Goal: Task Accomplishment & Management: Manage account settings

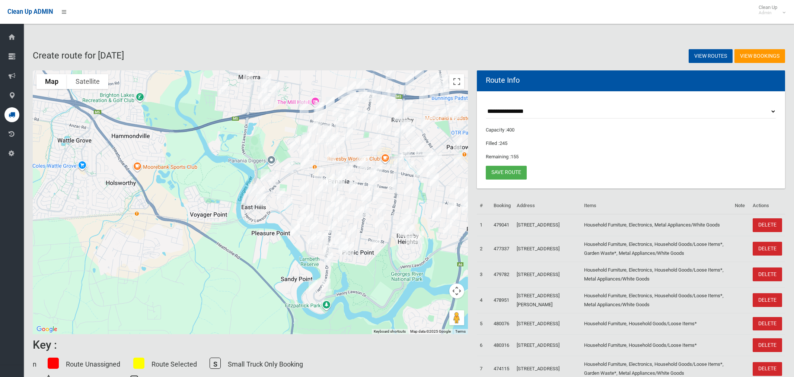
select select "*****"
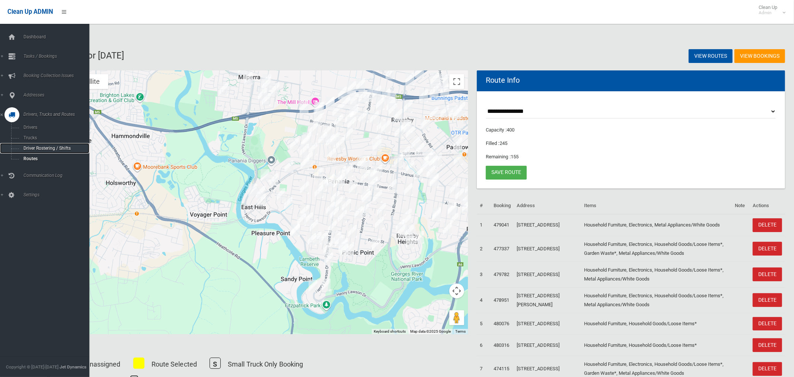
click at [34, 149] on span "Driver Rostering / Shifts" at bounding box center [52, 148] width 62 height 5
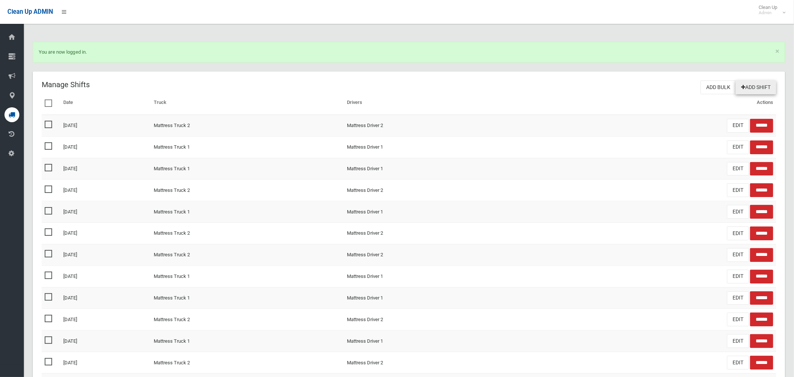
click at [760, 88] on link "Add Shift" at bounding box center [755, 87] width 41 height 14
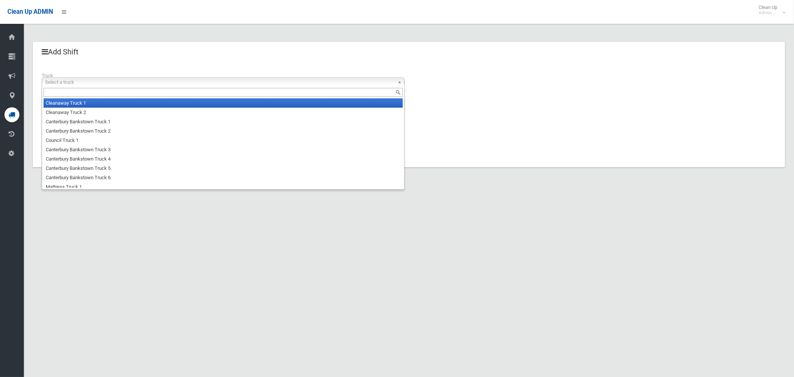
click at [119, 79] on span "Select a truck" at bounding box center [219, 82] width 349 height 9
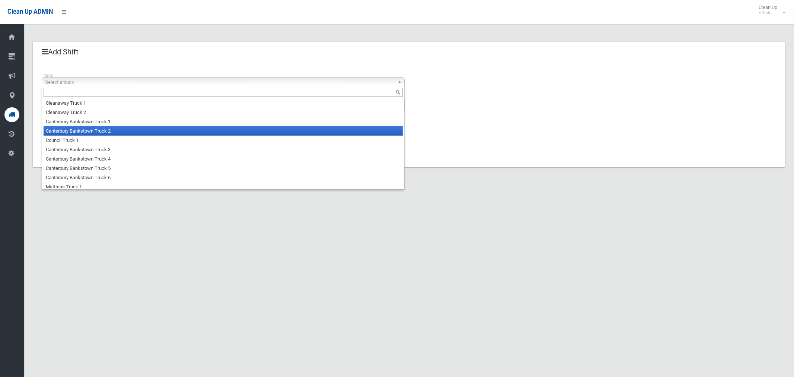
click at [97, 128] on li "Canterbury Bankstown Truck 2" at bounding box center [223, 130] width 359 height 9
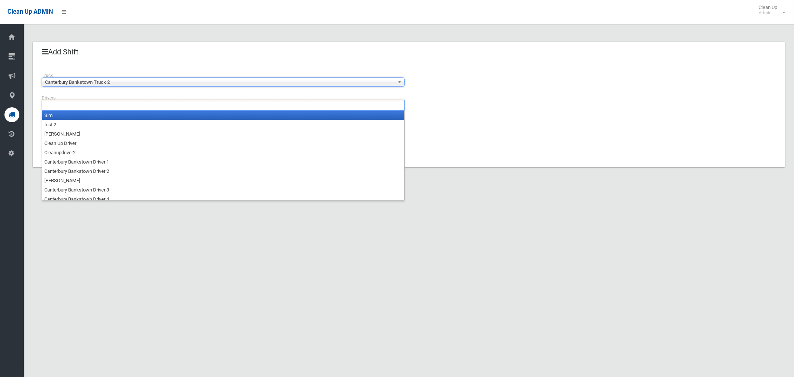
click at [86, 110] on ul at bounding box center [223, 105] width 363 height 11
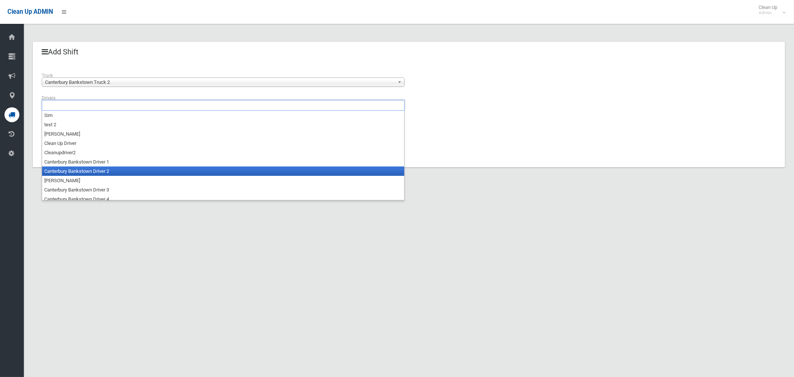
drag, startPoint x: 93, startPoint y: 169, endPoint x: 74, endPoint y: 151, distance: 26.6
click at [93, 169] on li "Canterbury Bankstown Driver 2" at bounding box center [223, 170] width 362 height 9
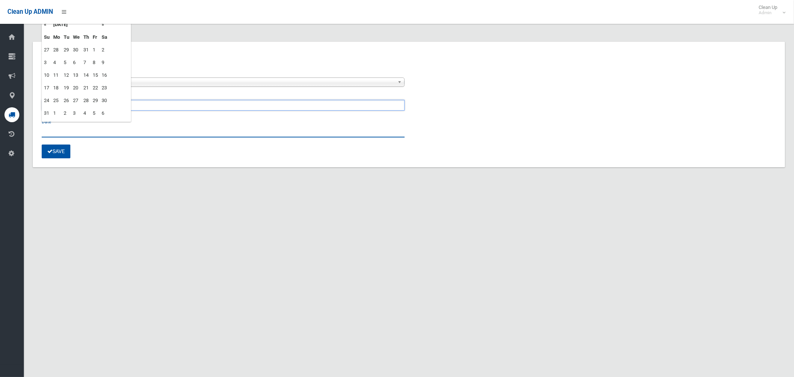
click at [52, 131] on input "text" at bounding box center [223, 131] width 363 height 14
click at [87, 99] on td "28" at bounding box center [86, 100] width 9 height 13
type input "**********"
click at [61, 150] on button "Save" at bounding box center [56, 151] width 29 height 14
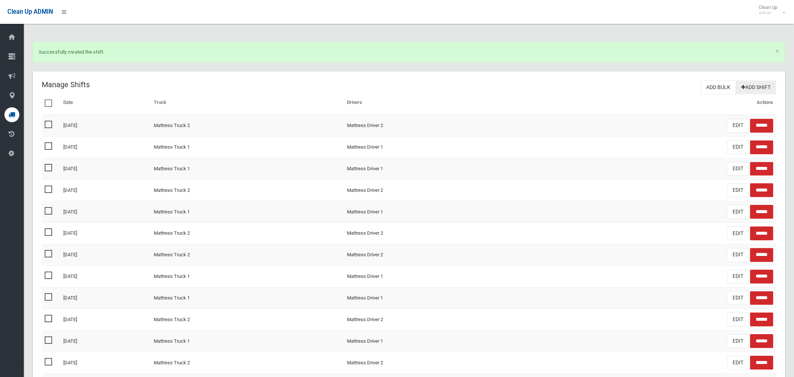
click at [762, 87] on link "Add Shift" at bounding box center [755, 87] width 41 height 14
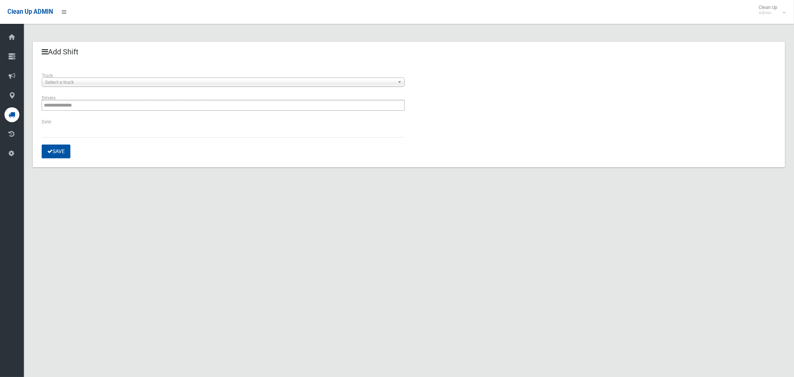
click at [114, 80] on span "Select a truck" at bounding box center [219, 82] width 349 height 9
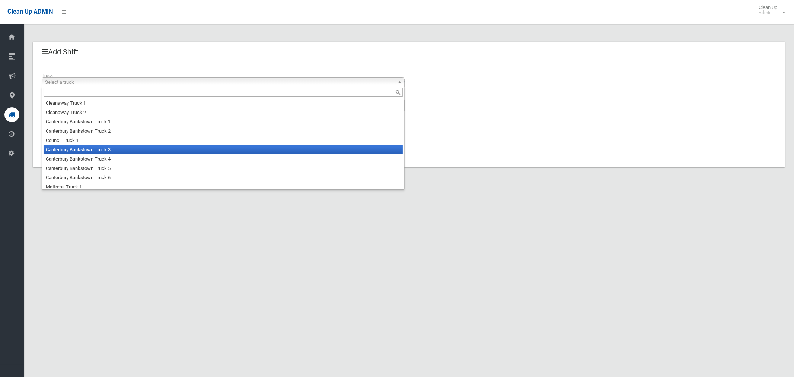
click at [114, 148] on li "Canterbury Bankstown Truck 3" at bounding box center [223, 149] width 359 height 9
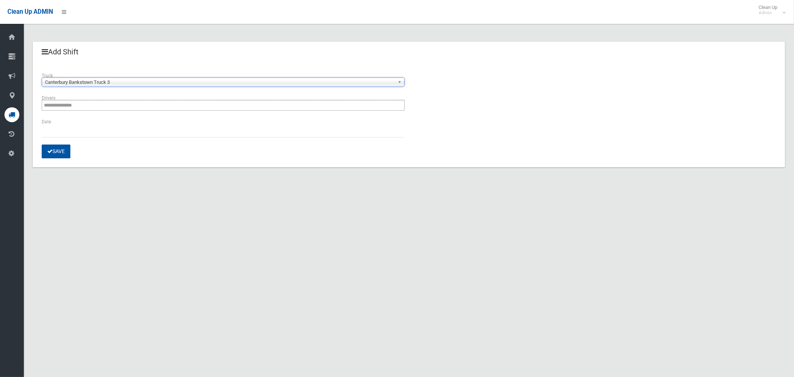
click at [89, 103] on ul "**********" at bounding box center [223, 105] width 363 height 11
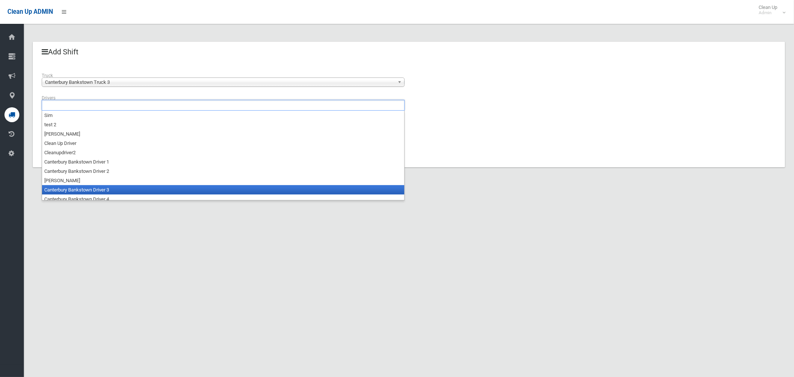
click at [130, 189] on li "Canterbury Bankstown Driver 3" at bounding box center [223, 189] width 362 height 9
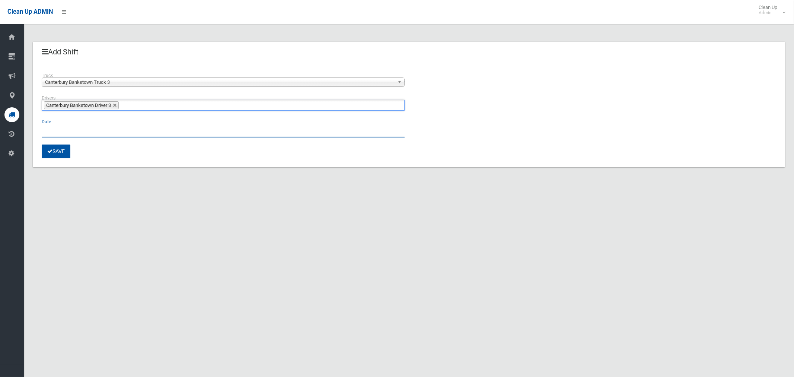
click at [50, 131] on input "text" at bounding box center [223, 131] width 363 height 14
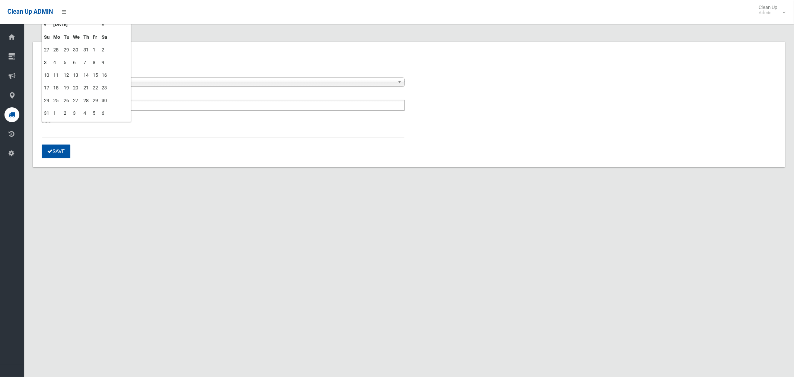
click at [86, 98] on td "28" at bounding box center [86, 100] width 9 height 13
type input "**********"
click at [54, 150] on button "Save" at bounding box center [56, 151] width 29 height 14
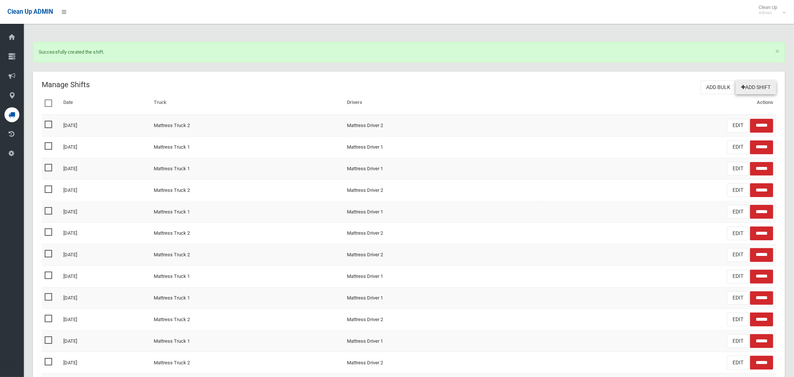
click at [746, 86] on link "Add Shift" at bounding box center [755, 87] width 41 height 14
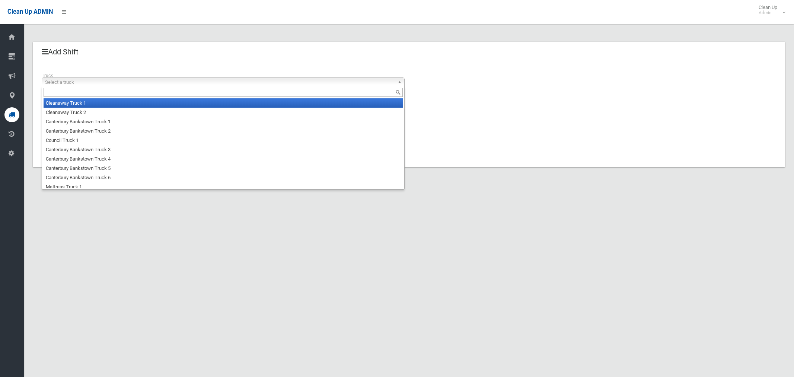
click at [112, 86] on div "Select a truck Cleanaway Truck 1 Cleanaway Truck 2 Canterbury [GEOGRAPHIC_DATA]…" at bounding box center [223, 81] width 363 height 9
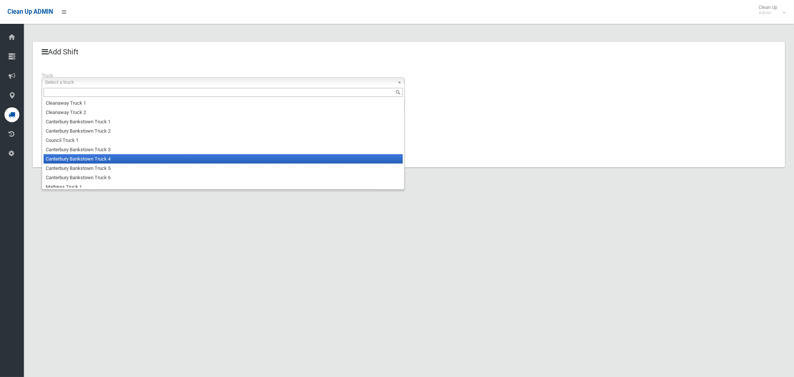
click at [119, 160] on li "Canterbury Bankstown Truck 4" at bounding box center [223, 158] width 359 height 9
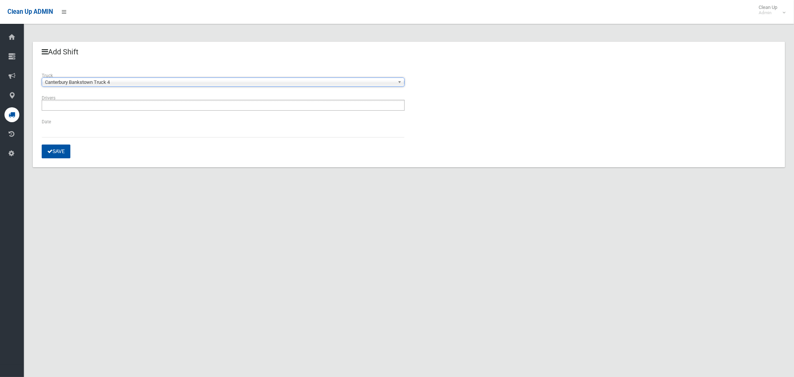
click at [93, 105] on ul at bounding box center [223, 105] width 363 height 11
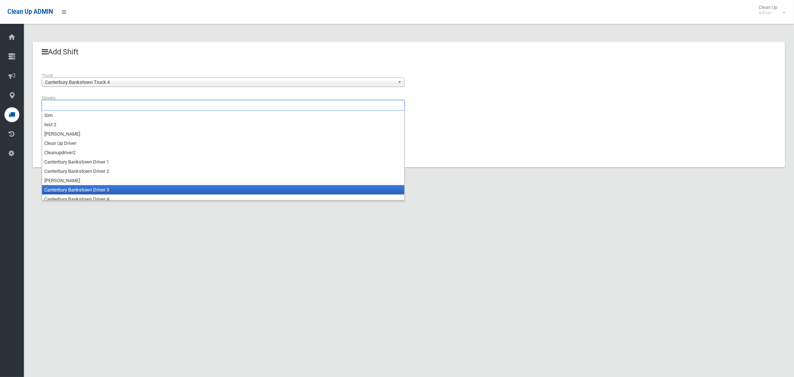
scroll to position [4, 0]
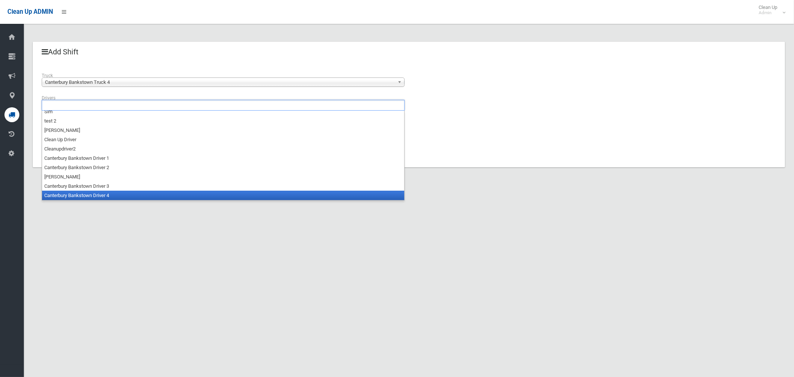
click at [102, 195] on li "Canterbury Bankstown Driver 4" at bounding box center [223, 195] width 362 height 9
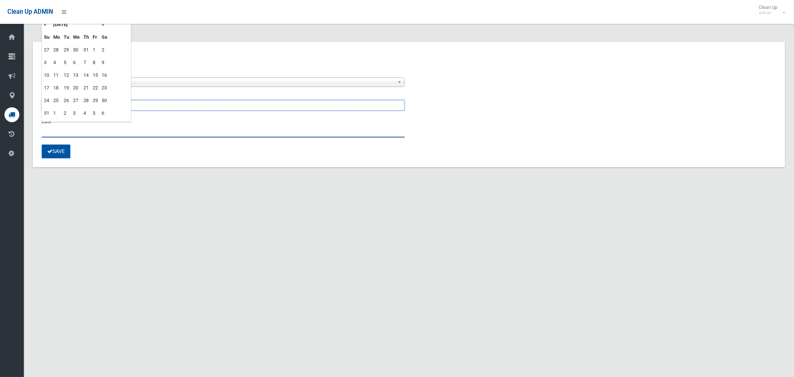
click at [55, 128] on input "text" at bounding box center [223, 131] width 363 height 14
click at [87, 101] on td "28" at bounding box center [86, 100] width 9 height 13
type input "**********"
click at [54, 156] on button "Save" at bounding box center [56, 151] width 29 height 14
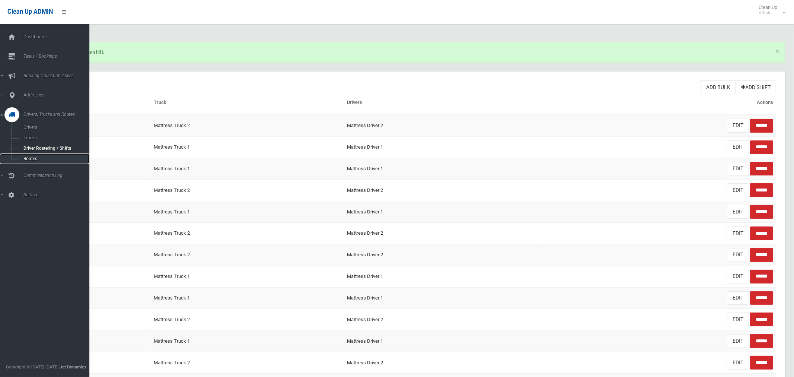
click at [32, 160] on span "Routes" at bounding box center [52, 158] width 62 height 5
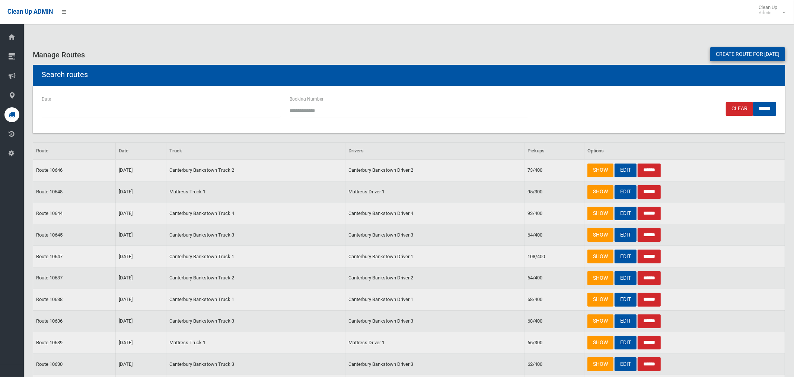
click at [729, 60] on link "Create route for [DATE]" at bounding box center [747, 54] width 75 height 14
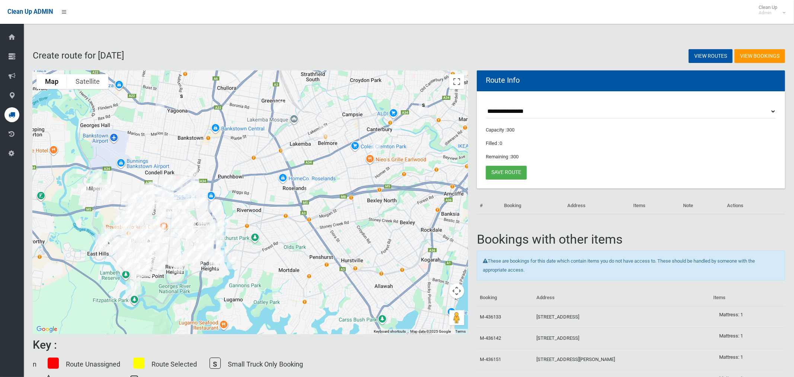
click at [504, 111] on select "**********" at bounding box center [631, 112] width 290 height 14
select select "*****"
click at [486, 105] on select "**********" at bounding box center [631, 112] width 290 height 14
click at [455, 87] on button "Toggle fullscreen view" at bounding box center [456, 81] width 15 height 15
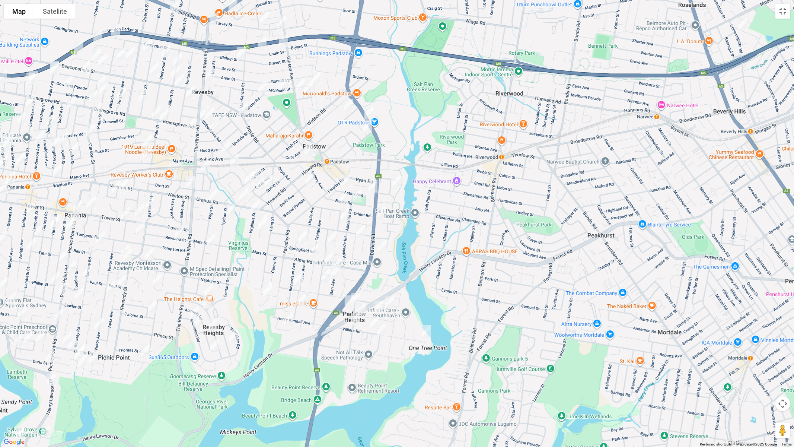
click at [383, 211] on img "153 Davies Road, PADSTOW NSW 2211" at bounding box center [381, 212] width 15 height 19
click at [348, 301] on img "54 Clancy Street, PADSTOW HEIGHTS NSW 2211" at bounding box center [349, 301] width 15 height 19
click at [364, 307] on img "47 Clancy Street, PADSTOW HEIGHTS NSW 2211" at bounding box center [361, 309] width 15 height 19
drag, startPoint x: 378, startPoint y: 307, endPoint x: 370, endPoint y: 307, distance: 8.6
click at [379, 307] on img "26 Clancy Street, PADSTOW HEIGHTS NSW 2211" at bounding box center [378, 306] width 15 height 19
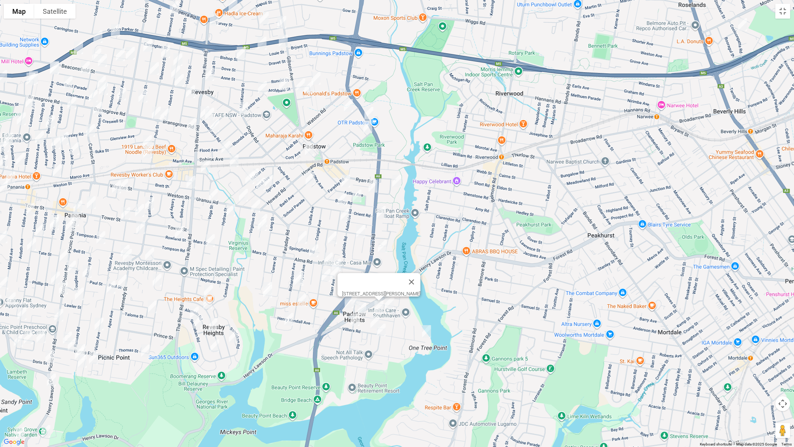
click at [242, 191] on img "50 Uranus Road, PADSTOW NSW 2211" at bounding box center [243, 195] width 15 height 19
click at [428, 332] on img "14 Villiers Road, PADSTOW HEIGHTS NSW 2211" at bounding box center [426, 331] width 15 height 19
click at [450, 302] on button "Close" at bounding box center [441, 306] width 18 height 18
click at [391, 301] on img "9 Mc Intosh Avenue, PADSTOW HEIGHTS NSW 2211" at bounding box center [389, 302] width 15 height 19
click at [358, 295] on img "33 Dilke Road, PADSTOW HEIGHTS NSW 2211" at bounding box center [355, 299] width 15 height 19
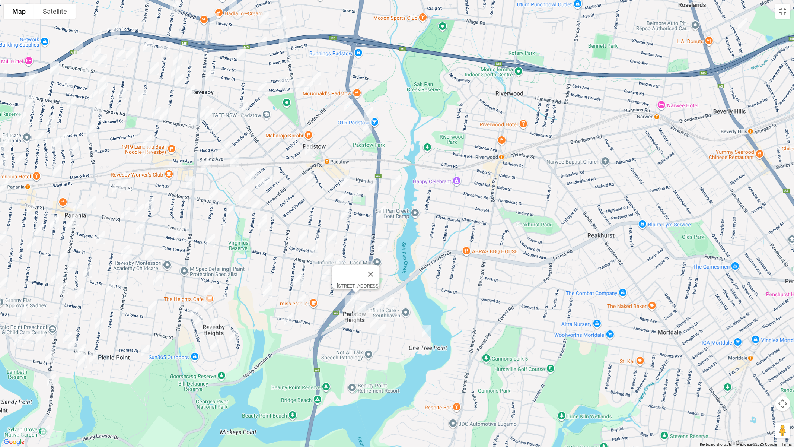
click at [357, 320] on img "51 Dilke Road, PADSTOW HEIGHTS NSW 2211" at bounding box center [355, 319] width 15 height 19
drag, startPoint x: 370, startPoint y: 320, endPoint x: 370, endPoint y: 324, distance: 4.1
click at [370, 320] on img "1/70 Villiers Road, PADSTOW HEIGHTS NSW 2211" at bounding box center [374, 322] width 15 height 19
click at [384, 333] on img "19 Hilltop Avenue, PADSTOW HEIGHTS NSW 2211" at bounding box center [381, 329] width 15 height 19
click at [384, 245] on img "30 Werona Avenue, PADSTOW NSW 2211" at bounding box center [382, 246] width 15 height 19
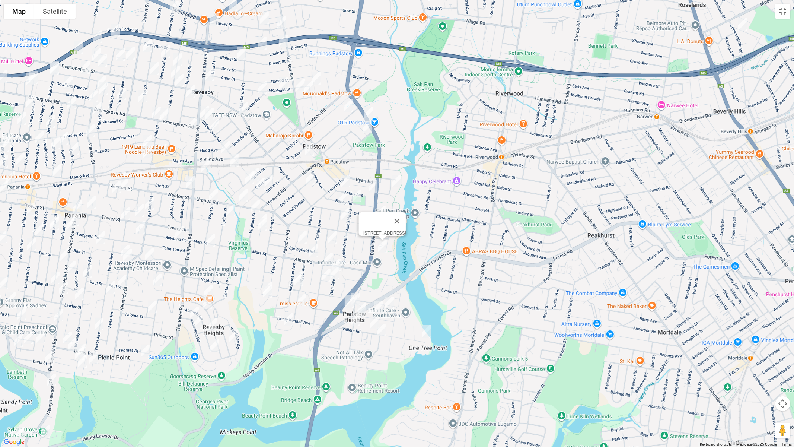
click at [396, 179] on img "20 Truro Parade, PADSTOW NSW 2211" at bounding box center [396, 181] width 15 height 19
drag, startPoint x: 344, startPoint y: 179, endPoint x: 368, endPoint y: 182, distance: 24.1
click at [344, 179] on img "5 Astley Avenue, PADSTOW NSW 2211" at bounding box center [345, 181] width 15 height 19
click at [373, 182] on img "41 Astley Avenue, PADSTOW NSW 2211" at bounding box center [372, 186] width 15 height 19
click at [313, 180] on img "13 Gloucester Avenue, PADSTOW NSW 2211" at bounding box center [310, 178] width 15 height 19
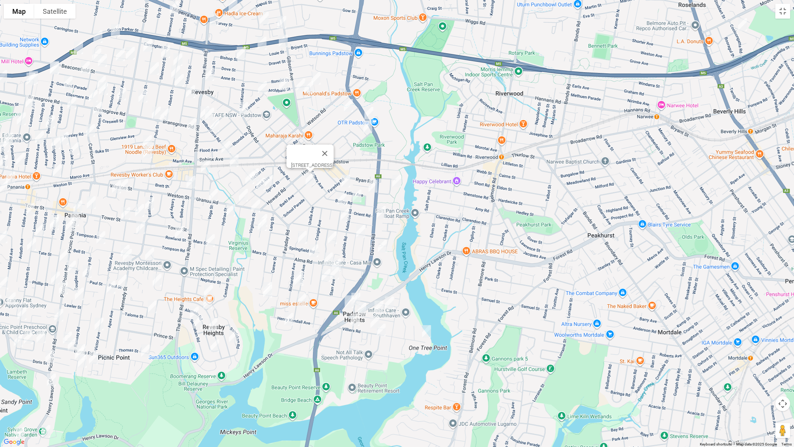
click at [339, 195] on img "40 Orient Road, PADSTOW NSW 2211" at bounding box center [342, 198] width 15 height 19
click at [355, 197] on img "1 Adelaide Road, PADSTOW NSW 2211" at bounding box center [356, 195] width 15 height 19
click at [345, 213] on img "13 Rivenoak Avenue, PADSTOW NSW 2211" at bounding box center [345, 214] width 15 height 19
click at [361, 233] on img "1 Kiama Street, PADSTOW NSW 2211" at bounding box center [360, 231] width 15 height 19
click at [332, 236] on img "19b Chamberlain Road, PADSTOW NSW 2211" at bounding box center [332, 237] width 15 height 19
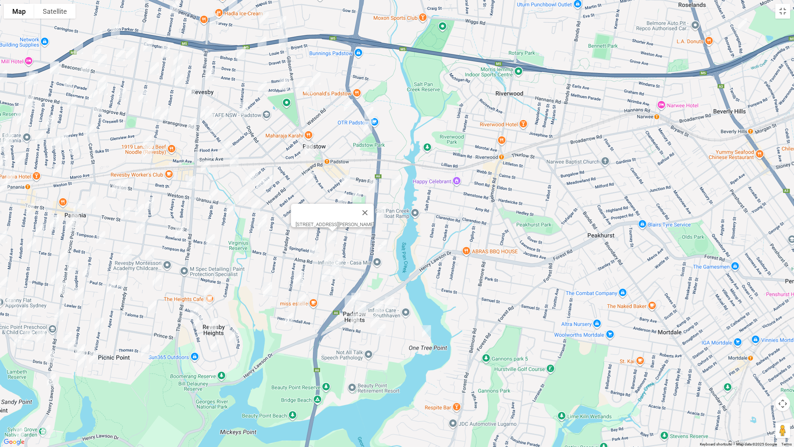
click at [303, 238] on img "22A Springfield Road, PADSTOW NSW 2211" at bounding box center [302, 237] width 15 height 19
click at [314, 249] on img "112 Alma Road, PADSTOW NSW 2211" at bounding box center [313, 250] width 15 height 19
click at [327, 256] on img "37B Chamberlain Road, PADSTOW NSW 2211" at bounding box center [328, 258] width 15 height 19
click at [339, 260] on img "9 Starr Avenue, PADSTOW NSW 2211" at bounding box center [336, 264] width 15 height 19
click at [335, 277] on img "8A Starr Avenue, PADSTOW NSW 2211" at bounding box center [334, 272] width 15 height 19
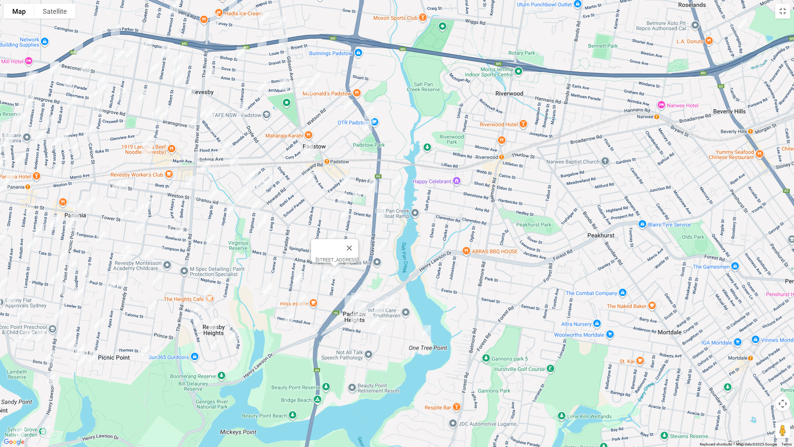
click at [325, 278] on img "51 Chamberlain Road, PADSTOW NSW 2211" at bounding box center [326, 275] width 15 height 19
click at [290, 272] on div "[STREET_ADDRESS][PERSON_NAME]" at bounding box center [397, 223] width 794 height 447
click at [291, 273] on img "29a Richardson Avenue, PADSTOW NSW 2211" at bounding box center [298, 277] width 15 height 19
click at [299, 281] on img "104C Courtney Road, PADSTOW NSW 2211" at bounding box center [298, 279] width 15 height 19
click at [268, 280] on img "13A Curzon Road, PADSTOW HEIGHTS NSW 2211" at bounding box center [267, 288] width 15 height 19
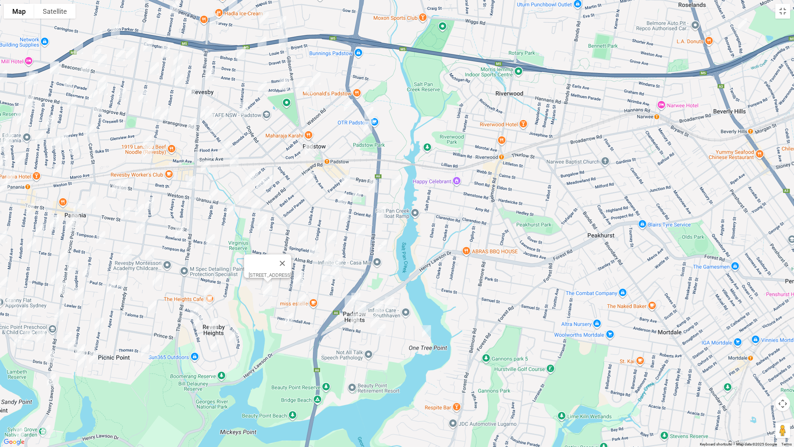
click at [269, 291] on img "4 Seeland Place, PADSTOW HEIGHTS NSW 2211" at bounding box center [267, 291] width 15 height 19
click at [303, 299] on img "17 Connolly Avenue, PADSTOW HEIGHTS NSW 2211" at bounding box center [301, 299] width 15 height 19
click at [290, 317] on img "12 Clair Crescent, PADSTOW HEIGHTS NSW 2211" at bounding box center [288, 319] width 15 height 19
click at [257, 170] on img "43 Mc Girr Street, PADSTOW NSW 2211" at bounding box center [254, 174] width 15 height 19
click at [249, 178] on img "51 Mc Girr Street, PADSTOW NSW 2211" at bounding box center [249, 177] width 15 height 19
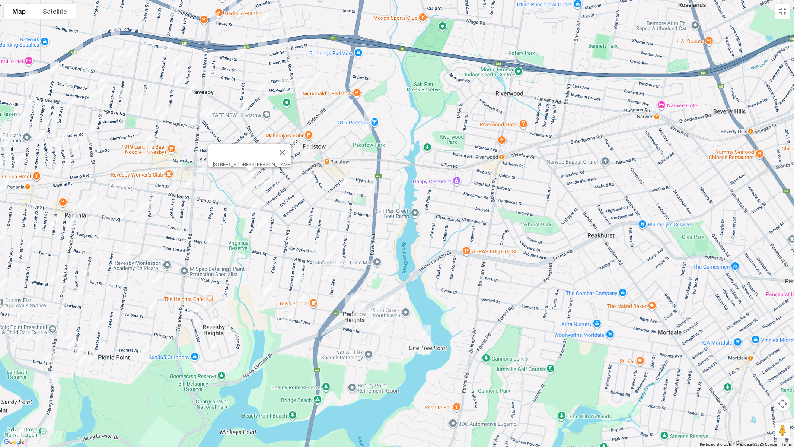
click at [261, 183] on img "18 Baldwin Street, PADSTOW NSW 2211" at bounding box center [260, 184] width 15 height 19
click at [271, 179] on img "26 Spring Street, PADSTOW NSW 2211" at bounding box center [268, 181] width 15 height 19
click at [257, 204] on img "8 Virginius Street, PADSTOW NSW 2211" at bounding box center [255, 205] width 15 height 19
click at [267, 213] on img "14A Leader Street, PADSTOW NSW 2211" at bounding box center [262, 220] width 15 height 19
click at [263, 225] on img "20 Leader Street, PADSTOW NSW 2211" at bounding box center [262, 224] width 15 height 19
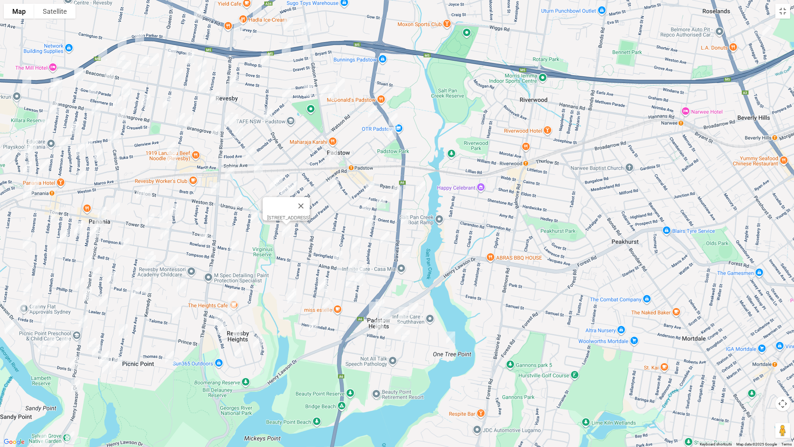
drag, startPoint x: 255, startPoint y: 229, endPoint x: 285, endPoint y: 236, distance: 31.0
click at [285, 236] on img "20 Leader Street, PADSTOW NSW 2211" at bounding box center [286, 230] width 15 height 19
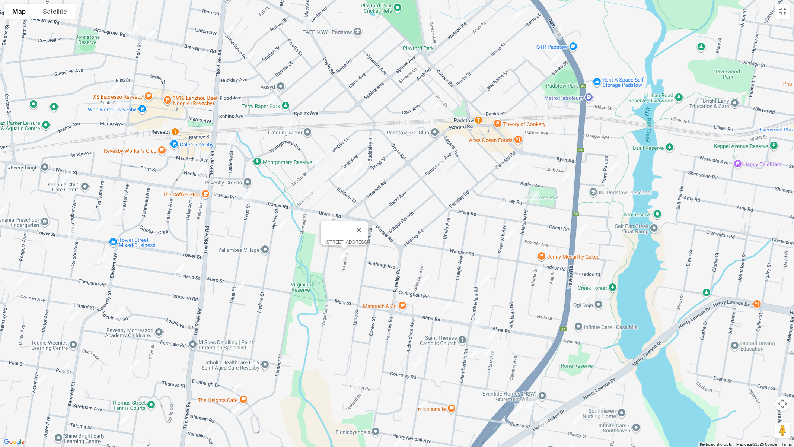
click at [287, 132] on img "1/23 Montgomery Avenue, REVESBY NSW 2212" at bounding box center [288, 126] width 15 height 19
click at [229, 143] on img "2 Isabella Street, REVESBY NSW 2212" at bounding box center [231, 139] width 15 height 19
click at [249, 198] on img "2 Vega Street, REVESBY NSW 2212" at bounding box center [247, 196] width 15 height 19
click at [282, 225] on img "21 Hydrae Street, REVESBY NSW 2212" at bounding box center [281, 225] width 15 height 19
click at [240, 289] on img "63 Vega Street, REVESBY NSW 2212" at bounding box center [240, 287] width 15 height 19
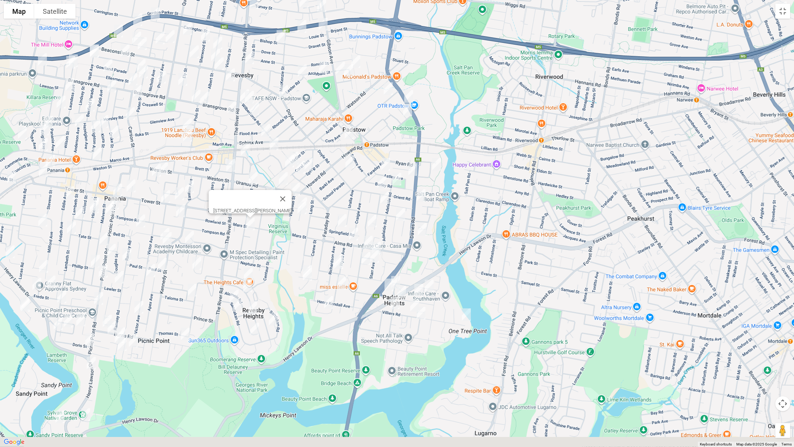
drag, startPoint x: 277, startPoint y: 298, endPoint x: 269, endPoint y: 238, distance: 60.8
click at [269, 238] on div "63 Vega Street, REVESBY NSW 2212" at bounding box center [397, 223] width 794 height 447
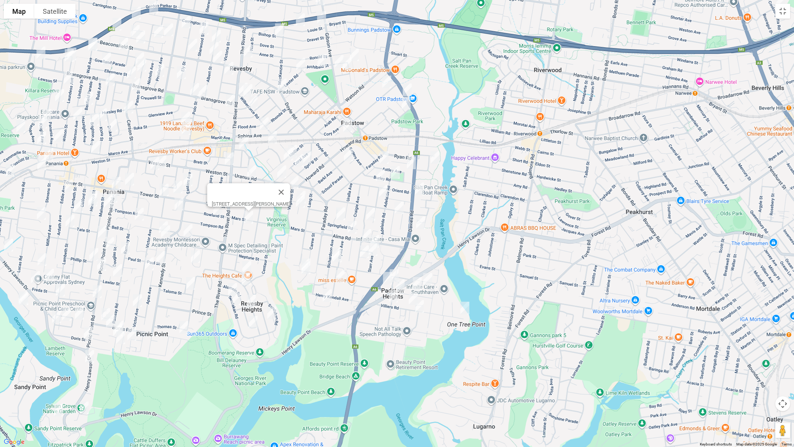
click at [245, 265] on img "25A Edinburgh Drive, REVESBY HEIGHTS NSW 2212" at bounding box center [246, 267] width 15 height 19
click at [245, 277] on img "27A Morotai Road, REVESBY HEIGHTS NSW 2212" at bounding box center [246, 278] width 15 height 19
click at [255, 301] on img "11 Rowell Street, REVESBY HEIGHTS NSW 2212" at bounding box center [251, 300] width 15 height 19
click at [272, 313] on img "23A Brockman Avenue, REVESBY HEIGHTS NSW 2212" at bounding box center [271, 312] width 15 height 19
click at [243, 143] on img "2 Isabella Street, REVESBY NSW 2212" at bounding box center [243, 143] width 15 height 19
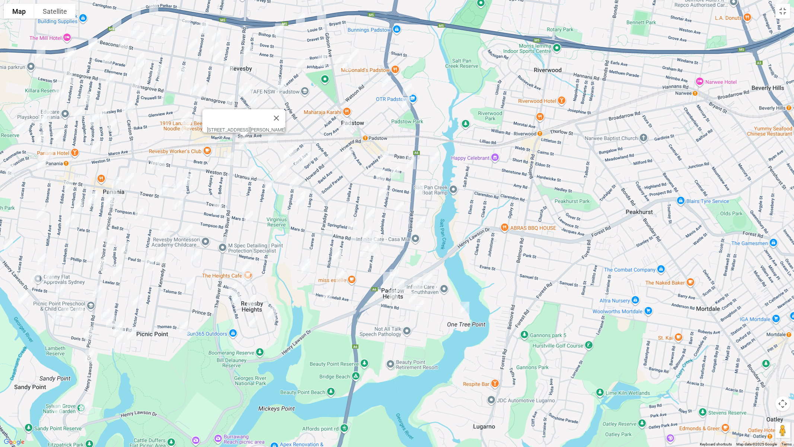
click at [253, 173] on img "2 Vega Street, REVESBY NSW 2212" at bounding box center [251, 171] width 15 height 19
click at [247, 218] on img "63 Vega Street, REVESBY NSW 2212" at bounding box center [248, 217] width 15 height 19
click at [231, 286] on img "9 Sandakan Road, REVESBY HEIGHTS NSW 2212" at bounding box center [232, 289] width 15 height 19
click at [235, 300] on img "23 Sandakan Road, REVESBY HEIGHTS NSW 2212" at bounding box center [235, 298] width 15 height 19
click at [254, 322] on img "61A Alamein Road, REVESBY HEIGHTS NSW 2212" at bounding box center [253, 322] width 15 height 19
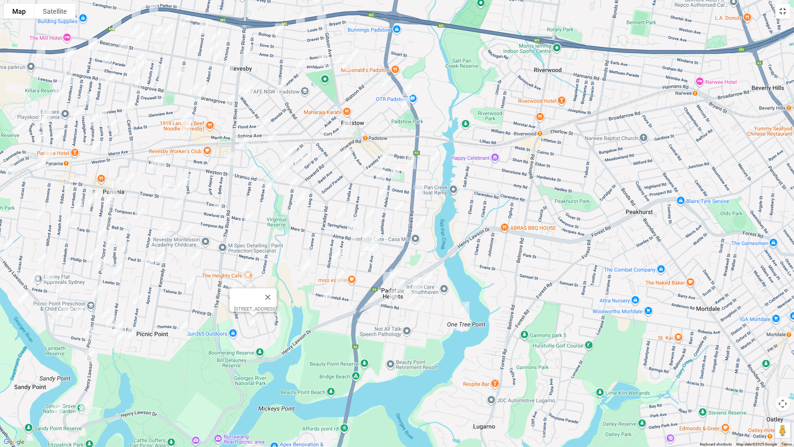
click at [782, 16] on button "Toggle fullscreen view" at bounding box center [782, 11] width 15 height 15
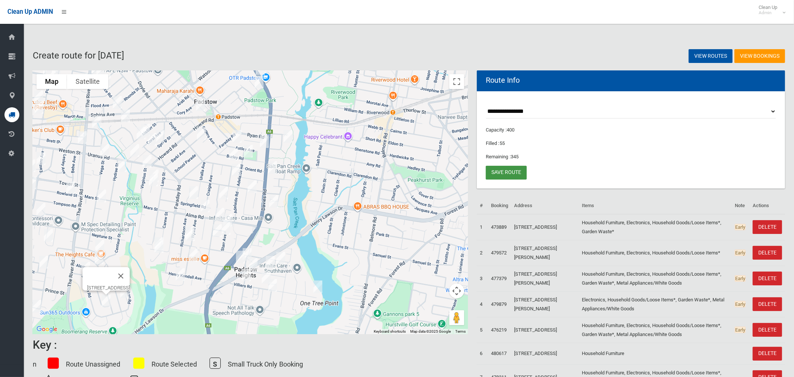
click at [512, 172] on link "Save route" at bounding box center [506, 173] width 41 height 14
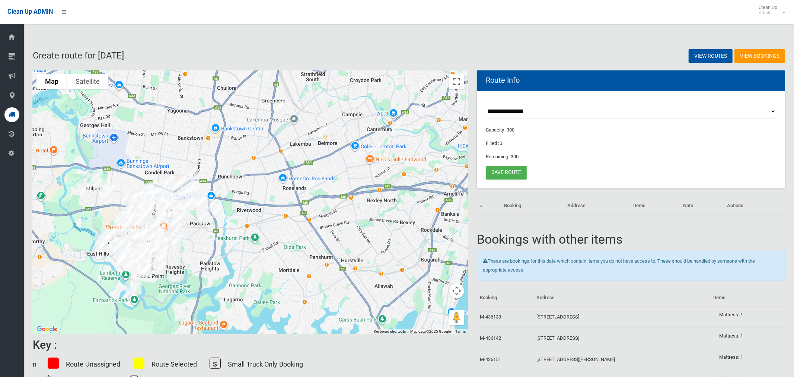
click at [520, 112] on select "**********" at bounding box center [631, 112] width 290 height 14
select select "*****"
click at [486, 105] on select "**********" at bounding box center [631, 112] width 290 height 14
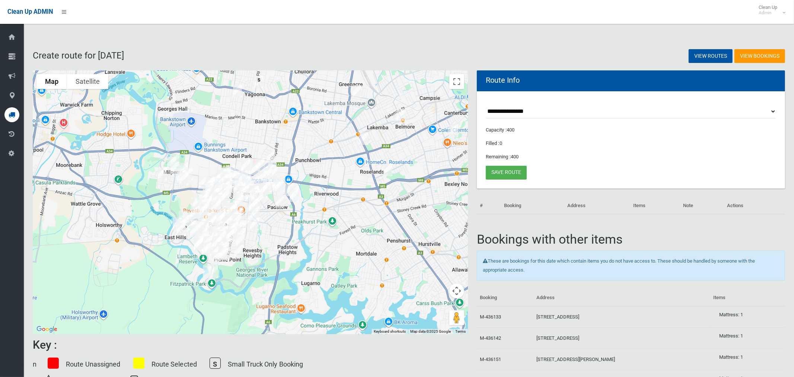
drag, startPoint x: 215, startPoint y: 262, endPoint x: 404, endPoint y: 148, distance: 220.2
click at [317, 239] on div at bounding box center [250, 201] width 435 height 263
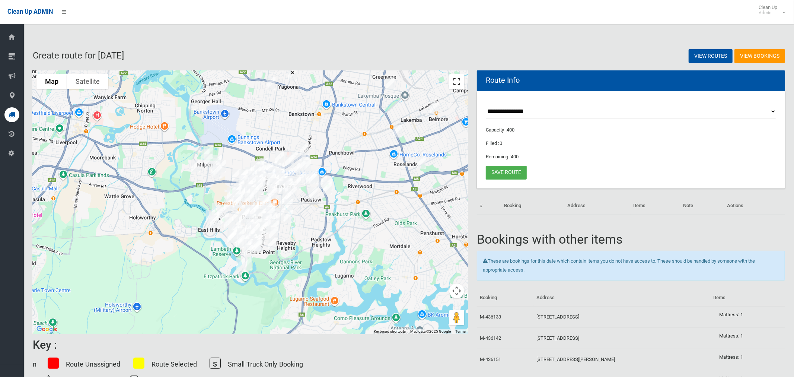
click at [453, 85] on button "Toggle fullscreen view" at bounding box center [456, 81] width 15 height 15
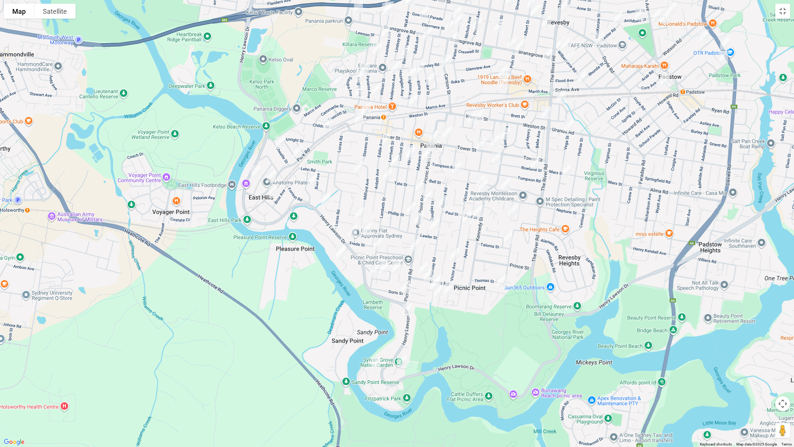
click at [254, 167] on img "617A Henry Lawson Drive, EAST HILLS NSW 2213" at bounding box center [255, 171] width 15 height 19
click at [272, 175] on img "84A Park Road, EAST HILLS NSW 2213" at bounding box center [271, 176] width 15 height 19
click at [329, 120] on img "4 Park Road, EAST HILLS NSW 2213" at bounding box center [327, 124] width 15 height 19
click at [358, 118] on img "232 Tower Street, PANANIA NSW 2213" at bounding box center [359, 117] width 15 height 19
click at [327, 125] on img "4 Park Road, EAST HILLS NSW 2213" at bounding box center [327, 124] width 15 height 19
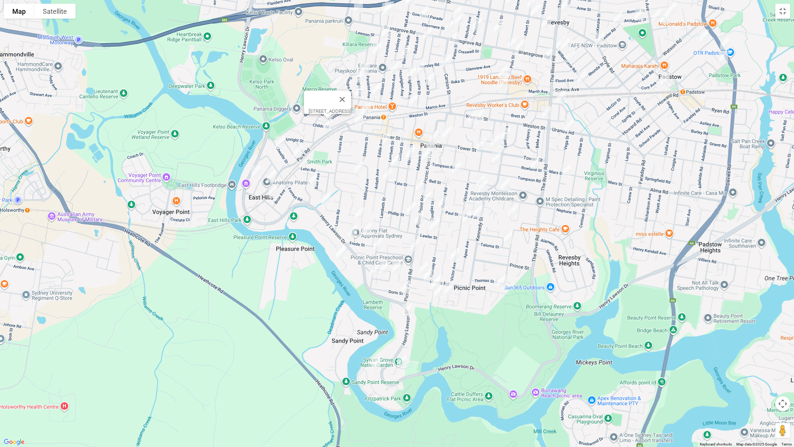
click at [406, 313] on img "790 Henry Lawson Drive, PICNIC POINT NSW 2213" at bounding box center [407, 310] width 15 height 19
click at [495, 139] on img "52C Tower Street, PANANIA NSW 2213" at bounding box center [495, 140] width 15 height 19
drag, startPoint x: 483, startPoint y: 143, endPoint x: 459, endPoint y: 138, distance: 24.3
click at [482, 143] on img "85 Tower Street, PANANIA NSW 2213" at bounding box center [481, 143] width 15 height 19
click at [445, 136] on img "118 Tower Street, PANANIA NSW 2213" at bounding box center [447, 133] width 15 height 19
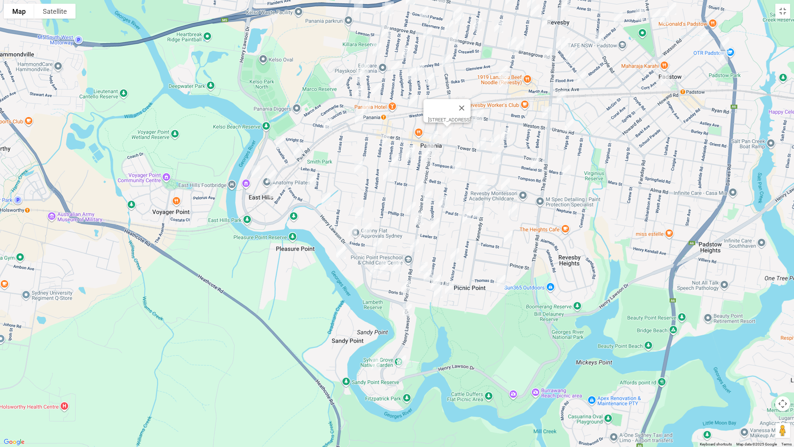
click at [433, 134] on img "3/149A Tower Street, PANANIA NSW 2213" at bounding box center [433, 137] width 15 height 19
click at [281, 141] on img "10 Cheatle Street, EAST HILLS NSW 2213" at bounding box center [280, 142] width 15 height 19
click at [299, 148] on img "42 Park Road, EAST HILLS NSW 2213" at bounding box center [297, 151] width 15 height 19
click at [271, 192] on img "34 Maclaurin Avenue, EAST HILLS NSW 2213" at bounding box center [272, 191] width 15 height 19
click at [313, 185] on img "23 Harcourt Avenue, EAST HILLS NSW 2213" at bounding box center [312, 180] width 15 height 19
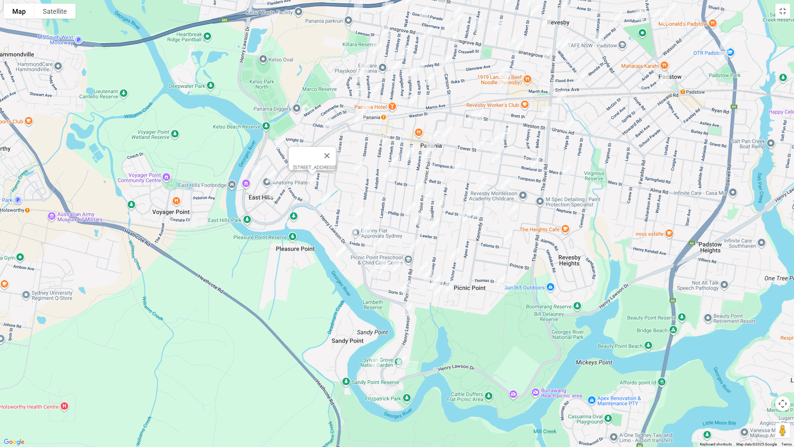
click at [327, 196] on img "22 Browning Street, EAST HILLS NSW 2213" at bounding box center [326, 198] width 15 height 19
click at [353, 230] on img "38 Freda Street, PANANIA NSW 2213" at bounding box center [352, 231] width 15 height 19
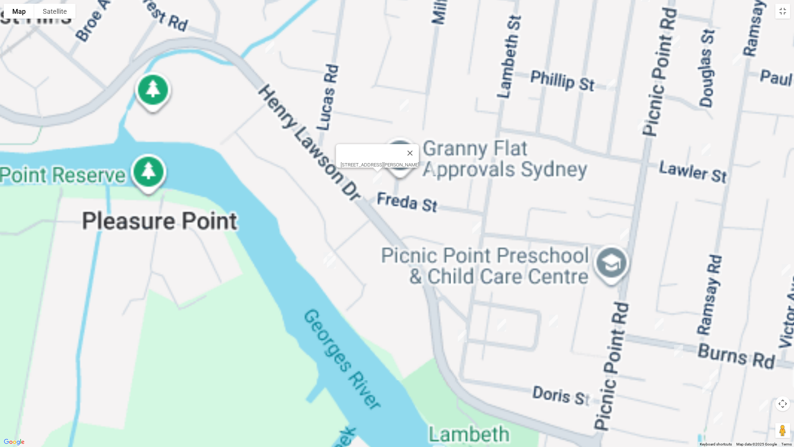
click at [321, 253] on img "73 Burbank Avenue, PICNIC POINT NSW 2213" at bounding box center [327, 258] width 15 height 19
click at [334, 266] on img "75 Burbank Avenue, PICNIC POINT NSW 2213" at bounding box center [331, 262] width 15 height 19
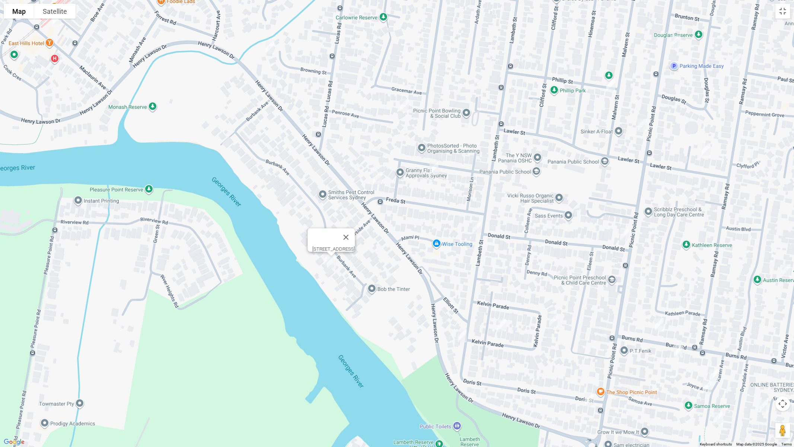
click at [406, 106] on img "8 Penrose Avenue, EAST HILLS NSW 2213" at bounding box center [404, 105] width 15 height 19
click at [433, 169] on img "17 Irene Street, PANANIA NSW 2213" at bounding box center [433, 168] width 15 height 19
click at [473, 227] on img "4/180 Lambeth Street, PICNIC POINT NSW 2213" at bounding box center [476, 227] width 15 height 19
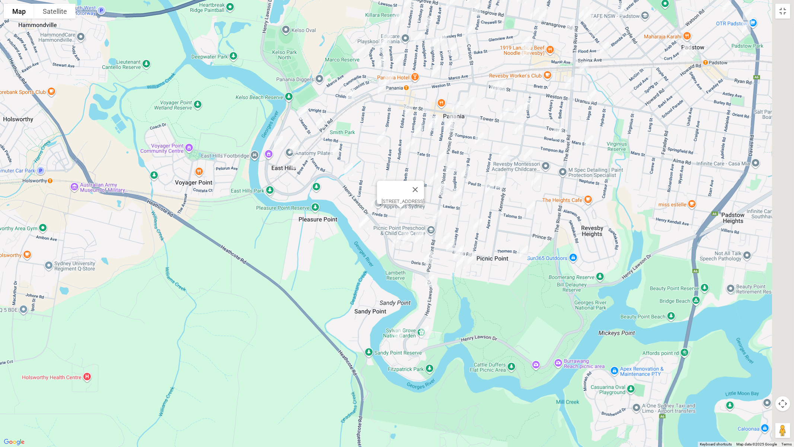
drag, startPoint x: 554, startPoint y: 246, endPoint x: 472, endPoint y: 227, distance: 84.0
click at [473, 207] on div "4/180 Lambeth Street, PICNIC POINT NSW 2213" at bounding box center [397, 223] width 794 height 447
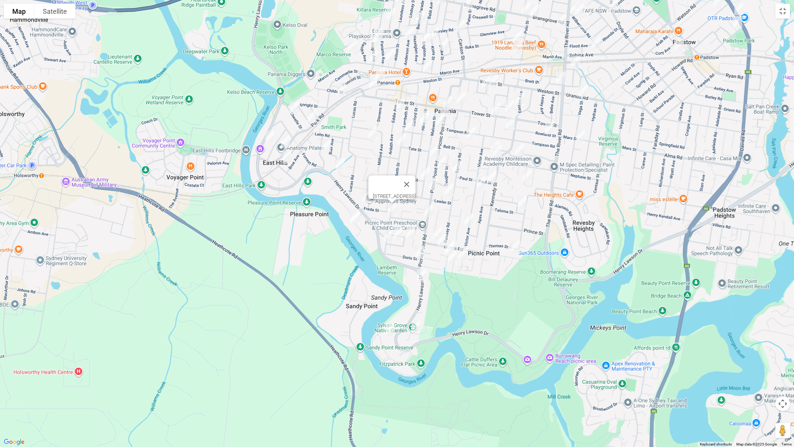
click at [415, 326] on img "9 Sylvan Grove, PICNIC POINT NSW 2213" at bounding box center [415, 326] width 15 height 19
click at [387, 329] on img "48 Carinya Road, PICNIC POINT NSW 2213" at bounding box center [390, 329] width 15 height 19
click at [410, 231] on img "33 Kelvin Parade, PICNIC POINT NSW 2213" at bounding box center [410, 232] width 15 height 19
click at [400, 234] on img "36 Kelvin Parade, PICNIC POINT NSW 2213" at bounding box center [398, 233] width 15 height 19
drag, startPoint x: 385, startPoint y: 237, endPoint x: 415, endPoint y: 235, distance: 29.8
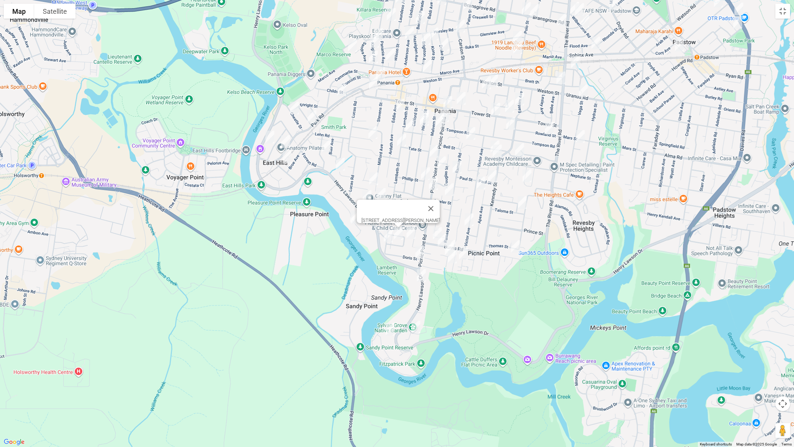
click at [386, 237] on img "208 Lambeth Street, PICNIC POINT NSW 2213" at bounding box center [388, 236] width 15 height 19
click at [390, 235] on img "208 Lambeth Street, PICNIC POINT NSW 2213" at bounding box center [388, 235] width 15 height 19
click at [418, 249] on img "5 Doris Street, PICNIC POINT NSW 2213" at bounding box center [420, 251] width 15 height 19
click at [457, 222] on button "Close" at bounding box center [453, 227] width 18 height 18
click at [435, 229] on img "2/76 Burns Road, PICNIC POINT NSW 2213" at bounding box center [437, 233] width 15 height 19
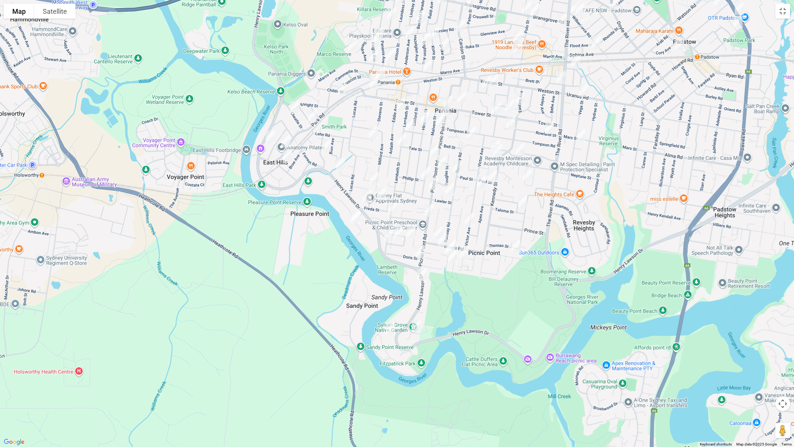
click at [434, 229] on img "2/76 Burns Road, PICNIC POINT NSW 2213" at bounding box center [437, 233] width 15 height 19
click at [442, 236] on img "91 Burns Road, PICNIC POINT NSW 2213" at bounding box center [442, 239] width 15 height 19
click at [456, 237] on img "2 Joyce Avenue, PICNIC POINT NSW 2213" at bounding box center [451, 245] width 15 height 19
click at [447, 245] on img "10 Karen Avenue, PICNIC POINT NSW 2213" at bounding box center [449, 248] width 15 height 19
click at [451, 258] on img "15 Karen Avenue, PICNIC POINT NSW 2213" at bounding box center [452, 256] width 15 height 19
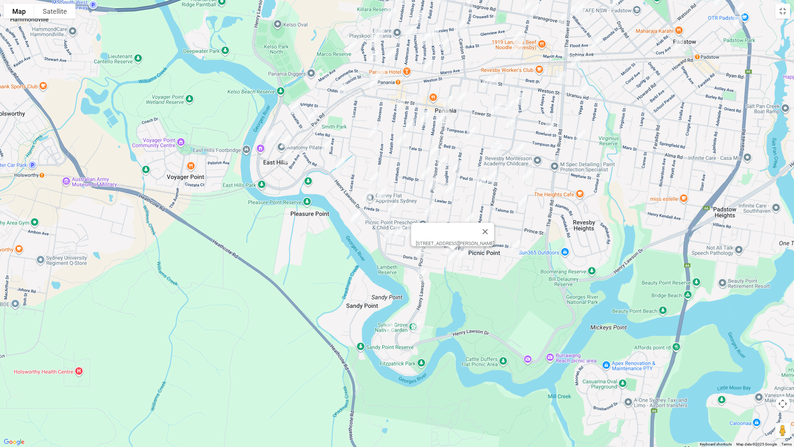
click at [463, 257] on img "28 Eucalyptus Court, PICNIC POINT NSW 2213" at bounding box center [463, 253] width 15 height 19
click at [517, 252] on img "14 Burns Road, PICNIC POINT NSW 2213" at bounding box center [515, 246] width 15 height 19
click at [429, 211] on img "122 Picnic Point Road, PICNIC POINT NSW 2213" at bounding box center [429, 210] width 15 height 19
click at [469, 221] on img "1/92 Victor Avenue, PICNIC POINT NSW 2213" at bounding box center [469, 219] width 15 height 19
click at [403, 102] on img "13 Eddie Avenue, PANANIA NSW 2213" at bounding box center [400, 104] width 15 height 19
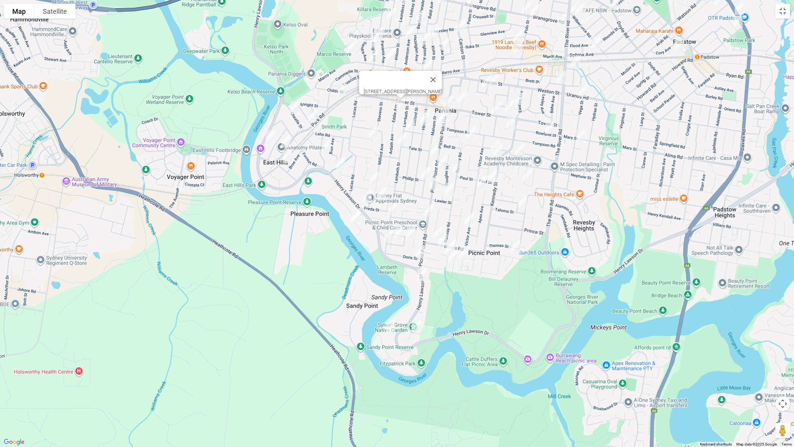
click at [369, 134] on img "21 Harford Avenue, EAST HILLS NSW 2213" at bounding box center [373, 132] width 15 height 19
click at [371, 132] on img "21 Harford Avenue, EAST HILLS NSW 2213" at bounding box center [373, 132] width 15 height 19
click at [445, 108] on img "20 Picnic Point Road, PANANIA NSW 2213" at bounding box center [444, 115] width 15 height 19
click at [427, 108] on img "54 Hinemoa Street, PANANIA NSW 2213" at bounding box center [425, 116] width 15 height 19
click at [425, 119] on img "58 Hinemoa Street, PANANIA NSW 2213" at bounding box center [424, 118] width 15 height 19
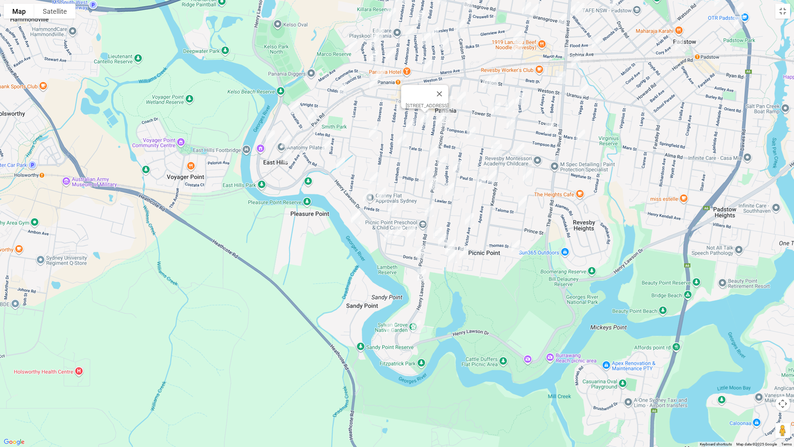
click at [442, 122] on img "29 Malvern Street, PANANIA NSW 2213" at bounding box center [440, 120] width 15 height 19
click at [412, 125] on img "43 Lambeth Street, PANANIA NSW 2213" at bounding box center [410, 125] width 15 height 19
click at [403, 145] on img "66 Lambeth Street, PANANIA NSW 2213" at bounding box center [401, 139] width 15 height 19
click at [430, 150] on img "73 Malvern Street, PANANIA NSW 2213" at bounding box center [434, 150] width 15 height 19
click at [440, 159] on img "71 Picnic Point Road, PANANIA NSW 2213" at bounding box center [441, 162] width 15 height 19
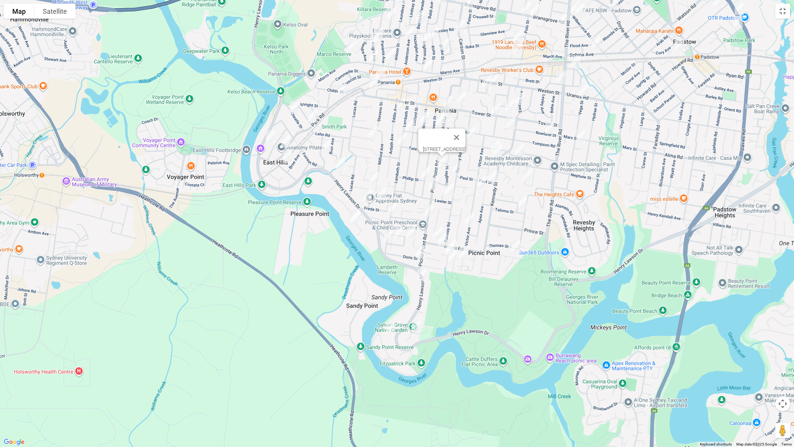
click at [425, 170] on img "98 Malvern Street, PANANIA NSW 2213" at bounding box center [425, 173] width 15 height 19
click at [434, 183] on img "102 Picnic Point Road, PANANIA NSW 2213" at bounding box center [433, 183] width 15 height 19
click at [453, 186] on img "10 Lawler Street, PANANIA NSW 2213" at bounding box center [449, 189] width 15 height 19
click at [482, 160] on button "Close" at bounding box center [482, 164] width 18 height 18
click at [456, 164] on img "38 Ramsay Road, PANANIA NSW 2213" at bounding box center [457, 166] width 15 height 19
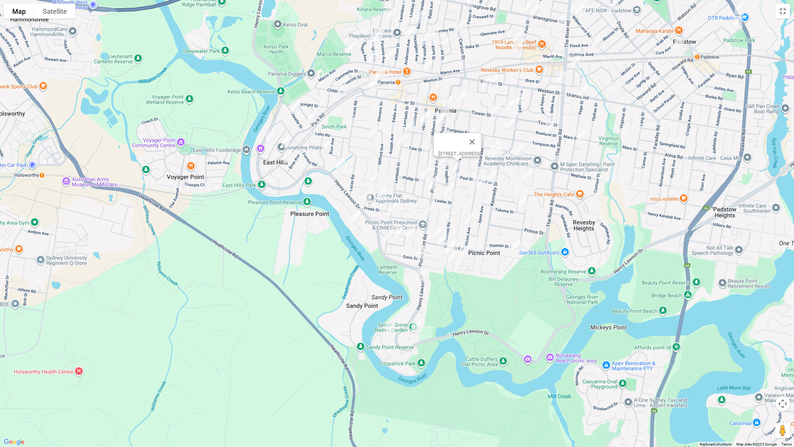
click at [519, 203] on img "29 Taloma Street, PICNIC POINT NSW 2213" at bounding box center [522, 202] width 15 height 19
click at [510, 106] on img "52C Tower Street, PANANIA NSW 2213" at bounding box center [509, 105] width 15 height 19
click at [495, 108] on img "85 Tower Street, PANANIA NSW 2213" at bounding box center [496, 108] width 15 height 19
click at [494, 175] on img "3 Paul Street, PANANIA NSW 2213" at bounding box center [492, 176] width 15 height 19
drag, startPoint x: 492, startPoint y: 175, endPoint x: 488, endPoint y: 181, distance: 8.3
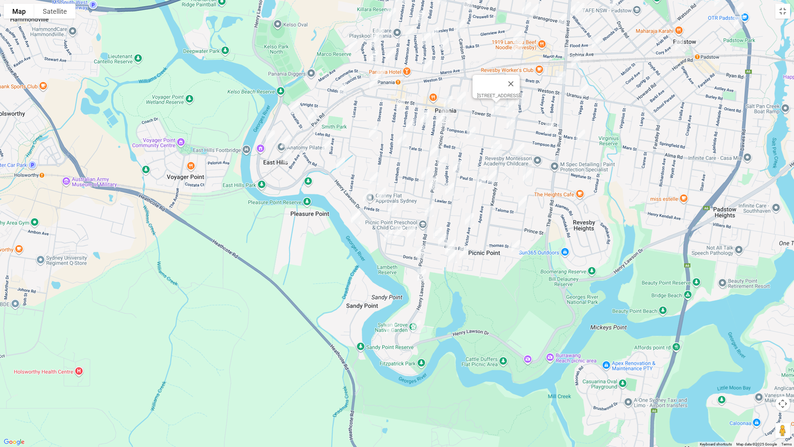
click at [492, 176] on img "3 Paul Street, PANANIA NSW 2213" at bounding box center [492, 176] width 15 height 19
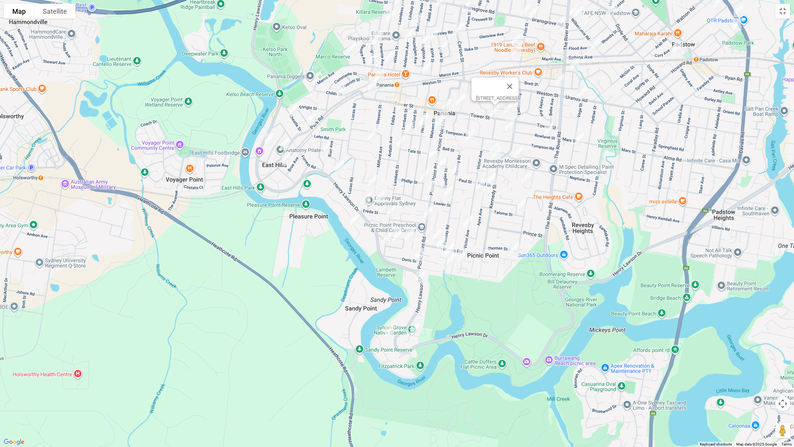
click at [487, 180] on img "35 Victor Avenue, PICNIC POINT NSW 2213" at bounding box center [480, 185] width 15 height 19
click at [494, 182] on img "3 Paul Street, PANANIA NSW 2213" at bounding box center [491, 178] width 15 height 19
click at [785, 15] on button "Toggle fullscreen view" at bounding box center [782, 11] width 15 height 15
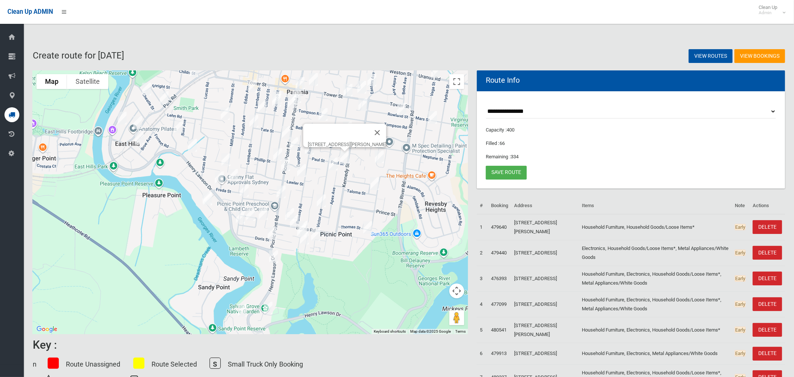
click at [375, 129] on button "Close" at bounding box center [377, 133] width 18 height 18
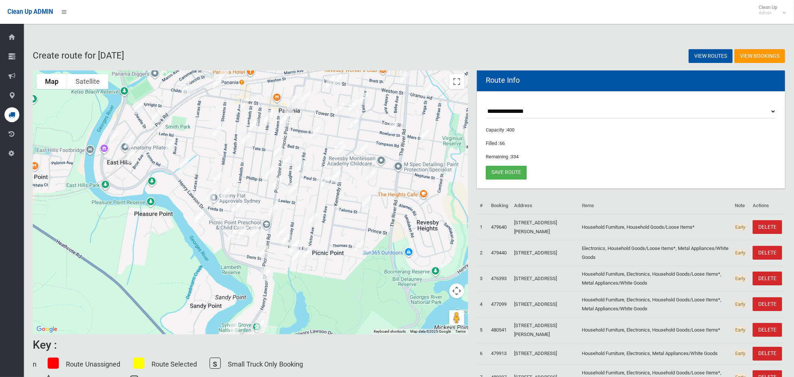
drag, startPoint x: 358, startPoint y: 102, endPoint x: 354, endPoint y: 104, distance: 4.7
click at [351, 119] on img "12A Narooma Close, PANANIA NSW 2213" at bounding box center [354, 123] width 15 height 19
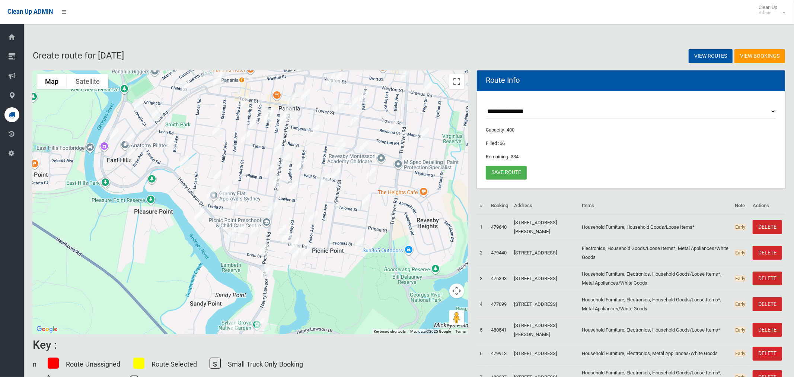
click at [354, 102] on img "52C Tower Street, PANANIA NSW 2213" at bounding box center [353, 103] width 15 height 19
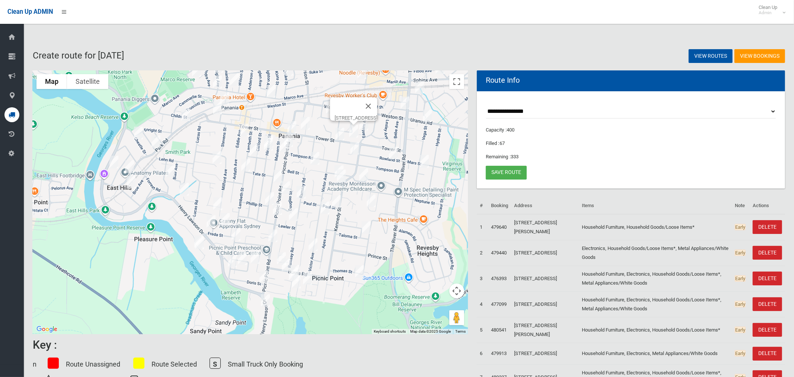
click at [354, 130] on img "52C Tower Street, PANANIA NSW 2213" at bounding box center [353, 131] width 15 height 19
click at [341, 135] on img "85 Tower Street, PANANIA NSW 2213" at bounding box center [339, 134] width 15 height 19
click at [340, 135] on img "85 Tower Street, PANANIA NSW 2213" at bounding box center [339, 134] width 15 height 19
click at [339, 136] on img "85 Tower Street, PANANIA NSW 2213" at bounding box center [339, 134] width 15 height 19
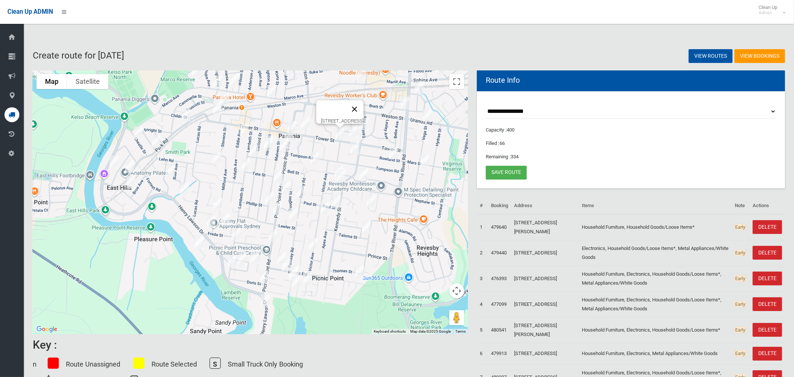
click at [364, 104] on button "Close" at bounding box center [355, 109] width 18 height 18
click at [309, 125] on img "118 Tower Street, PANANIA NSW 2213" at bounding box center [305, 123] width 15 height 19
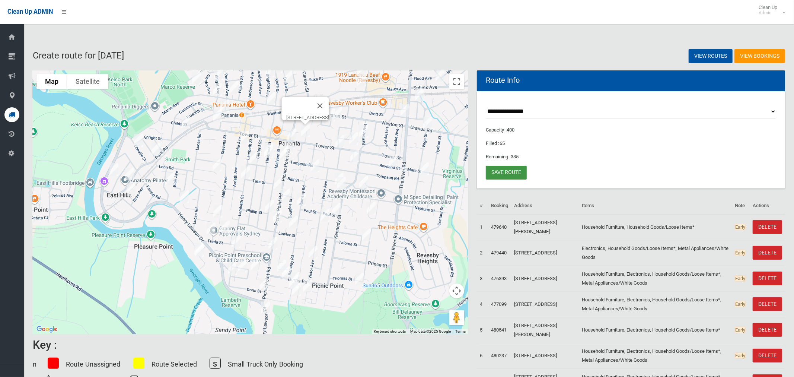
click at [502, 169] on link "Save route" at bounding box center [506, 173] width 41 height 14
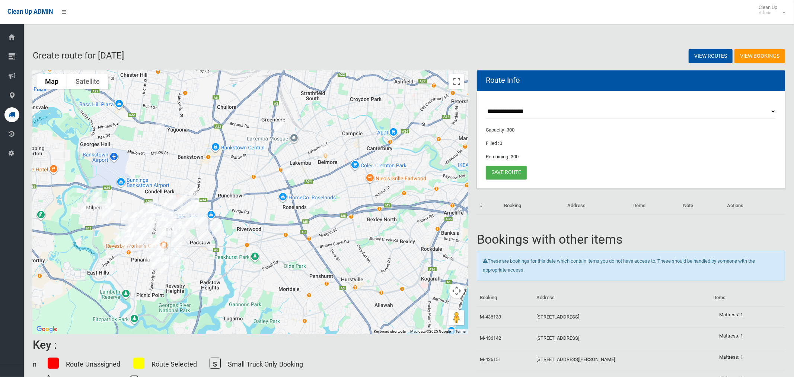
click at [510, 112] on select "**********" at bounding box center [631, 112] width 290 height 14
select select "*****"
click at [486, 105] on select "**********" at bounding box center [631, 112] width 290 height 14
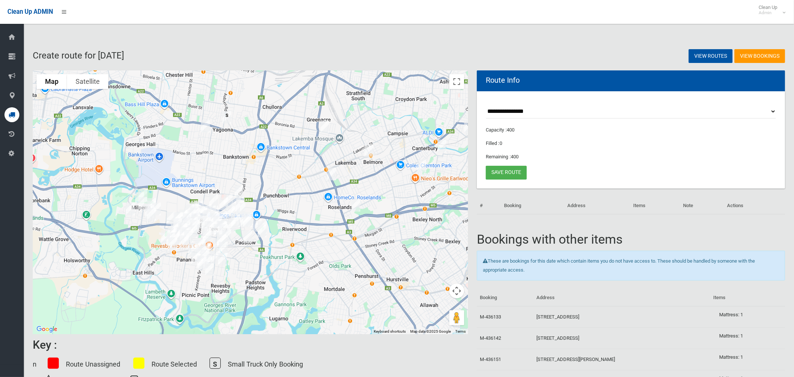
drag, startPoint x: 261, startPoint y: 220, endPoint x: 358, endPoint y: 201, distance: 99.6
click at [344, 209] on div at bounding box center [250, 201] width 435 height 263
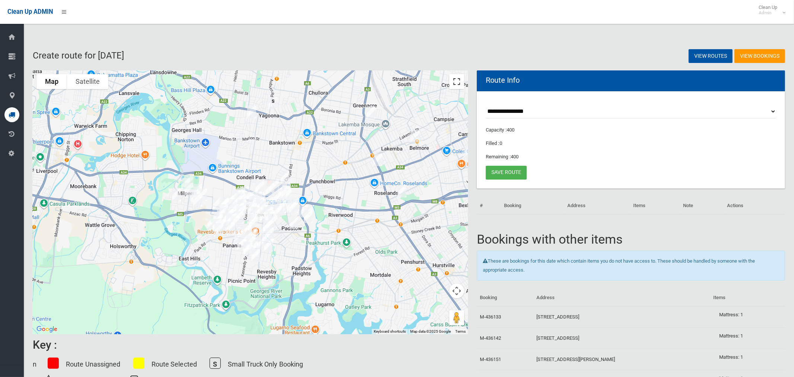
click at [454, 84] on button "Toggle fullscreen view" at bounding box center [456, 81] width 15 height 15
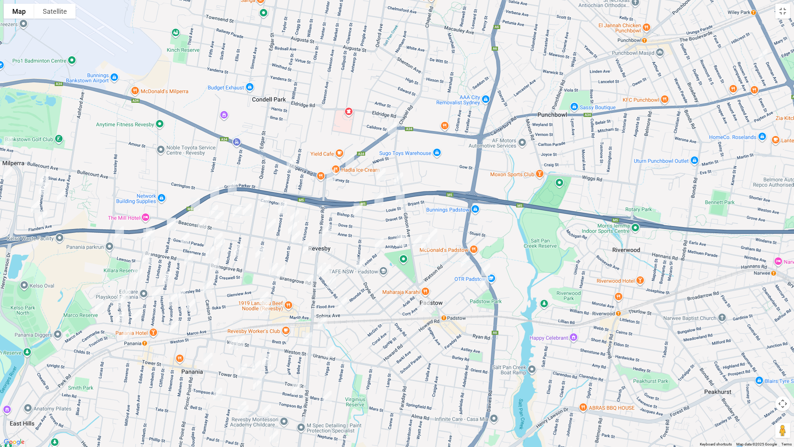
click at [394, 128] on img "178 Canterbury Road, BANKSTOWN NSW 2200" at bounding box center [392, 128] width 15 height 19
click at [348, 160] on img "252 Canterbury Road, REVESBY NSW 2212" at bounding box center [349, 160] width 15 height 19
click at [331, 175] on img "1 The River Road, REVESBY NSW 2212" at bounding box center [330, 175] width 15 height 19
click at [328, 227] on img "67 The River Road, REVESBY NSW 2212" at bounding box center [326, 230] width 15 height 19
click at [360, 264] on img "42 Doyle Road, REVESBY NSW 2212" at bounding box center [360, 264] width 15 height 19
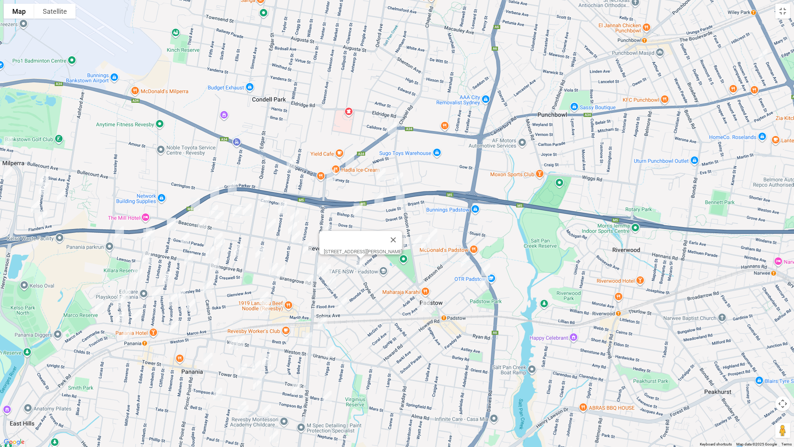
click at [415, 239] on img "148 Gibson Avenue, PADSTOW NSW 2211" at bounding box center [417, 241] width 15 height 19
drag, startPoint x: 488, startPoint y: 267, endPoint x: 442, endPoint y: 268, distance: 45.4
click at [488, 267] on img "12 Davies Road, PADSTOW NSW 2211" at bounding box center [485, 269] width 15 height 19
click at [341, 304] on img "68 Sphinx Avenue, REVESBY NSW 2212" at bounding box center [342, 303] width 15 height 19
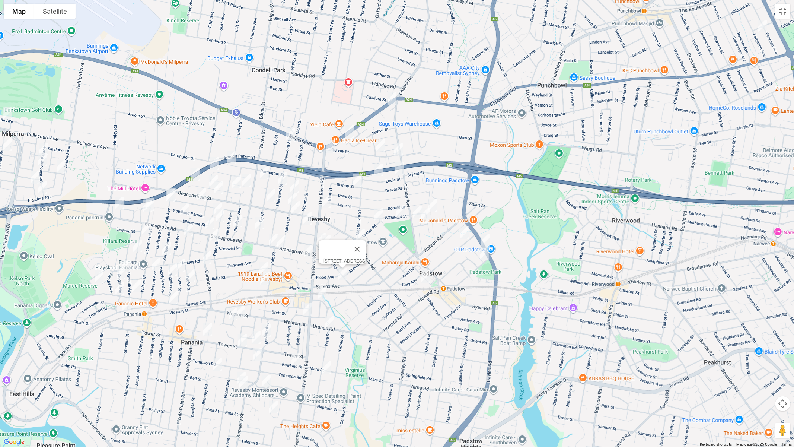
drag, startPoint x: 368, startPoint y: 300, endPoint x: 368, endPoint y: 270, distance: 30.1
click at [368, 269] on div "68 Sphinx Avenue, REVESBY NSW 2212" at bounding box center [397, 223] width 794 height 447
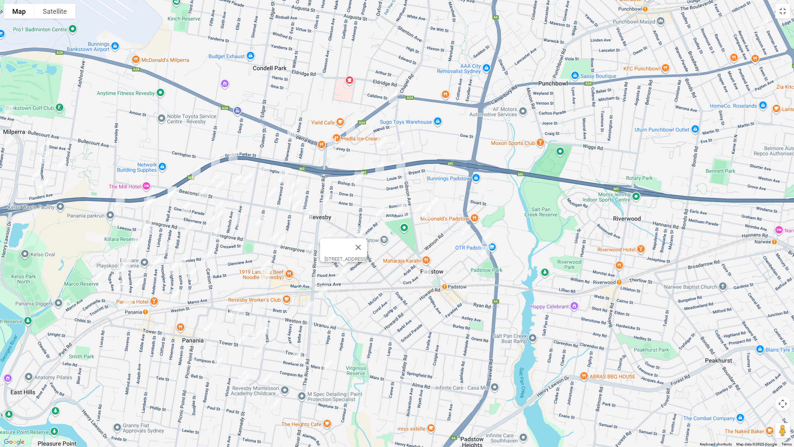
click at [367, 242] on button "Close" at bounding box center [358, 247] width 18 height 18
click at [319, 233] on img "3/109 The River Road, REVESBY NSW 2212" at bounding box center [322, 237] width 15 height 19
drag, startPoint x: 367, startPoint y: 311, endPoint x: 359, endPoint y: 282, distance: 29.6
click at [358, 288] on div "[STREET_ADDRESS]" at bounding box center [397, 223] width 794 height 447
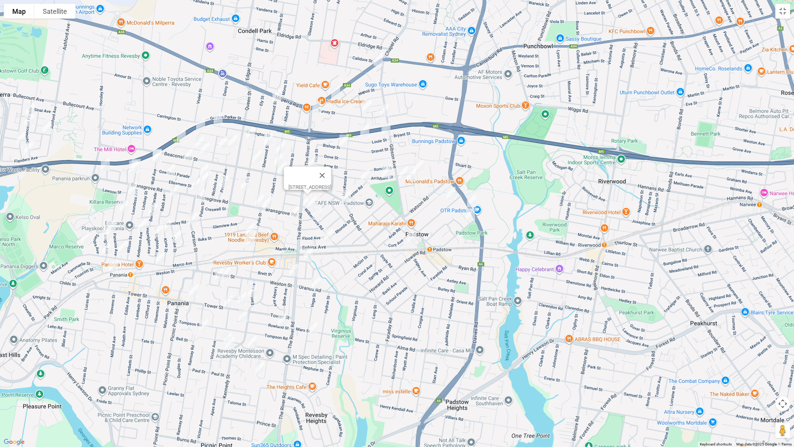
click at [196, 290] on img "118 Tower Street, PANANIA NSW 2213" at bounding box center [193, 290] width 15 height 19
click at [227, 301] on img "85 Tower Street, PANANIA NSW 2213" at bounding box center [228, 301] width 15 height 19
click at [242, 300] on img "52C Tower Street, PANANIA NSW 2213" at bounding box center [242, 298] width 15 height 19
click at [366, 103] on img "32 Turvey Street, REVESBY NSW 2212" at bounding box center [366, 106] width 15 height 19
click at [384, 109] on img "1 Turvey Street, REVESBY NSW 2212" at bounding box center [384, 110] width 15 height 19
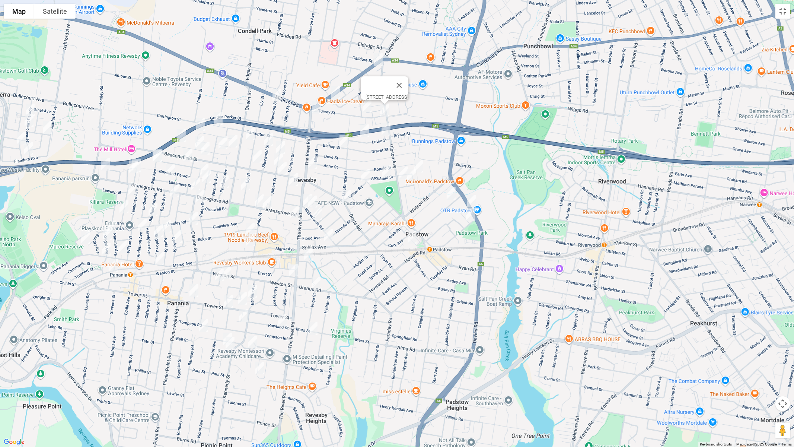
click at [364, 130] on img "34 Louie Street, PADSTOW NSW 2211" at bounding box center [364, 130] width 15 height 19
drag, startPoint x: 385, startPoint y: 131, endPoint x: 381, endPoint y: 133, distance: 4.7
click at [385, 131] on img "4A Louie Street, PADSTOW NSW 2211" at bounding box center [385, 129] width 15 height 19
click at [346, 140] on img "5 Bishop Street, REVESBY NSW 2212" at bounding box center [343, 141] width 15 height 19
click at [417, 163] on img "23A Beamish Street, PADSTOW NSW 2211" at bounding box center [418, 166] width 15 height 19
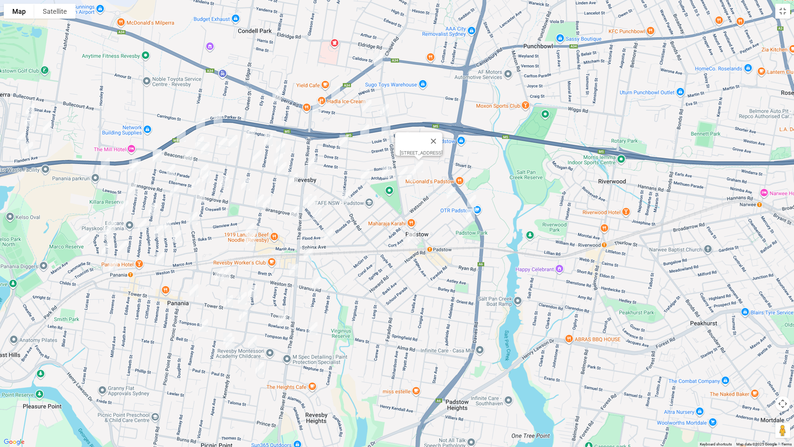
drag, startPoint x: 410, startPoint y: 176, endPoint x: 435, endPoint y: 185, distance: 27.4
click at [410, 176] on img "4 Moro Avenue, PADSTOW NSW 2211" at bounding box center [411, 175] width 15 height 19
click at [451, 190] on img "3/62 Iberia Street, PADSTOW NSW 2211" at bounding box center [451, 193] width 15 height 19
click at [469, 213] on img "52 Banks Street, PADSTOW NSW 2211" at bounding box center [470, 214] width 15 height 19
click at [412, 237] on img "4 Heindrich Avenue, PADSTOW NSW 2211" at bounding box center [412, 237] width 15 height 19
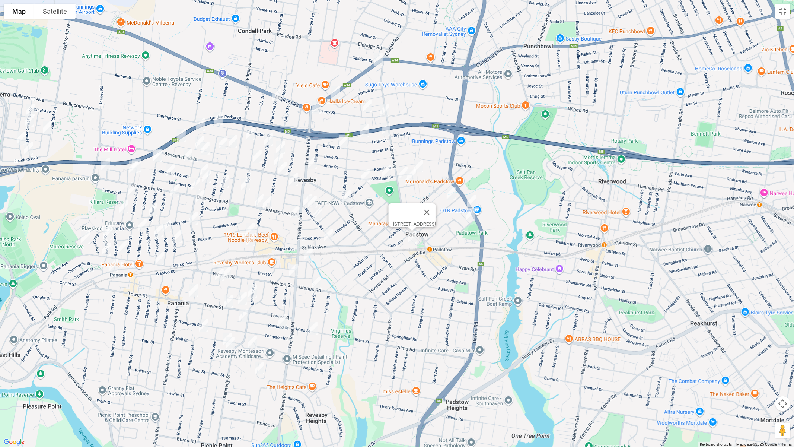
click at [450, 194] on img "3/62 Iberia Street, PADSTOW NSW 2211" at bounding box center [451, 193] width 15 height 19
click at [384, 171] on img "15 Archibald Street, PADSTOW NSW 2211" at bounding box center [386, 171] width 15 height 19
click at [367, 177] on img "2 Lester Road, REVESBY NSW 2212" at bounding box center [365, 175] width 15 height 19
click at [317, 200] on img "9 Wilberforce Road, REVESBY NSW 2212" at bounding box center [312, 201] width 15 height 19
click at [367, 176] on img "2 Lester Road, REVESBY NSW 2212" at bounding box center [365, 175] width 15 height 19
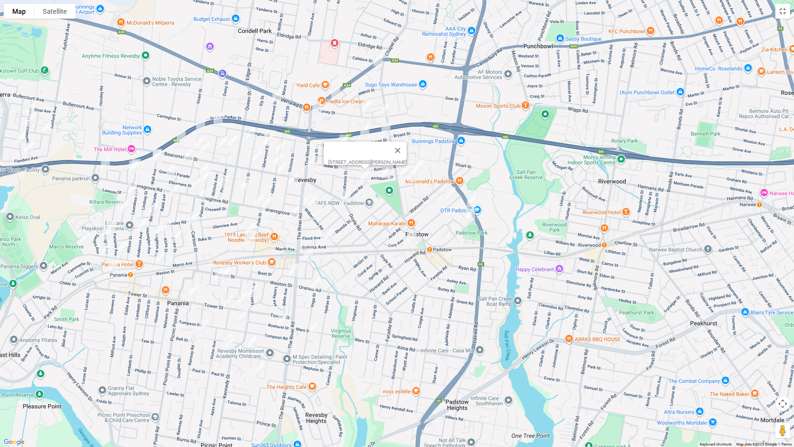
click at [319, 212] on img "14 Wilberforce Road, REVESBY NSW 2212" at bounding box center [317, 213] width 15 height 19
click at [307, 254] on img "2 Isabella Street, REVESBY NSW 2212" at bounding box center [308, 254] width 15 height 19
click at [315, 282] on img "2 Vega Street, REVESBY NSW 2212" at bounding box center [316, 283] width 15 height 19
click at [313, 331] on img "63 Vega Street, REVESBY NSW 2212" at bounding box center [313, 328] width 15 height 19
click at [291, 269] on img "7 Hedlund Street, REVESBY NSW 2212" at bounding box center [293, 270] width 15 height 19
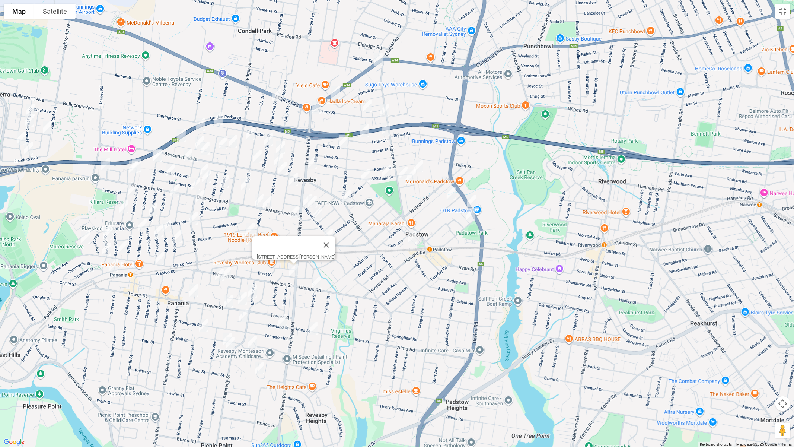
drag, startPoint x: 282, startPoint y: 317, endPoint x: 263, endPoint y: 315, distance: 19.1
click at [281, 318] on img "9 Rowland Street, REVESBY NSW 2212" at bounding box center [282, 320] width 15 height 19
drag, startPoint x: 217, startPoint y: 275, endPoint x: 221, endPoint y: 277, distance: 4.7
click at [217, 276] on img "10a Hodgkinson Crescent, PANANIA NSW 2213" at bounding box center [219, 274] width 15 height 19
click at [227, 274] on img "5 Hodgkinson Crescent, PANANIA NSW 2213" at bounding box center [226, 272] width 15 height 19
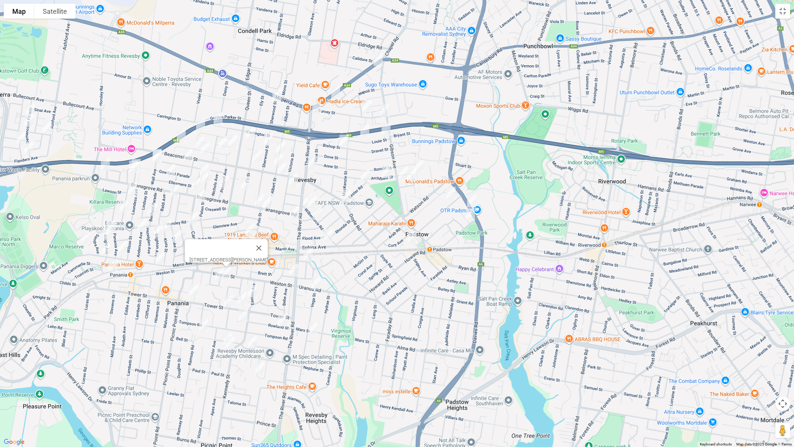
click at [251, 290] on img "26 Eastern Avenue, REVESBY NSW 2212" at bounding box center [252, 291] width 15 height 19
click at [243, 317] on img "12A Narooma Close, PANANIA NSW 2213" at bounding box center [243, 315] width 15 height 19
click at [204, 326] on img "16 Gorman Avenue, PANANIA NSW 2213" at bounding box center [203, 325] width 15 height 19
click at [224, 333] on img "31A Garnsey Avenue, PANANIA NSW 2213" at bounding box center [230, 342] width 15 height 19
click at [230, 345] on img "31A Garnsey Avenue, PANANIA NSW 2213" at bounding box center [230, 342] width 15 height 19
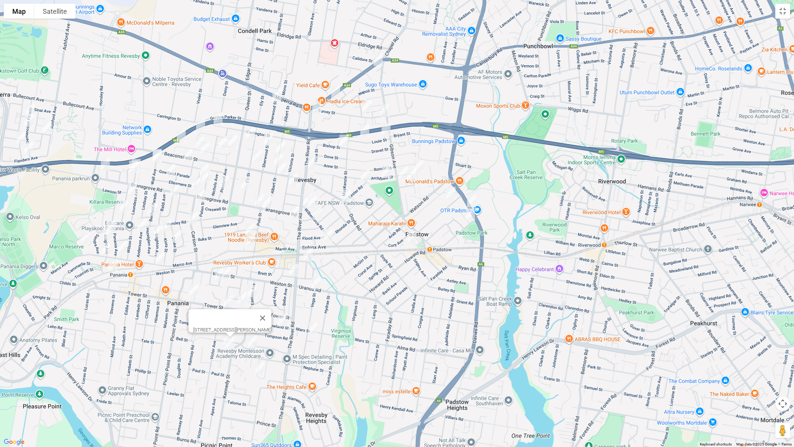
click at [250, 343] on img "45 Lochinvar Road, REVESBY NSW 2212" at bounding box center [252, 341] width 15 height 19
click at [260, 365] on img "35 Clive Street, REVESBY NSW 2212" at bounding box center [259, 367] width 15 height 19
drag, startPoint x: 295, startPoint y: 340, endPoint x: 277, endPoint y: 341, distance: 17.9
click at [283, 339] on button "Close" at bounding box center [274, 343] width 18 height 18
click at [225, 330] on img "36 Garnsey Avenue, PANANIA NSW 2213" at bounding box center [227, 338] width 15 height 19
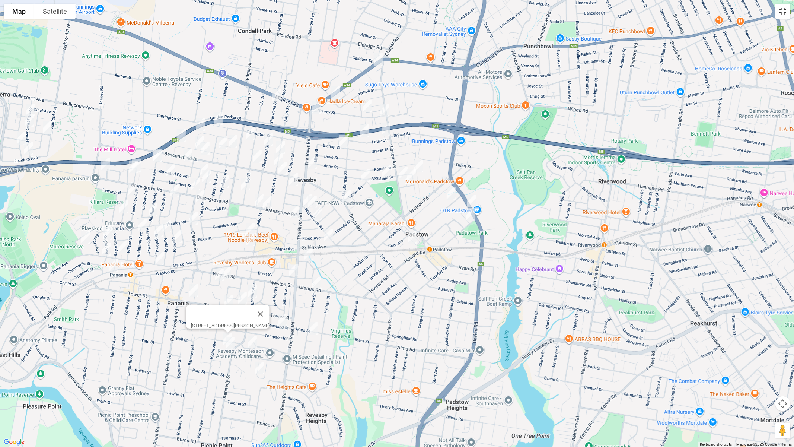
click at [781, 16] on button "Toggle fullscreen view" at bounding box center [782, 11] width 15 height 15
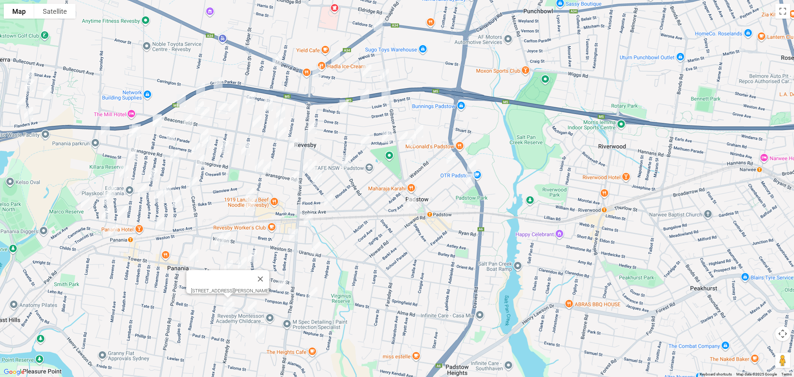
click at [223, 317] on img "31A Garnsey Avenue, PANANIA NSW 2213" at bounding box center [230, 307] width 15 height 19
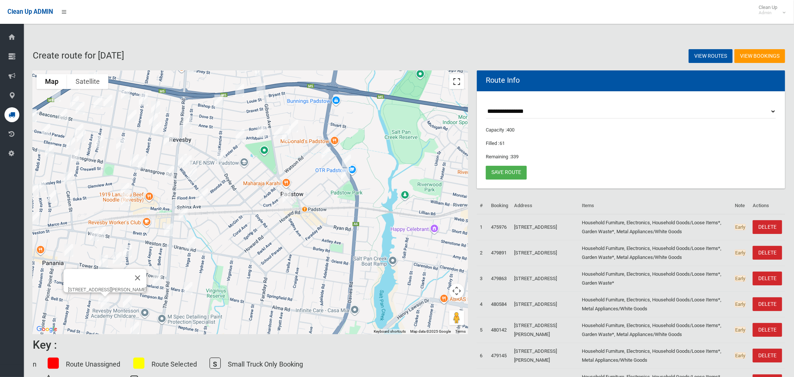
drag, startPoint x: 458, startPoint y: 79, endPoint x: 451, endPoint y: 136, distance: 57.3
click at [458, 79] on button "Toggle fullscreen view" at bounding box center [456, 81] width 15 height 15
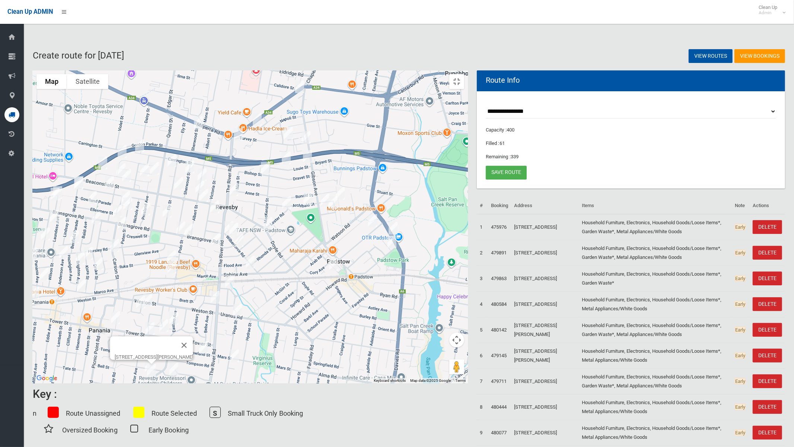
drag, startPoint x: 415, startPoint y: 300, endPoint x: 456, endPoint y: 326, distance: 48.1
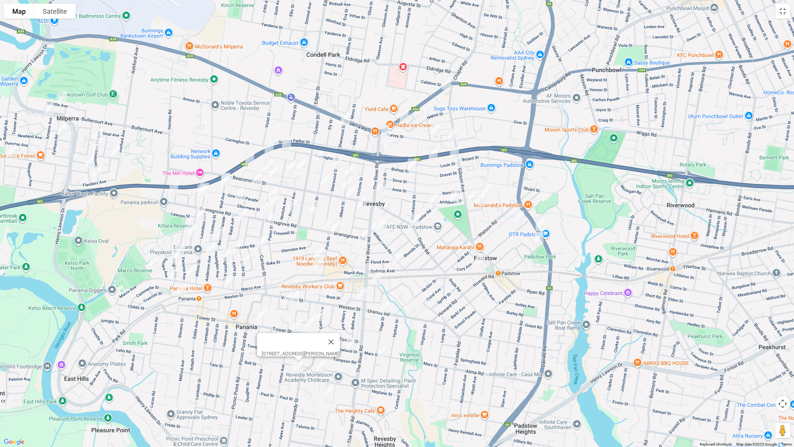
click at [446, 334] on div "31A Garnsey Avenue, PANANIA NSW 2213" at bounding box center [397, 223] width 794 height 447
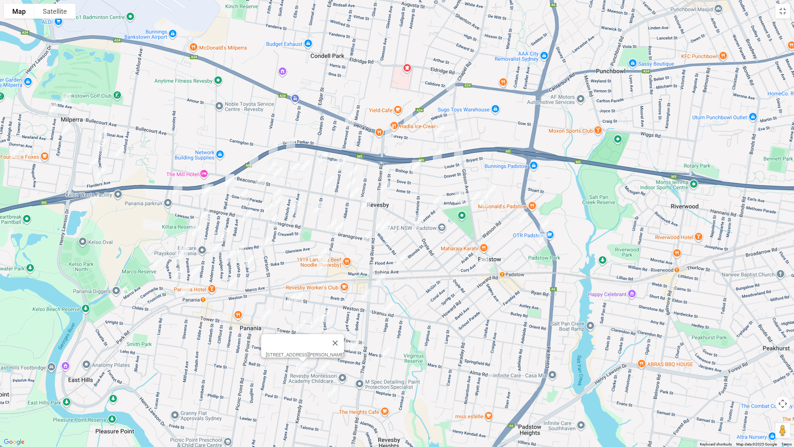
click at [354, 169] on img "60 Albert Street, REVESBY NSW 2212" at bounding box center [353, 172] width 15 height 19
click at [350, 182] on img "76A Albert Street, REVESBY NSW 2212" at bounding box center [350, 184] width 15 height 19
click at [353, 195] on img "13 Beaconsfield Street, REVESBY NSW 2212" at bounding box center [354, 193] width 15 height 19
click at [366, 205] on img "83 Victoria Street, REVESBY NSW 2212" at bounding box center [365, 204] width 15 height 19
drag, startPoint x: 365, startPoint y: 237, endPoint x: 361, endPoint y: 240, distance: 5.1
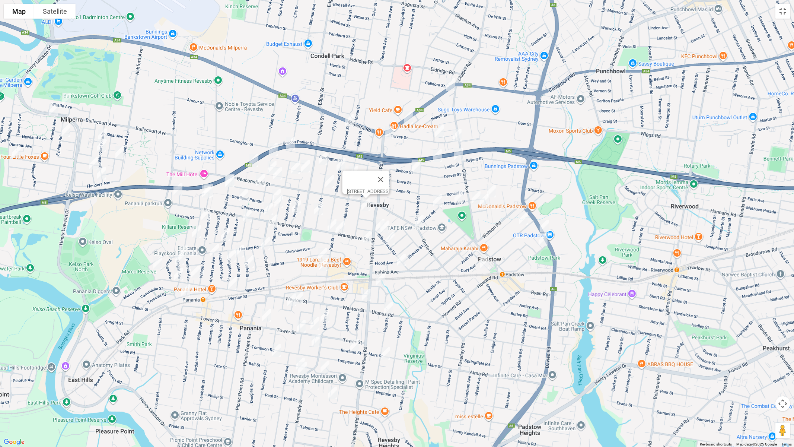
click at [365, 238] on img "5 Delia Avenue, REVESBY NSW 2212" at bounding box center [367, 236] width 15 height 19
click at [324, 251] on img "8 Robb Street, REVESBY NSW 2212" at bounding box center [322, 254] width 15 height 19
click at [323, 263] on img "78 Marco Avenue, REVESBY NSW 2212" at bounding box center [323, 264] width 15 height 19
drag, startPoint x: 363, startPoint y: 236, endPoint x: 348, endPoint y: 236, distance: 15.6
click at [346, 236] on button "Close" at bounding box center [338, 240] width 18 height 18
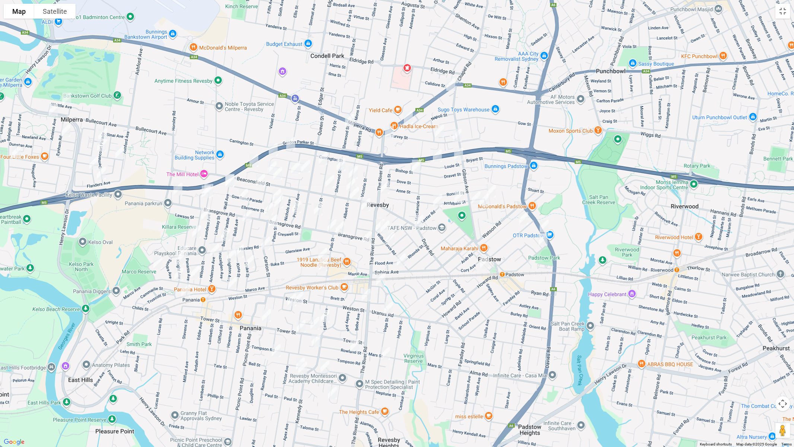
click at [342, 228] on img "47 Bransgrove Road, REVESBY NSW 2212" at bounding box center [340, 227] width 15 height 19
click at [330, 227] on img "53 Bransgrove Road, REVESBY NSW 2212" at bounding box center [332, 225] width 15 height 19
click at [783, 14] on button "Toggle fullscreen view" at bounding box center [782, 11] width 15 height 15
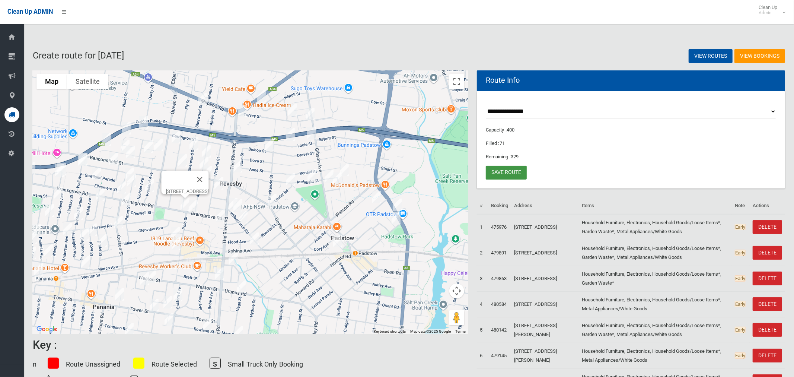
click at [513, 172] on link "Save route" at bounding box center [506, 173] width 41 height 14
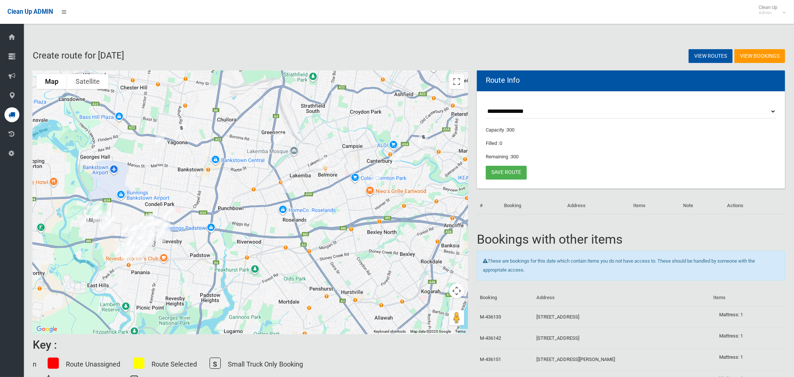
click at [521, 111] on select "**********" at bounding box center [631, 112] width 290 height 14
select select "*****"
click at [486, 105] on select "**********" at bounding box center [631, 112] width 290 height 14
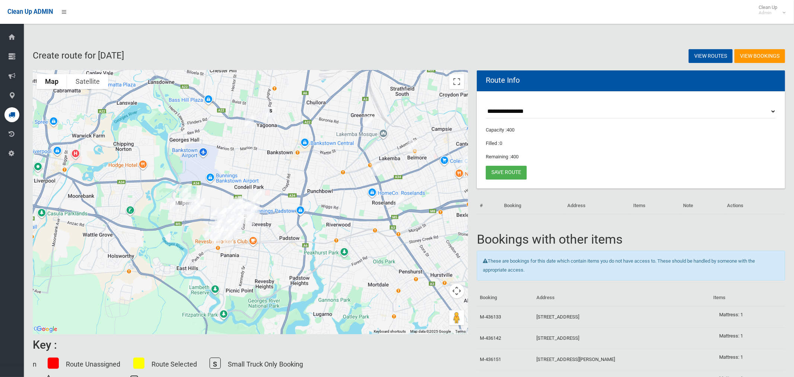
drag, startPoint x: 240, startPoint y: 239, endPoint x: 327, endPoint y: 218, distance: 90.0
click at [333, 218] on div at bounding box center [250, 201] width 435 height 263
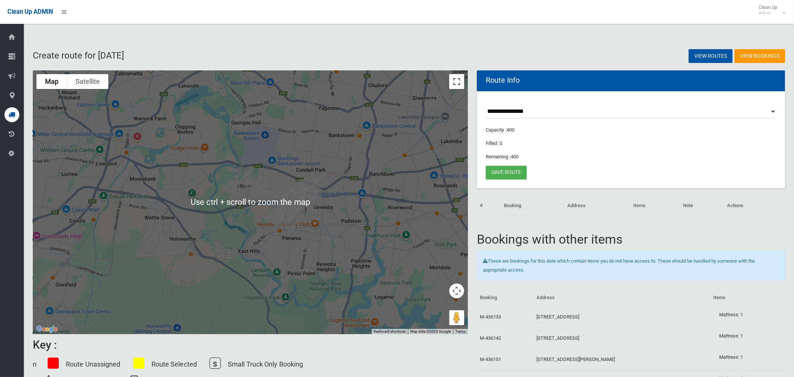
click at [450, 80] on button "Toggle fullscreen view" at bounding box center [456, 81] width 15 height 15
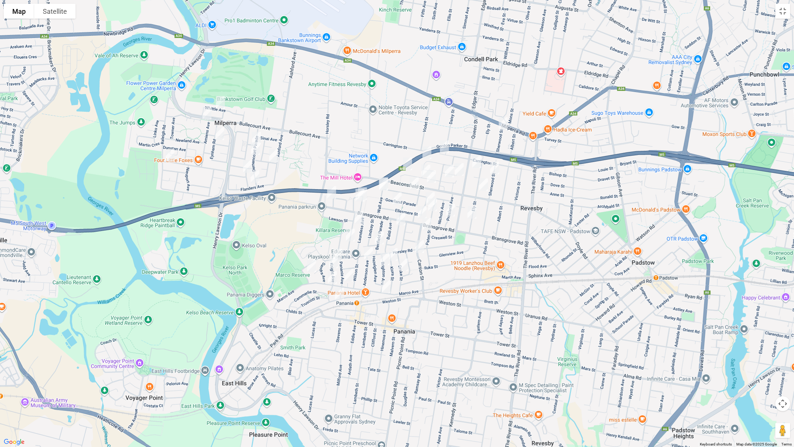
drag, startPoint x: 347, startPoint y: 147, endPoint x: 323, endPoint y: 175, distance: 37.5
click at [323, 175] on div at bounding box center [397, 223] width 794 height 447
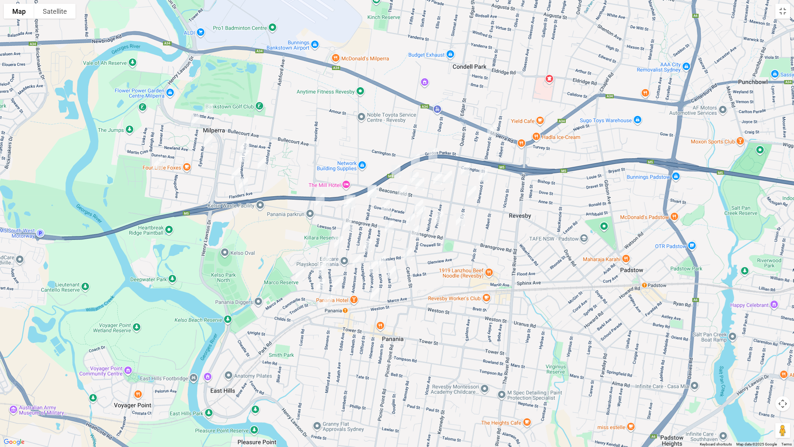
drag, startPoint x: 415, startPoint y: 230, endPoint x: 411, endPoint y: 243, distance: 14.0
click at [416, 230] on img "9A Carson Street, PANANIA NSW 2213" at bounding box center [415, 231] width 15 height 19
click at [408, 254] on img "22 Carson Street, PANANIA NSW 2213" at bounding box center [407, 254] width 15 height 19
click at [206, 107] on img "31 Whittle Avenue, MILPERRA NSW 2214" at bounding box center [208, 109] width 15 height 19
drag, startPoint x: 209, startPoint y: 108, endPoint x: 204, endPoint y: 111, distance: 6.2
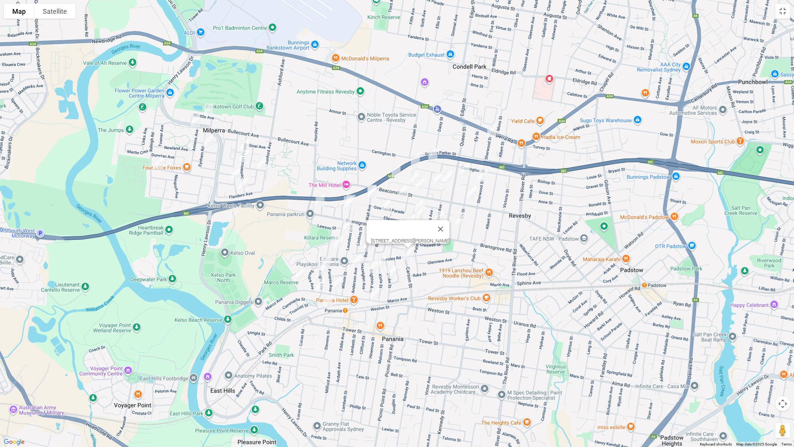
click at [209, 108] on img "31 Whittle Avenue, MILPERRA NSW 2214" at bounding box center [208, 109] width 15 height 19
click at [196, 118] on img "44 Ruthven Avenue, MILPERRA NSW 2214" at bounding box center [195, 120] width 15 height 19
click at [208, 138] on img "36 Eynham Road, MILPERRA NSW 2214" at bounding box center [208, 141] width 15 height 19
click at [159, 161] on img "56 Pozieres Avenue, MILPERRA NSW 2214" at bounding box center [158, 162] width 15 height 19
click at [248, 140] on img "48 Dernancourt Parade, MILPERRA NSW 2214" at bounding box center [244, 145] width 15 height 19
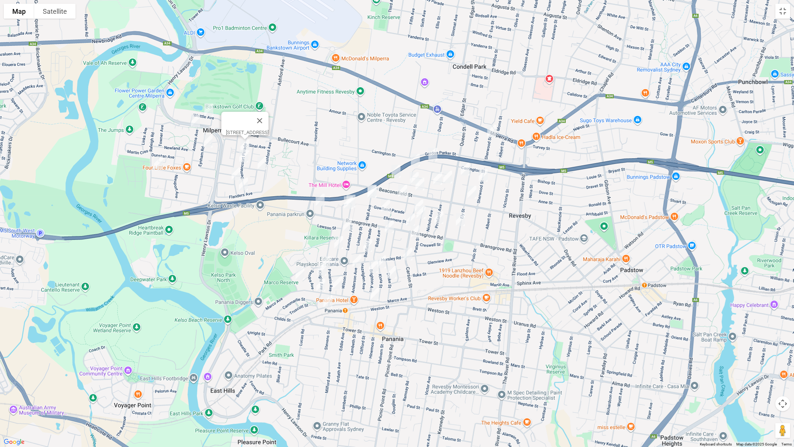
click at [241, 154] on img "34 Dernancourt Parade, MILPERRA NSW 2214" at bounding box center [243, 156] width 15 height 19
click at [234, 172] on img "8 Proyart Avenue, MILPERRA NSW 2214" at bounding box center [235, 173] width 15 height 19
click at [263, 168] on img "7 Zonnebeke Crescent, MILPERRA NSW 2214" at bounding box center [262, 163] width 15 height 19
click at [242, 185] on img "23 Flanders Avenue, MILPERRA NSW 2214" at bounding box center [243, 184] width 15 height 19
click at [495, 130] on img "2 Sherwood Street, REVESBY NSW 2212" at bounding box center [491, 131] width 15 height 19
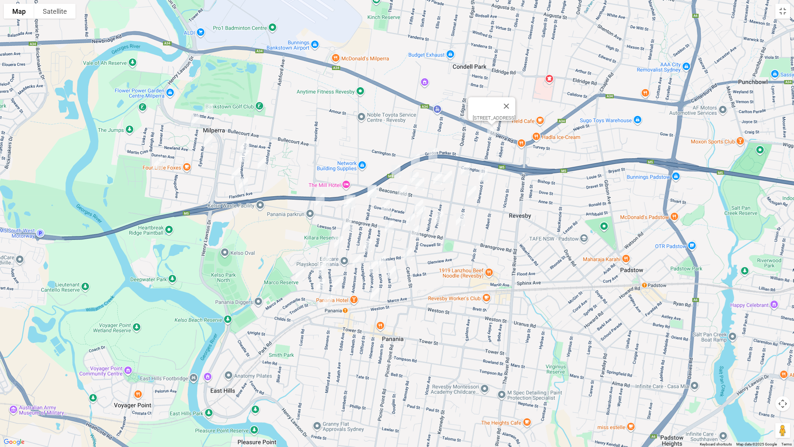
click at [434, 159] on img "98 Carrington Street, REVESBY NSW 2212" at bounding box center [432, 154] width 15 height 19
drag, startPoint x: 420, startPoint y: 161, endPoint x: 412, endPoint y: 168, distance: 11.3
click at [420, 161] on img "17 Alliance Avenue, REVESBY NSW 2212" at bounding box center [415, 160] width 15 height 19
click at [398, 169] on img "64 Tracey Street, REVESBY NSW 2212" at bounding box center [396, 171] width 15 height 19
click at [379, 187] on img "27A Wall Avenue, PANANIA NSW 2213" at bounding box center [372, 191] width 15 height 19
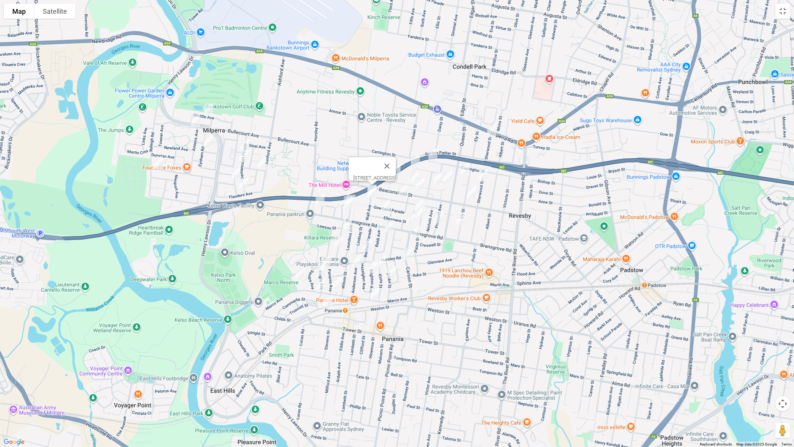
click at [370, 197] on img "27 Wall Avenue, PANANIA NSW 2213" at bounding box center [371, 191] width 15 height 19
click at [371, 195] on img "27 Wall Avenue, PANANIA NSW 2213" at bounding box center [371, 191] width 15 height 19
click at [358, 194] on img "21 Mae Crescent, PANANIA NSW 2213" at bounding box center [350, 201] width 15 height 19
click at [343, 204] on img "5 Mae Crescent, PANANIA NSW 2213" at bounding box center [348, 202] width 15 height 19
click at [317, 203] on img "224 Horsley Road, PANANIA NSW 2213" at bounding box center [320, 200] width 15 height 19
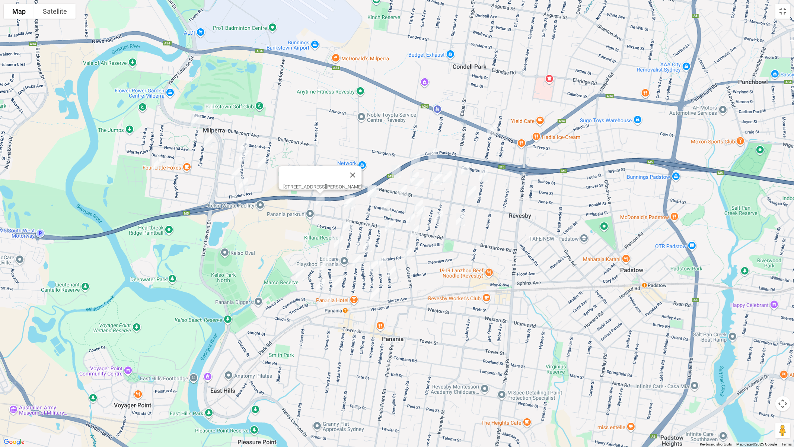
click at [462, 167] on img "55A Queen Street, REVESBY NSW 2212" at bounding box center [465, 169] width 15 height 19
click at [448, 178] on img "16 Fletcher Street, REVESBY NSW 2212" at bounding box center [447, 176] width 15 height 19
drag, startPoint x: 434, startPoint y: 180, endPoint x: 451, endPoint y: 182, distance: 17.3
click at [434, 180] on img "28 Tracey Street, REVESBY NSW 2212" at bounding box center [437, 178] width 15 height 19
click at [488, 180] on img "62 Sherwood Street, REVESBY NSW 2212" at bounding box center [483, 175] width 15 height 19
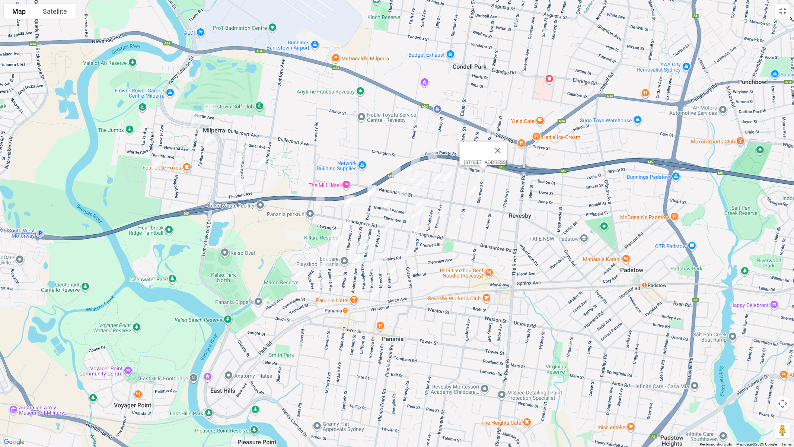
click at [472, 191] on img "85 Ely Street, REVESBY NSW 2212" at bounding box center [471, 192] width 15 height 19
click at [411, 172] on img "37 Tracey Street, REVESBY NSW 2212" at bounding box center [414, 178] width 15 height 19
click at [421, 185] on img "78 Beaconsfield Street, REVESBY NSW 2212" at bounding box center [419, 184] width 15 height 19
click at [399, 190] on img "71 Wall Avenue, PANANIA NSW 2213" at bounding box center [402, 191] width 15 height 19
click at [381, 205] on img "13 Ellesmere Street, PANANIA NSW 2213" at bounding box center [385, 205] width 15 height 19
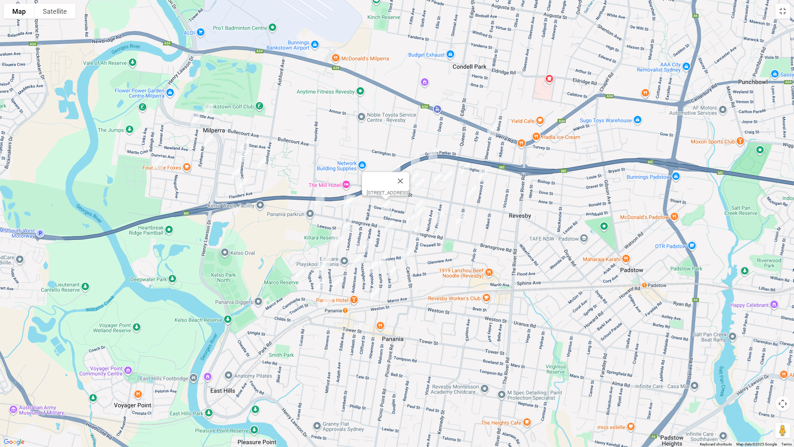
click at [415, 200] on img "60 Ellesmere Street, PANANIA NSW 2213" at bounding box center [418, 205] width 15 height 19
click at [421, 211] on img "47 Paten Street, REVESBY NSW 2212" at bounding box center [420, 212] width 15 height 19
click at [440, 217] on img "32 Presland Avenue, REVESBY NSW 2212" at bounding box center [438, 217] width 15 height 19
click at [463, 222] on img "106 Ely Street, REVESBY NSW 2212" at bounding box center [460, 219] width 15 height 19
click at [412, 215] on img "146 Bransgrove Road, PANANIA NSW 2213" at bounding box center [410, 219] width 15 height 19
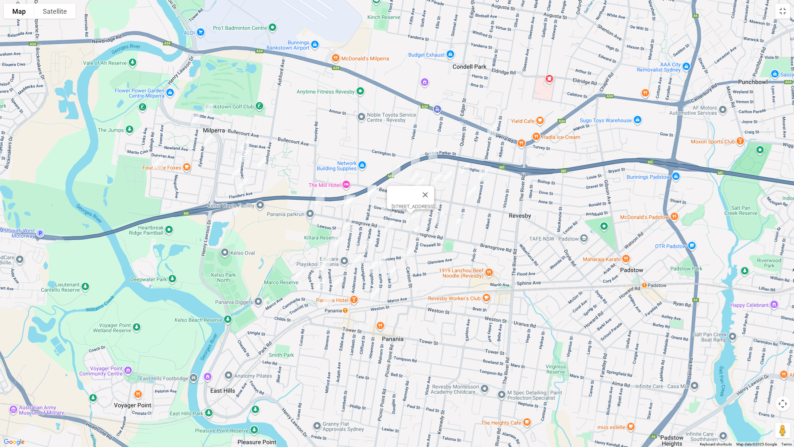
click at [388, 224] on img "8 Windermere Crescent, PANANIA NSW 2213" at bounding box center [389, 226] width 15 height 19
click at [345, 224] on img "12A Dowding Street, PANANIA NSW 2213" at bounding box center [347, 224] width 15 height 19
drag, startPoint x: 339, startPoint y: 243, endPoint x: 354, endPoint y: 247, distance: 16.2
click at [340, 243] on img "37A Dowding Street, PANANIA NSW 2213" at bounding box center [338, 242] width 15 height 19
drag, startPoint x: 368, startPoint y: 244, endPoint x: 376, endPoint y: 256, distance: 14.7
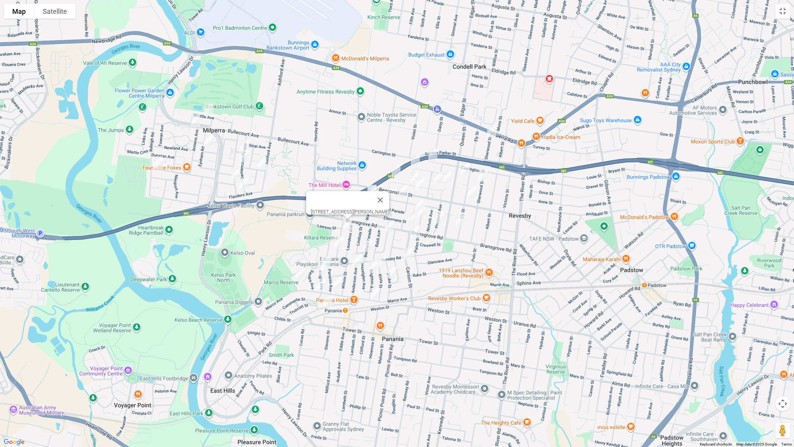
click at [368, 244] on img "1 Matts Avenue, PANANIA NSW 2213" at bounding box center [367, 245] width 15 height 19
click at [383, 260] on img "10 Kiora Street, PANANIA NSW 2213" at bounding box center [381, 261] width 15 height 19
click at [393, 275] on img "22A Drake Street, PANANIA NSW 2213" at bounding box center [391, 272] width 15 height 19
click at [336, 239] on img "37A Dowding Street, PANANIA NSW 2213" at bounding box center [338, 242] width 15 height 19
click at [357, 262] on img "2C Anderson Avenue, PANANIA NSW 2213" at bounding box center [356, 261] width 15 height 19
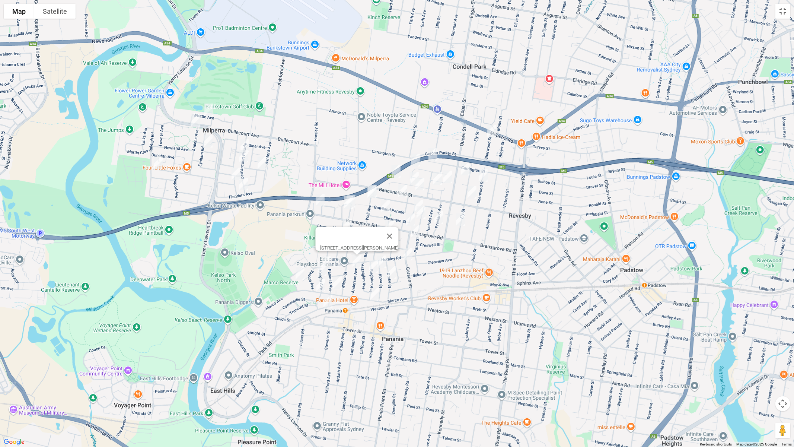
click at [374, 271] on img "14 Brighton Avenue, PANANIA NSW 2213" at bounding box center [373, 266] width 15 height 19
click at [375, 296] on img "83A Marco Avenue, PANANIA NSW 2213" at bounding box center [374, 294] width 15 height 19
drag, startPoint x: 318, startPoint y: 269, endPoint x: 307, endPoint y: 272, distance: 11.7
click at [318, 269] on img "14a Knight Avenue, PANANIA NSW 2213" at bounding box center [321, 269] width 15 height 19
click at [301, 272] on img "29A Homelea Avenue, PANANIA NSW 2213" at bounding box center [300, 273] width 15 height 19
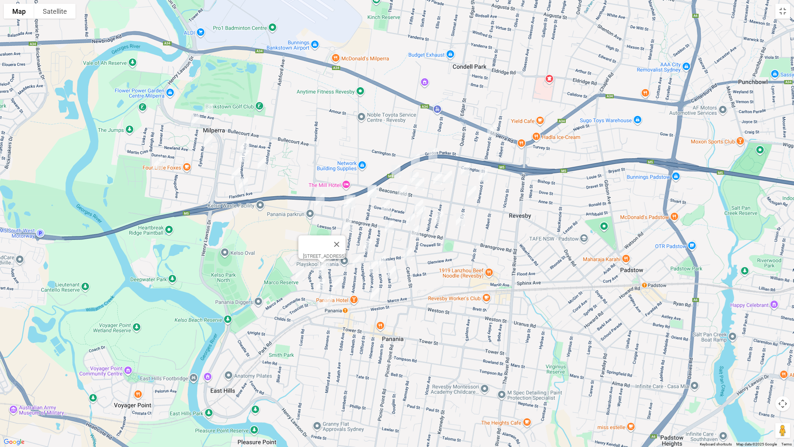
click at [345, 242] on button "Close" at bounding box center [336, 244] width 18 height 18
click at [327, 253] on img "5 Knight Avenue, PANANIA NSW 2213" at bounding box center [326, 262] width 15 height 19
click at [299, 270] on img "29A Homelea Avenue, PANANIA NSW 2213" at bounding box center [300, 273] width 15 height 19
click at [343, 281] on img "210 Marco Avenue, PANANIA NSW 2213" at bounding box center [337, 282] width 15 height 19
click at [318, 282] on img "139 Marco Avenue, PANANIA NSW 2213" at bounding box center [320, 284] width 15 height 19
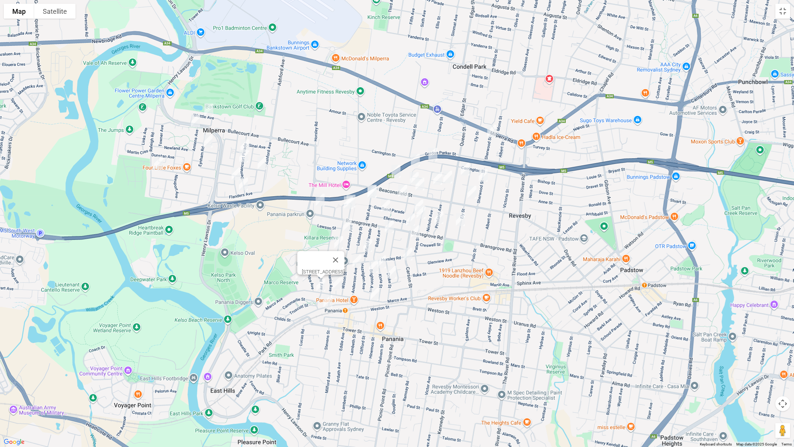
drag, startPoint x: 329, startPoint y: 301, endPoint x: 336, endPoint y: 295, distance: 8.7
click at [329, 301] on img "39 Braesmere Road, PANANIA NSW 2213" at bounding box center [327, 301] width 15 height 19
click at [781, 12] on button "Toggle fullscreen view" at bounding box center [782, 11] width 15 height 15
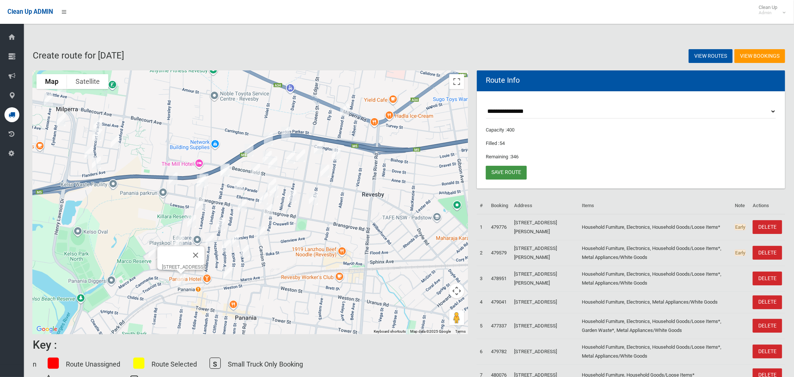
click at [514, 175] on link "Save route" at bounding box center [506, 173] width 41 height 14
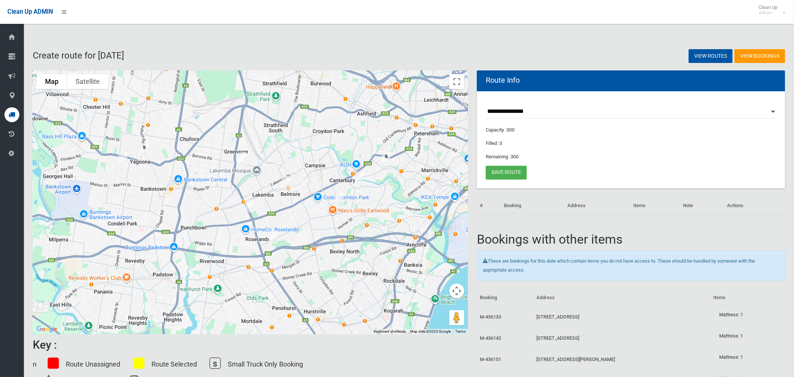
click at [530, 109] on select "**********" at bounding box center [631, 112] width 290 height 14
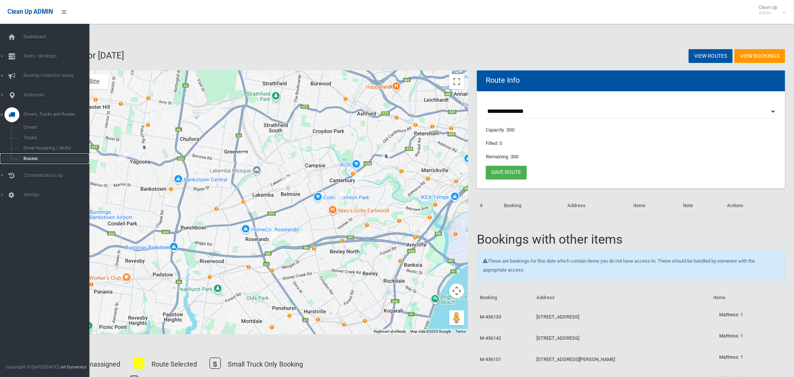
click at [35, 161] on span "Routes" at bounding box center [52, 158] width 62 height 5
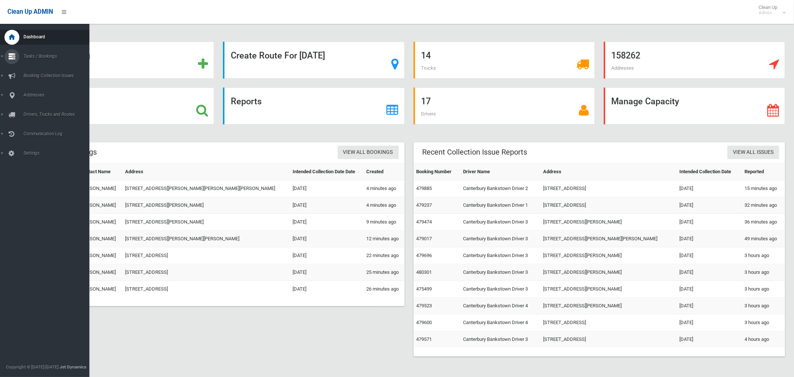
click at [38, 56] on span "Tasks / Bookings" at bounding box center [55, 56] width 68 height 5
click at [31, 111] on span "Search" at bounding box center [52, 110] width 62 height 5
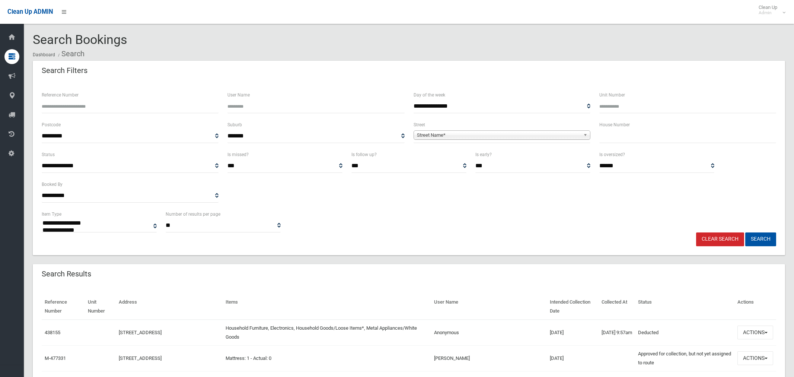
select select
click at [629, 139] on input "text" at bounding box center [687, 136] width 177 height 14
type input "***"
click at [544, 138] on link "Street Name*" at bounding box center [501, 134] width 177 height 9
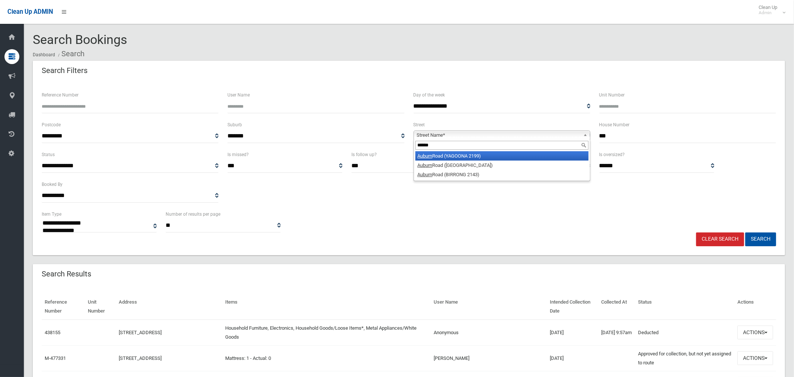
type input "******"
click at [476, 154] on li "Auburn Road (YAGOONA 2199)" at bounding box center [501, 155] width 173 height 9
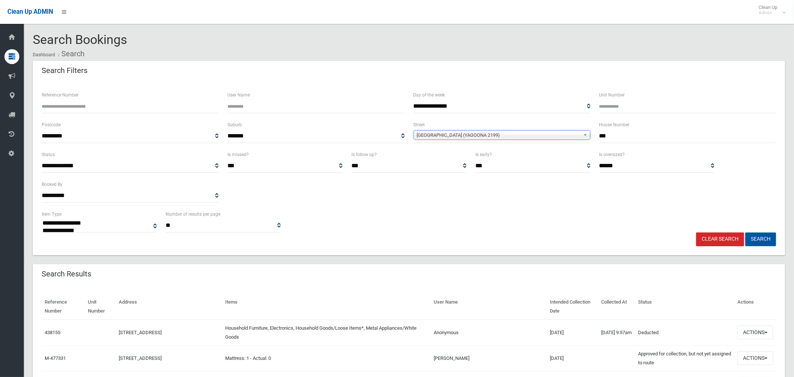
click at [766, 237] on button "Search" at bounding box center [760, 239] width 31 height 14
drag, startPoint x: 609, startPoint y: 134, endPoint x: 598, endPoint y: 135, distance: 11.3
click at [598, 135] on div "House Number ***" at bounding box center [688, 135] width 186 height 30
type input "**"
click at [492, 134] on span "[GEOGRAPHIC_DATA] (YAGOONA 2199)" at bounding box center [498, 135] width 163 height 9
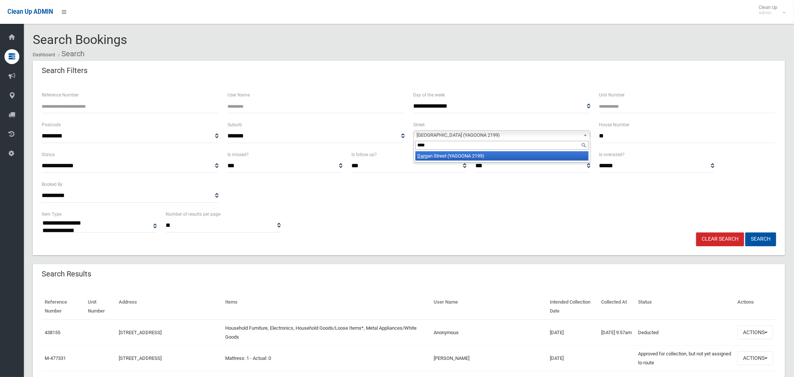
type input "****"
click at [465, 156] on li "Darg an Street (YAGOONA 2199)" at bounding box center [501, 155] width 173 height 9
click at [753, 239] on button "Search" at bounding box center [760, 239] width 31 height 14
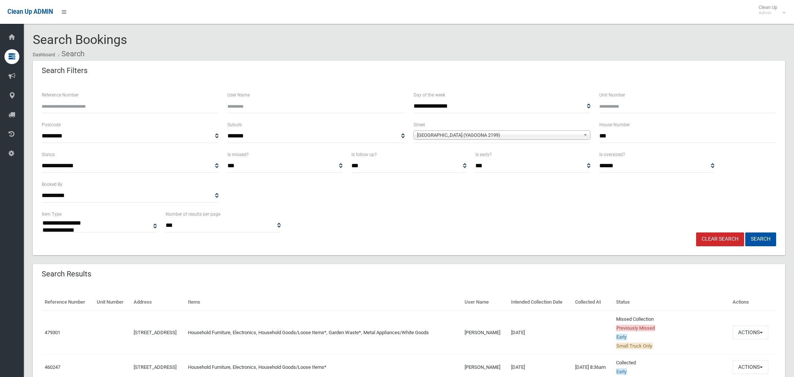
select select
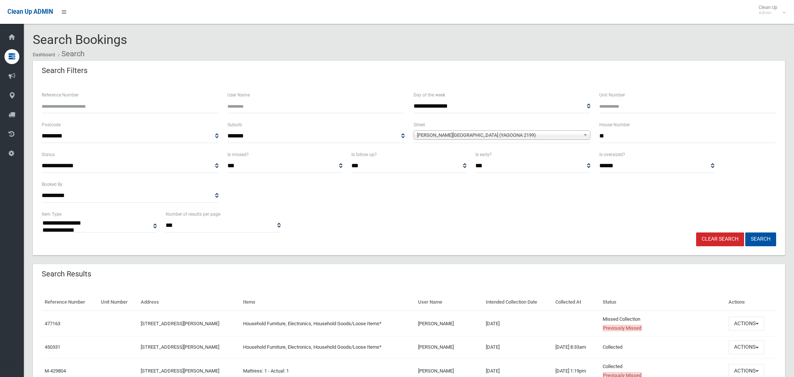
select select
click at [743, 322] on button "Actions" at bounding box center [746, 323] width 36 height 14
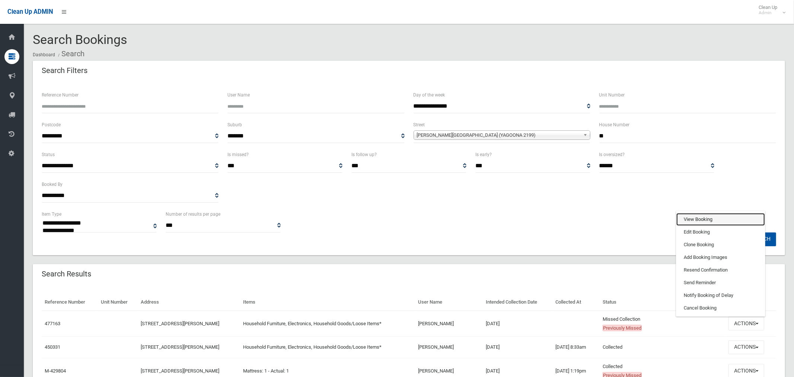
click at [699, 218] on link "View Booking" at bounding box center [720, 219] width 89 height 13
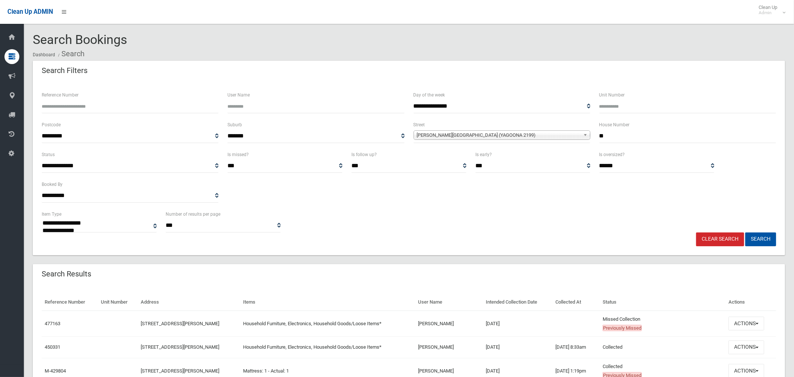
drag, startPoint x: 583, startPoint y: 133, endPoint x: 562, endPoint y: 129, distance: 21.5
click at [573, 134] on div "**********" at bounding box center [408, 135] width 743 height 30
type input "***"
click at [455, 135] on span "[PERSON_NAME][GEOGRAPHIC_DATA] (YAGOONA 2199)" at bounding box center [498, 135] width 163 height 9
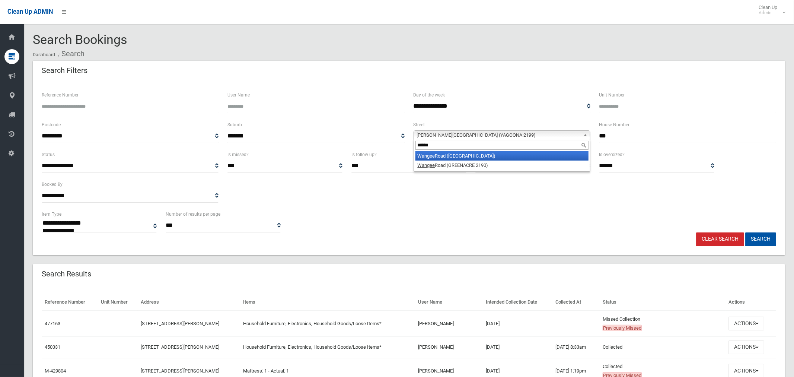
type input "******"
click at [463, 156] on li "Wangee Road (LAKEMBA 2195)" at bounding box center [501, 155] width 173 height 9
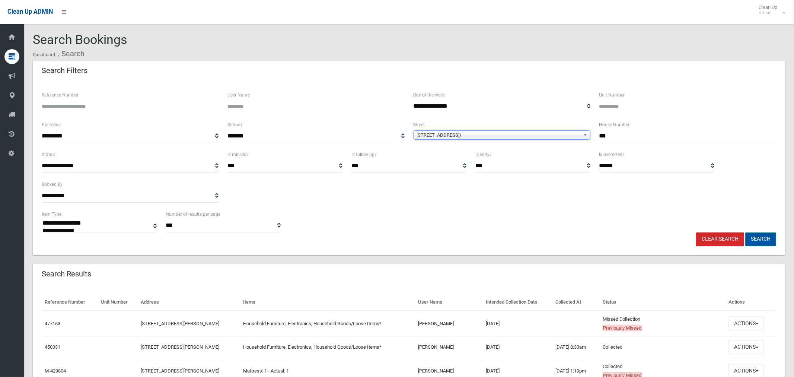
click at [766, 236] on button "Search" at bounding box center [760, 239] width 31 height 14
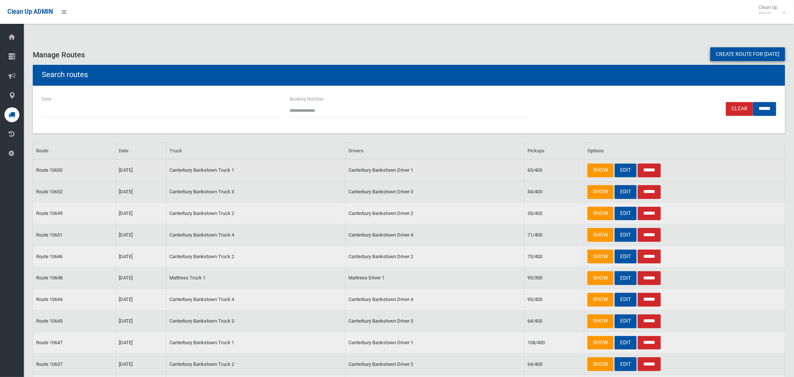
click at [621, 170] on link "EDIT" at bounding box center [625, 170] width 22 height 14
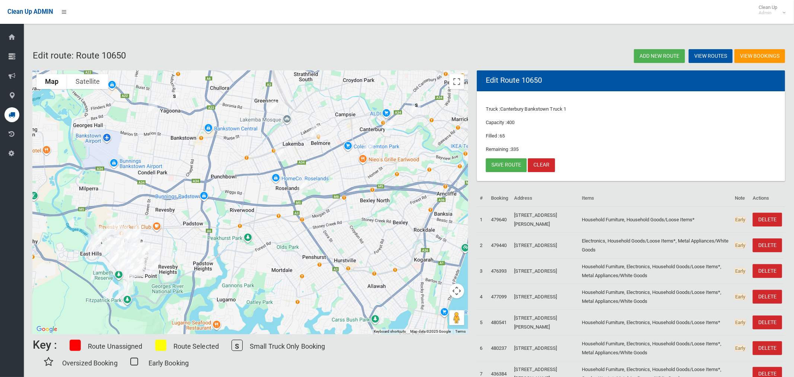
click at [153, 111] on img "37 Dargan Street, YAGOONA NSW 2199" at bounding box center [153, 107] width 15 height 19
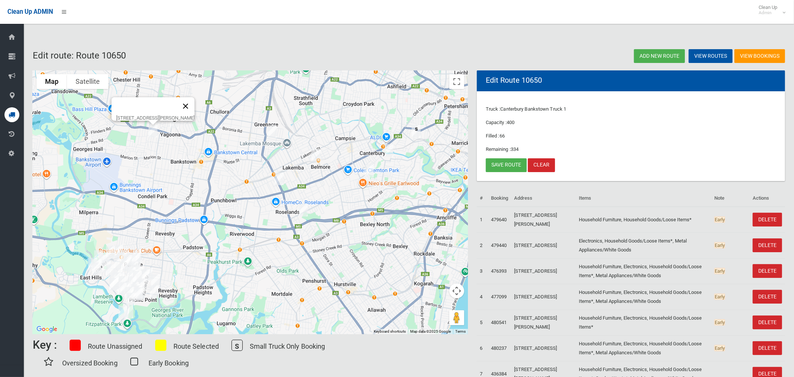
click at [192, 101] on button "Close" at bounding box center [186, 106] width 18 height 18
click at [488, 167] on link "Save route" at bounding box center [506, 165] width 41 height 14
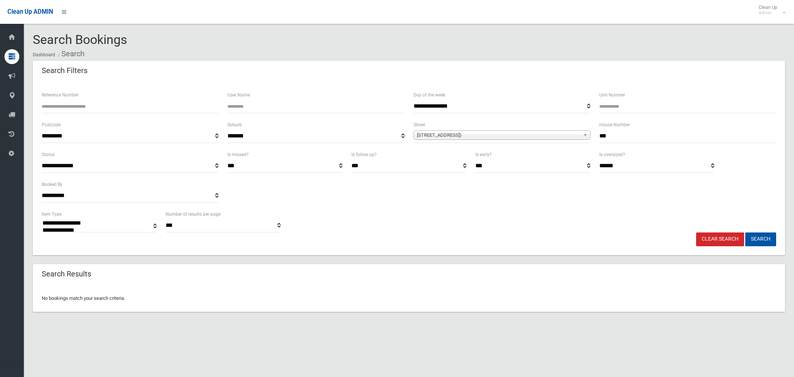
select select
click at [458, 134] on span "[STREET_ADDRESS])" at bounding box center [498, 134] width 163 height 9
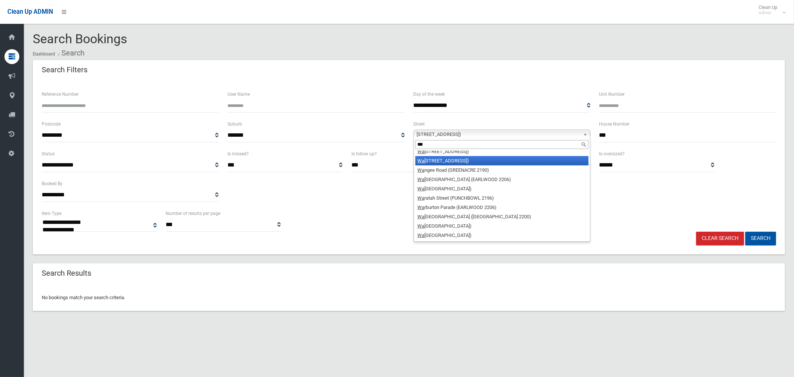
scroll to position [0, 0]
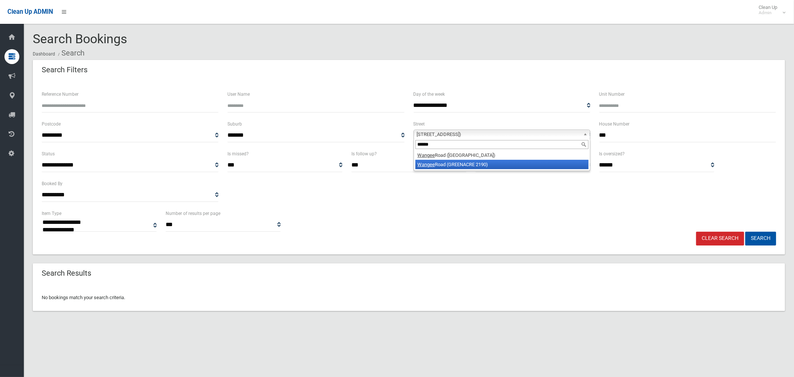
type input "******"
click at [470, 167] on li "[GEOGRAPHIC_DATA] (GREENACRE 2190)" at bounding box center [501, 164] width 173 height 9
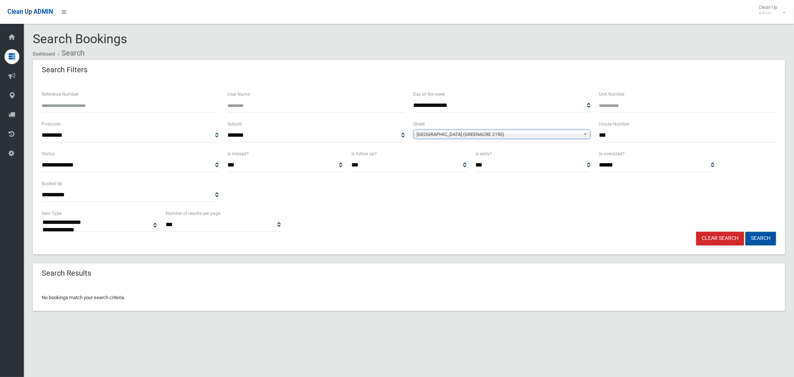
click at [757, 244] on button "Search" at bounding box center [760, 238] width 31 height 14
click at [756, 239] on button "Search" at bounding box center [760, 238] width 31 height 14
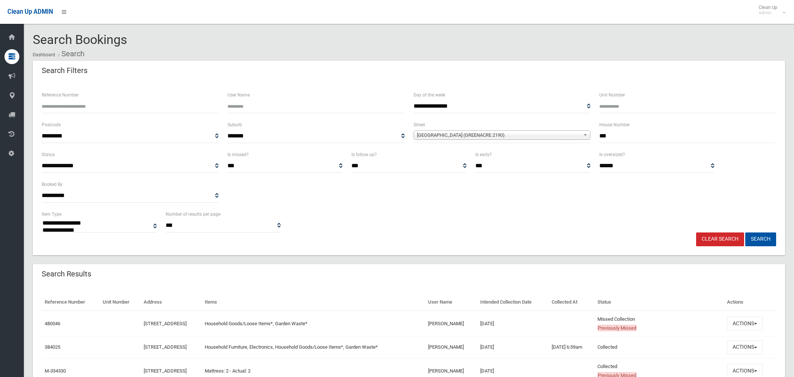
select select
click at [748, 323] on button "Actions" at bounding box center [745, 323] width 36 height 14
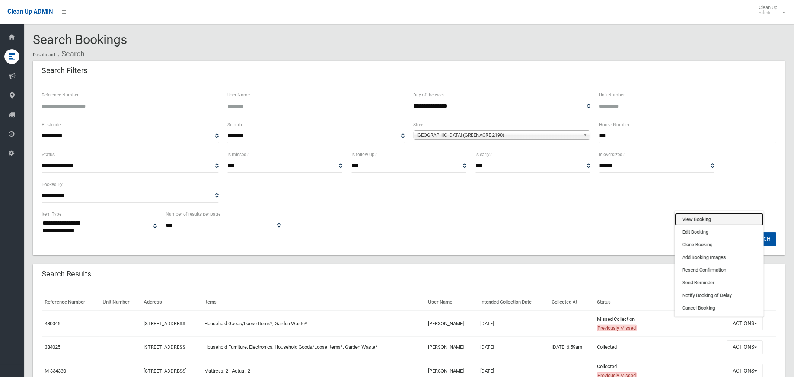
click at [713, 221] on link "View Booking" at bounding box center [719, 219] width 89 height 13
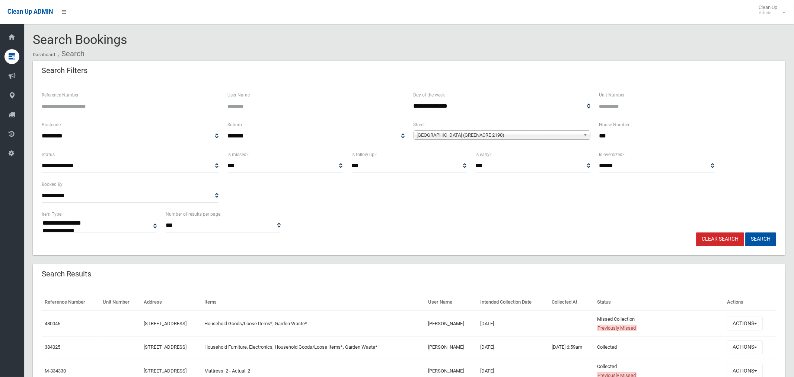
drag, startPoint x: 614, startPoint y: 132, endPoint x: 582, endPoint y: 137, distance: 32.1
click at [582, 137] on div "**********" at bounding box center [408, 135] width 743 height 30
type input "*****"
click at [527, 134] on span "Wangee Road (GREENACRE 2190)" at bounding box center [498, 135] width 163 height 9
type input "******"
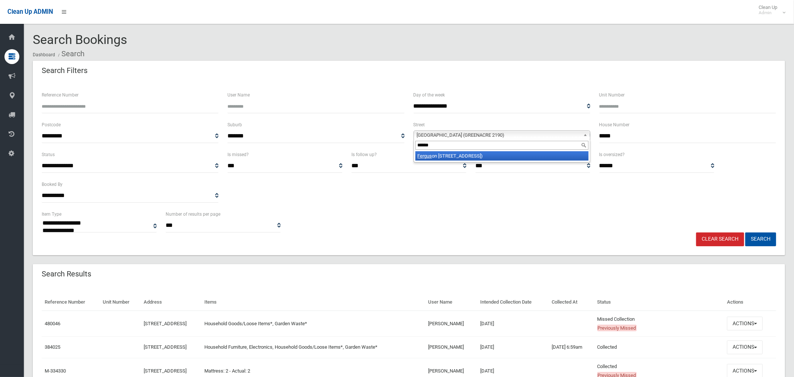
click at [499, 154] on li "Fergus on Avenue (WILEY PARK 2195)" at bounding box center [501, 155] width 173 height 9
click at [767, 238] on button "Search" at bounding box center [760, 239] width 31 height 14
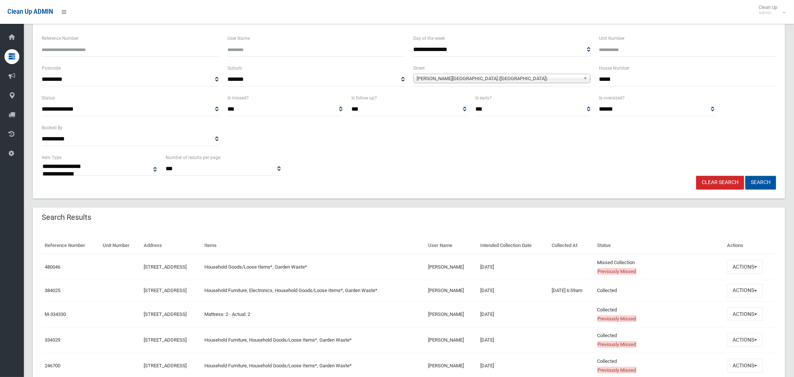
scroll to position [58, 0]
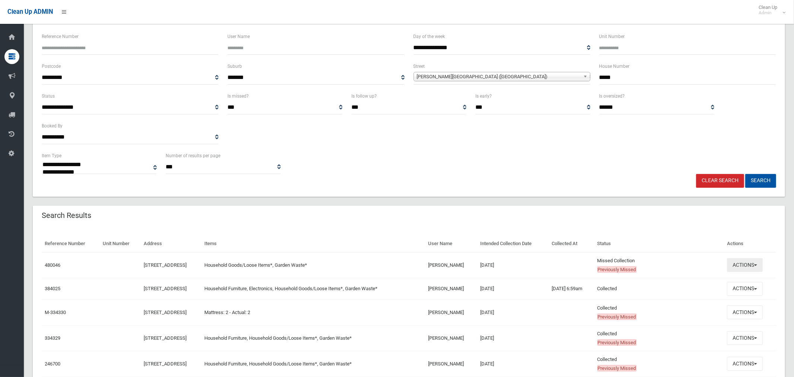
click at [756, 262] on button "Actions" at bounding box center [745, 265] width 36 height 14
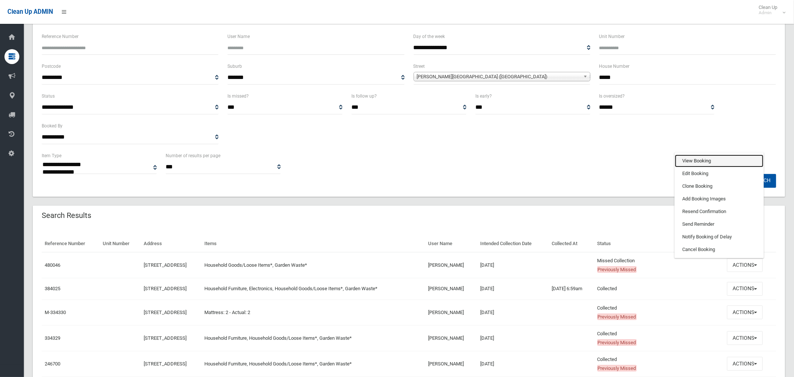
click at [708, 162] on link "View Booking" at bounding box center [719, 160] width 89 height 13
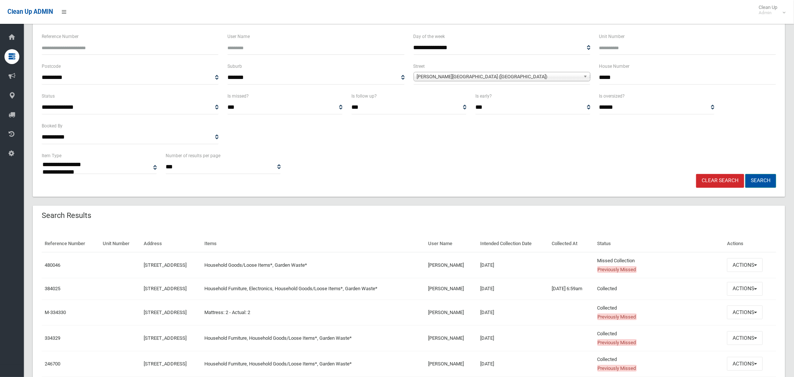
click at [760, 179] on button "Search" at bounding box center [760, 181] width 31 height 14
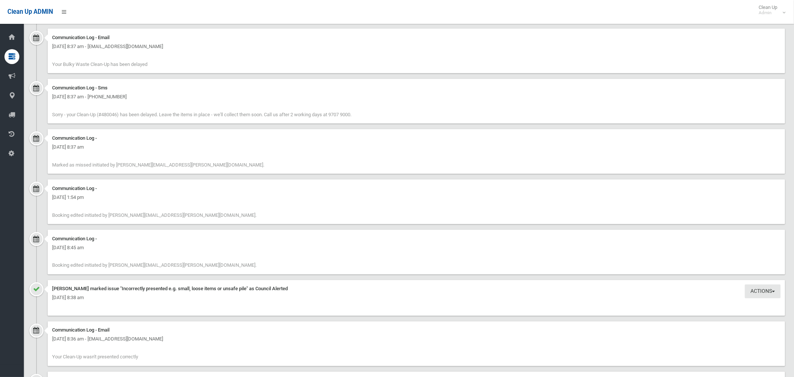
scroll to position [1047, 0]
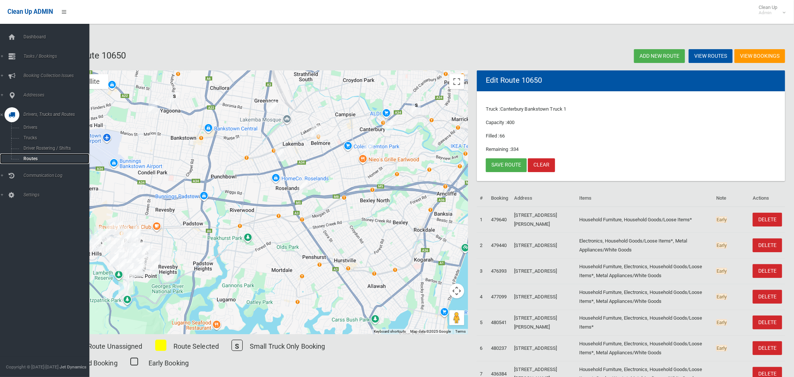
click at [27, 156] on span "Routes" at bounding box center [52, 158] width 62 height 5
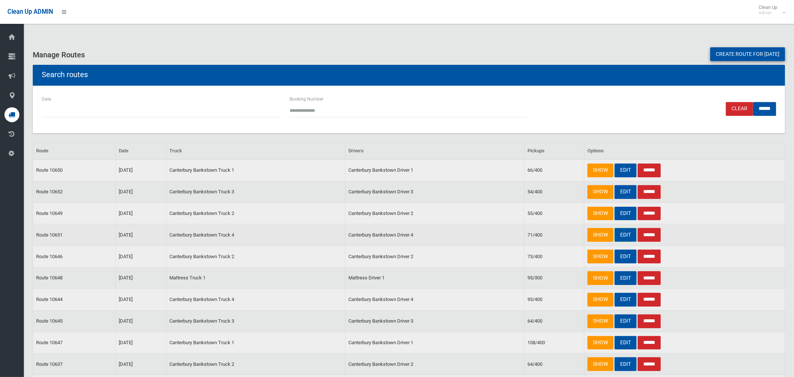
click at [620, 233] on link "EDIT" at bounding box center [625, 235] width 22 height 14
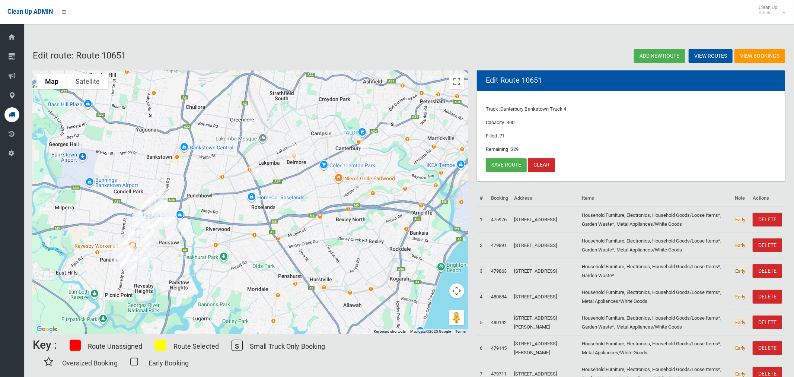
click at [249, 125] on img "185 Wangee Road, GREENACRE NSW 2190" at bounding box center [248, 126] width 15 height 19
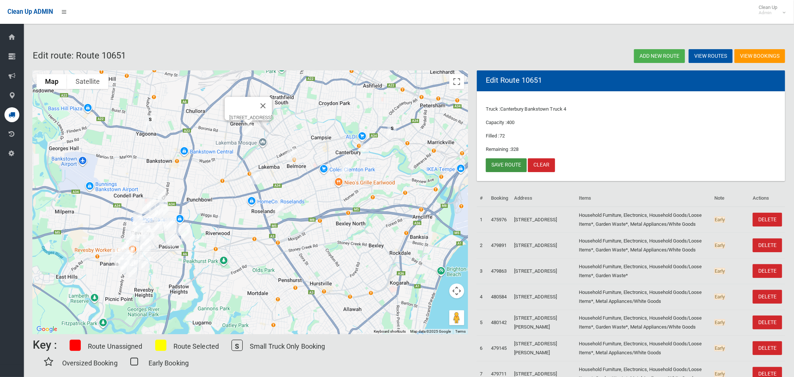
click at [506, 162] on link "Save route" at bounding box center [506, 165] width 41 height 14
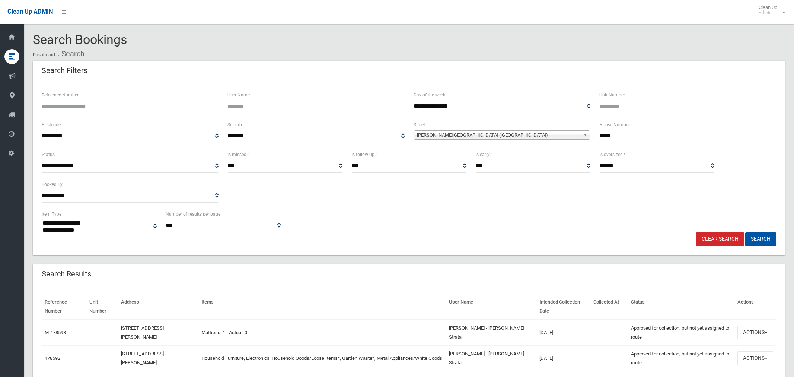
select select
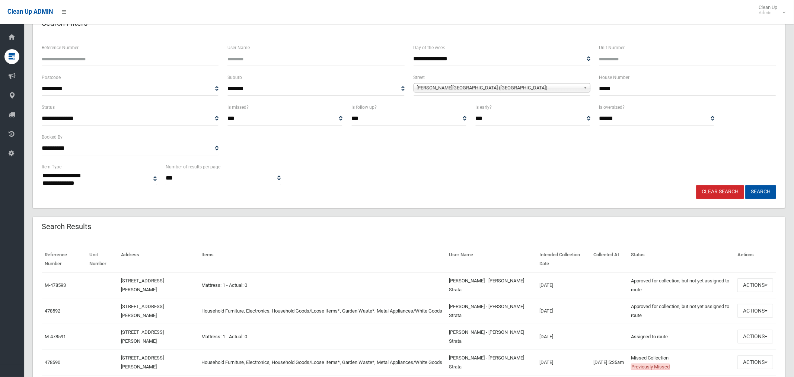
scroll to position [82, 0]
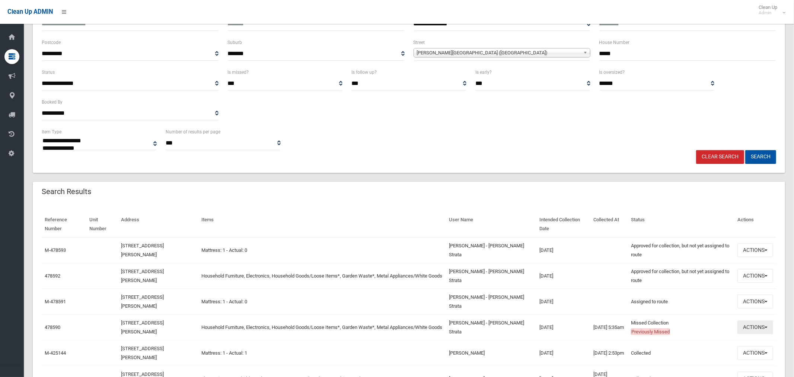
click at [745, 323] on button "Actions" at bounding box center [755, 327] width 36 height 14
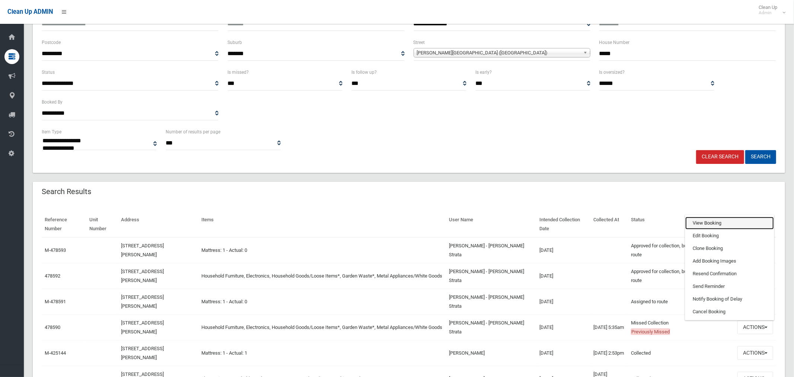
click at [724, 227] on link "View Booking" at bounding box center [729, 223] width 89 height 13
drag, startPoint x: 586, startPoint y: 53, endPoint x: 574, endPoint y: 51, distance: 11.8
click at [575, 51] on div "**********" at bounding box center [408, 53] width 743 height 30
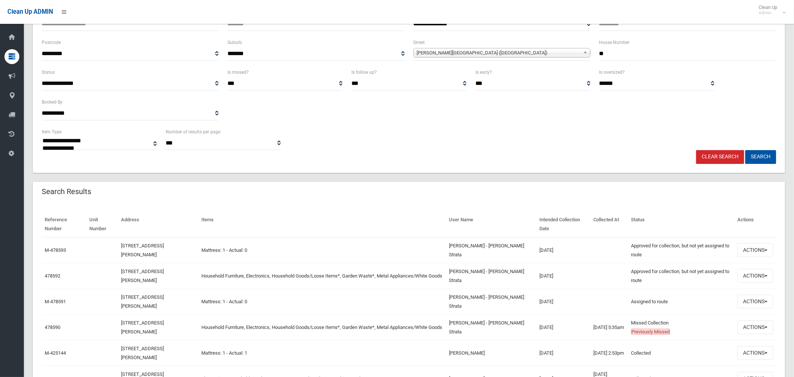
type input "**"
click at [495, 51] on span "Ferguson Avenue (WILEY PARK 2195)" at bounding box center [498, 52] width 163 height 9
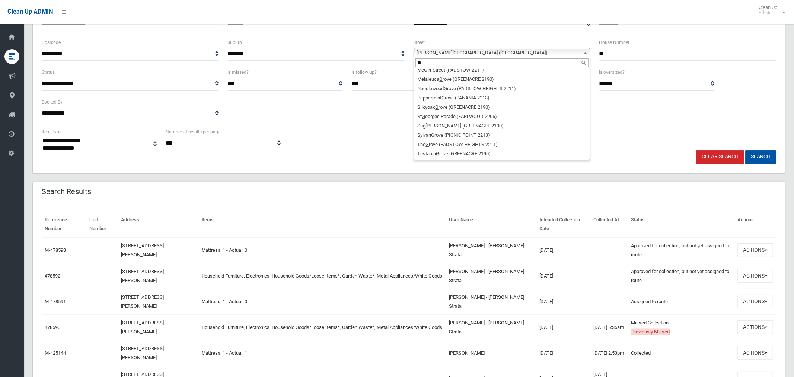
scroll to position [0, 0]
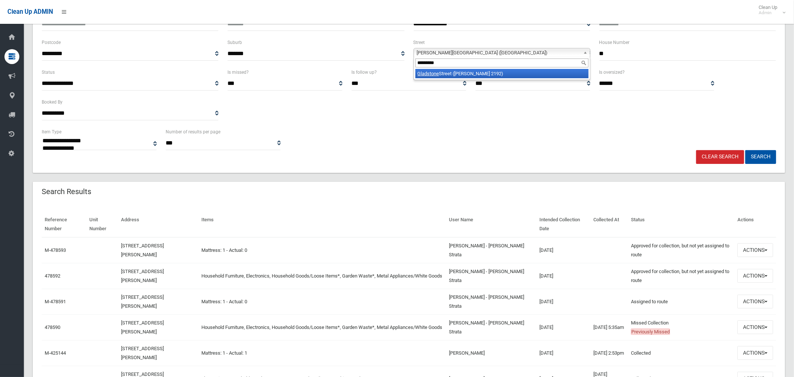
type input "*********"
click at [509, 73] on li "Gladstone Street (BELMORE 2192)" at bounding box center [501, 73] width 173 height 9
click at [766, 156] on button "Search" at bounding box center [760, 157] width 31 height 14
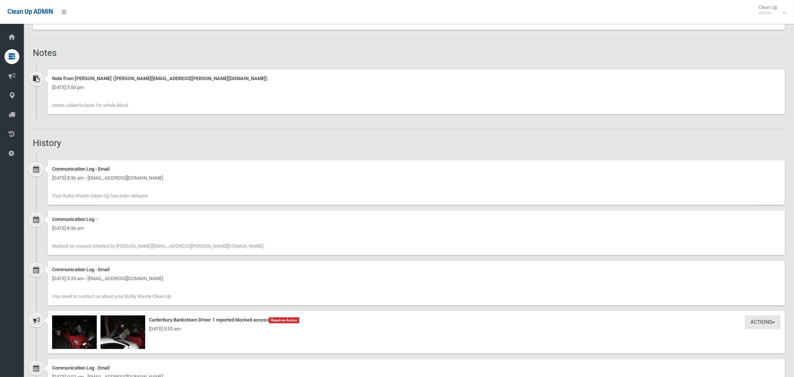
scroll to position [522, 0]
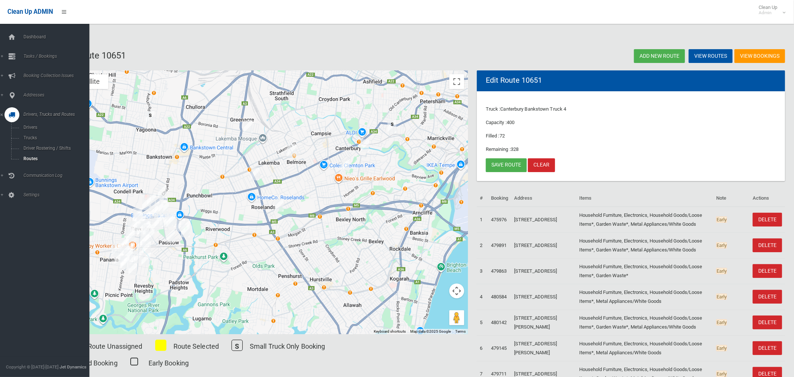
click at [13, 118] on icon at bounding box center [12, 114] width 7 height 15
click at [12, 115] on icon at bounding box center [12, 114] width 7 height 15
click at [30, 158] on span "Routes" at bounding box center [52, 158] width 62 height 5
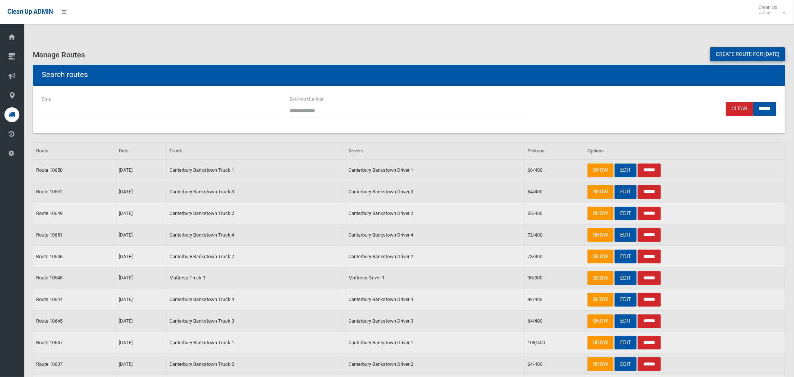
click at [620, 173] on link "EDIT" at bounding box center [625, 170] width 22 height 14
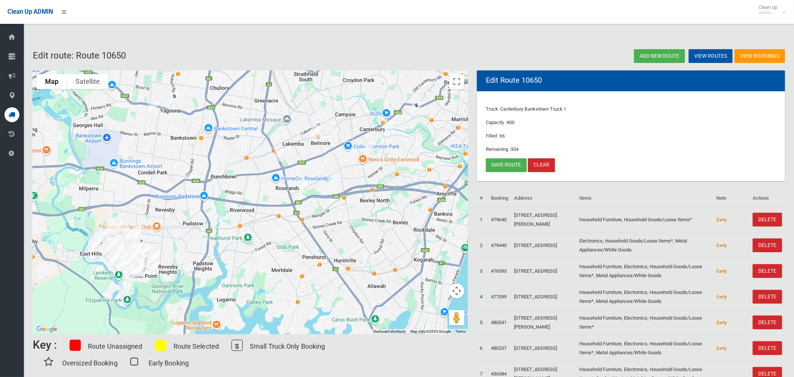
click at [280, 156] on img "42-44 Ferguson Avenue, WILEY PARK NSW 2195" at bounding box center [279, 155] width 15 height 19
click at [321, 126] on button "Close" at bounding box center [312, 130] width 18 height 18
click at [499, 164] on link "Save route" at bounding box center [506, 165] width 41 height 14
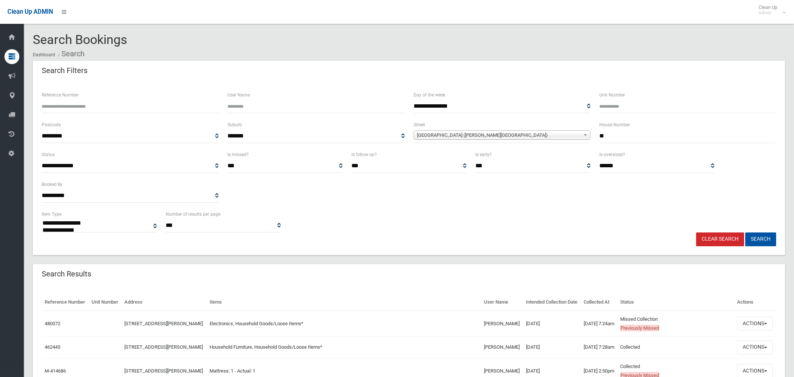
select select
click at [754, 330] on button "Actions" at bounding box center [755, 323] width 36 height 14
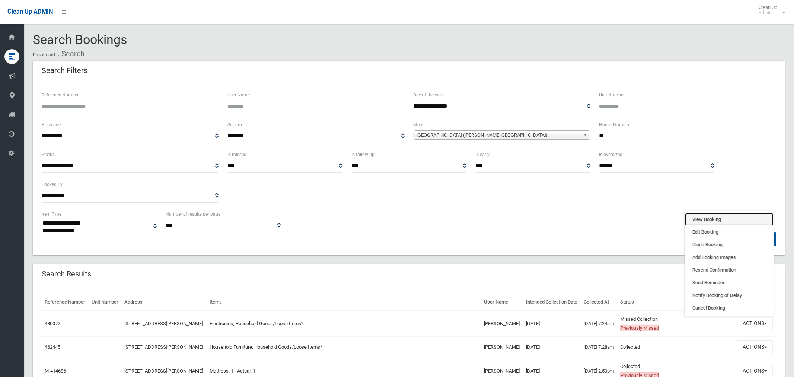
click at [709, 226] on link "View Booking" at bounding box center [729, 219] width 89 height 13
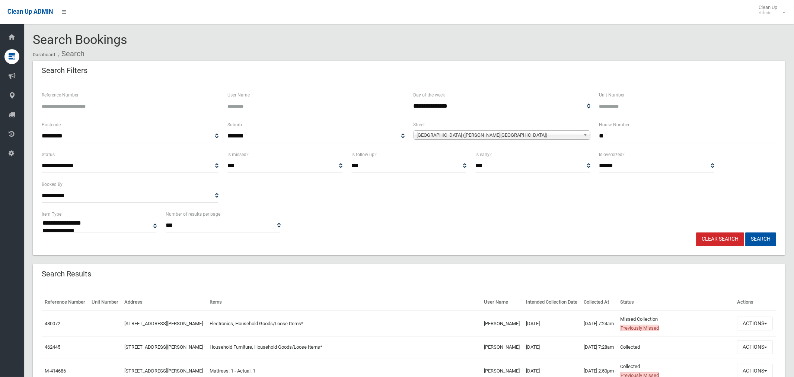
drag, startPoint x: 595, startPoint y: 137, endPoint x: 552, endPoint y: 118, distance: 47.2
click at [581, 136] on div "**********" at bounding box center [408, 135] width 743 height 30
type input "**"
click at [455, 136] on span "[GEOGRAPHIC_DATA] ([PERSON_NAME][GEOGRAPHIC_DATA])" at bounding box center [498, 135] width 163 height 9
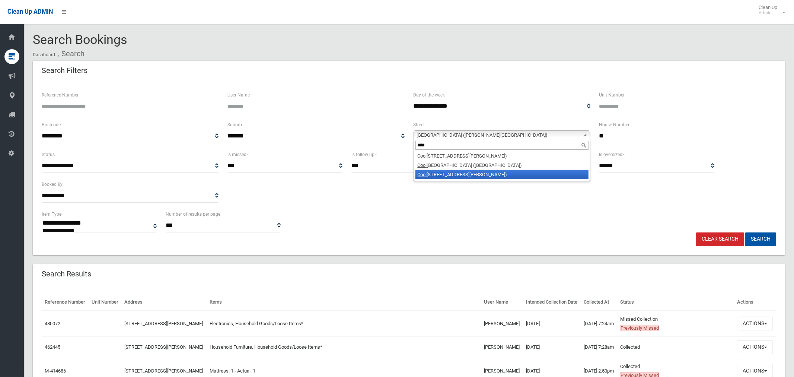
type input "****"
click at [472, 178] on li "Cool oongatta Road (BEVERLY HILLS 2209)" at bounding box center [501, 174] width 173 height 9
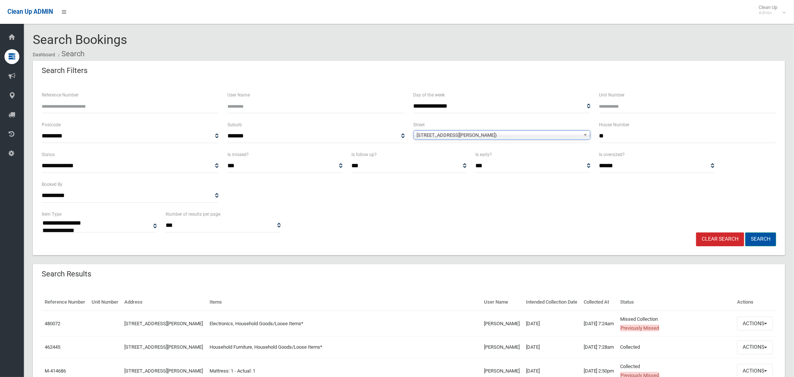
click at [762, 234] on button "Search" at bounding box center [760, 239] width 31 height 14
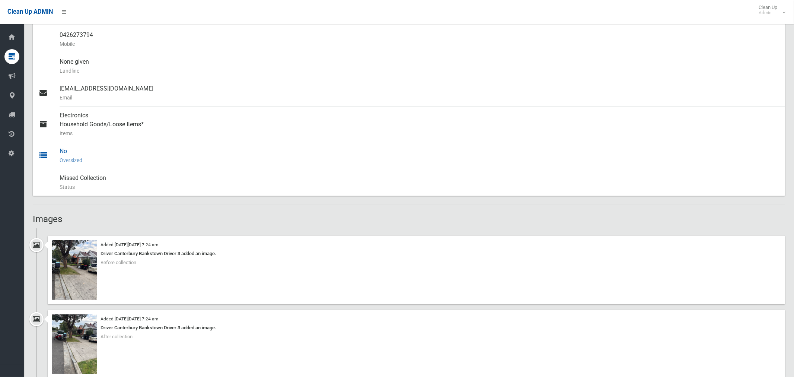
scroll to position [259, 0]
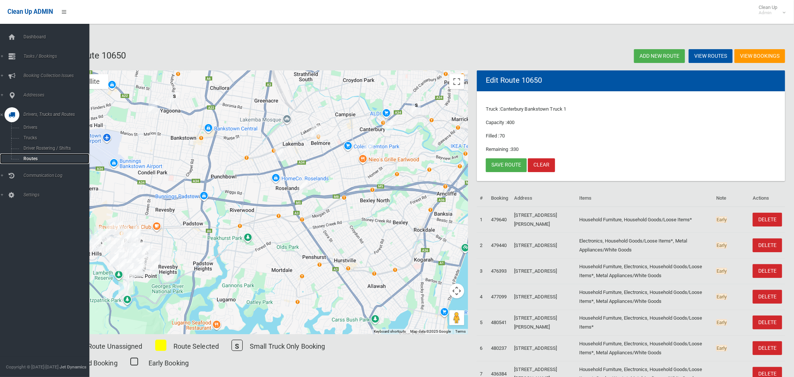
click at [29, 159] on span "Routes" at bounding box center [52, 158] width 62 height 5
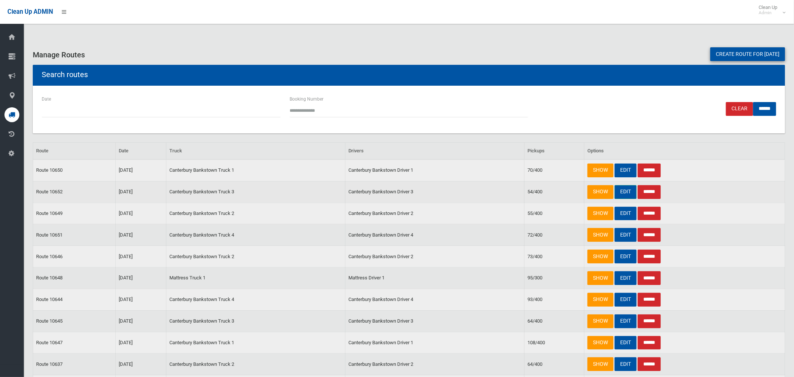
click at [624, 190] on link "EDIT" at bounding box center [625, 192] width 22 height 14
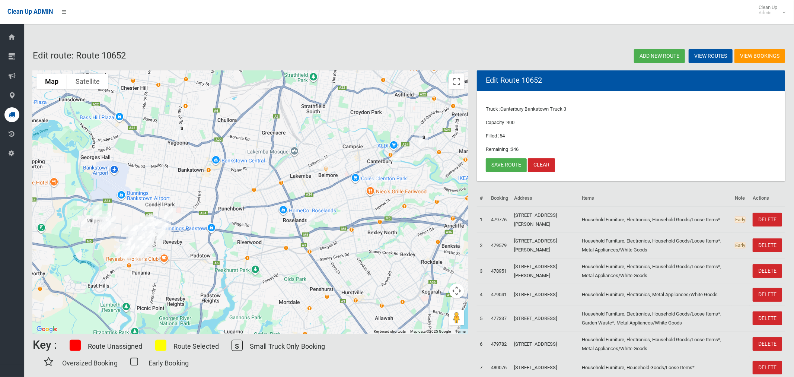
click at [323, 162] on img "15 Gladstone Street, BELMORE NSW 2192" at bounding box center [323, 163] width 15 height 19
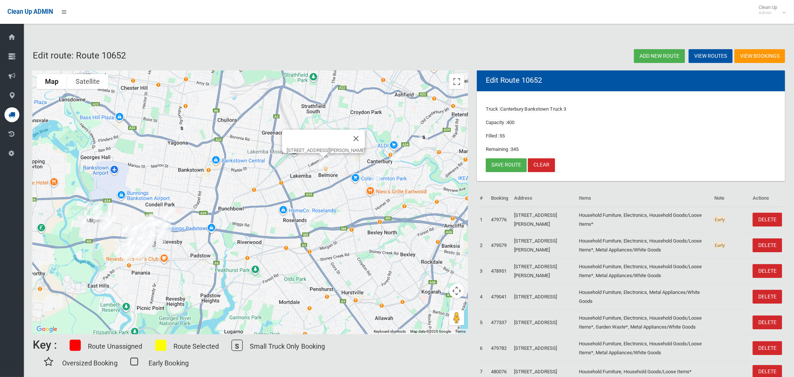
click at [311, 219] on img "61 Cooloongatta Road, BEVERLY HILLS NSW 2209" at bounding box center [310, 218] width 15 height 19
click at [497, 164] on link "Save route" at bounding box center [506, 165] width 41 height 14
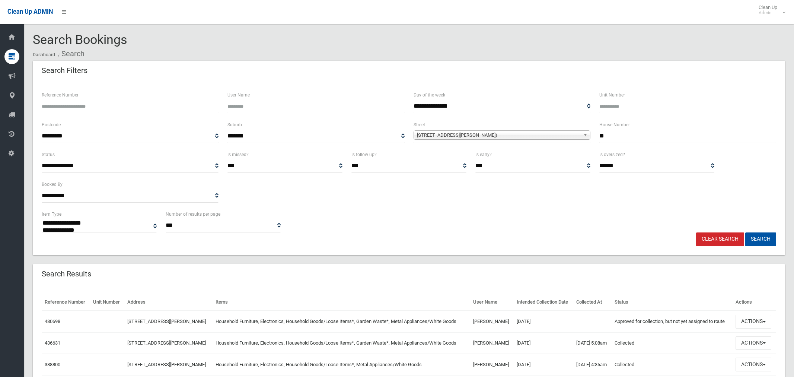
select select
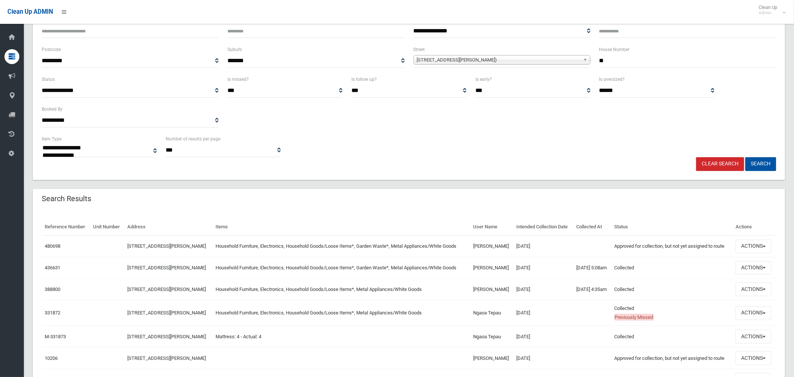
scroll to position [76, 0]
click at [749, 319] on button "Actions" at bounding box center [753, 312] width 36 height 14
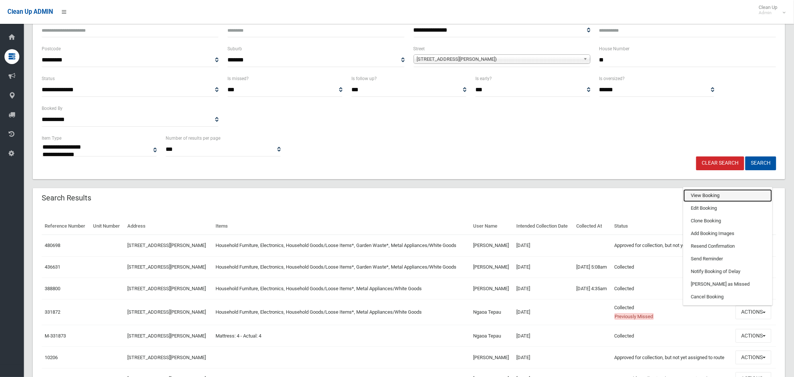
click at [697, 202] on link "View Booking" at bounding box center [727, 195] width 89 height 13
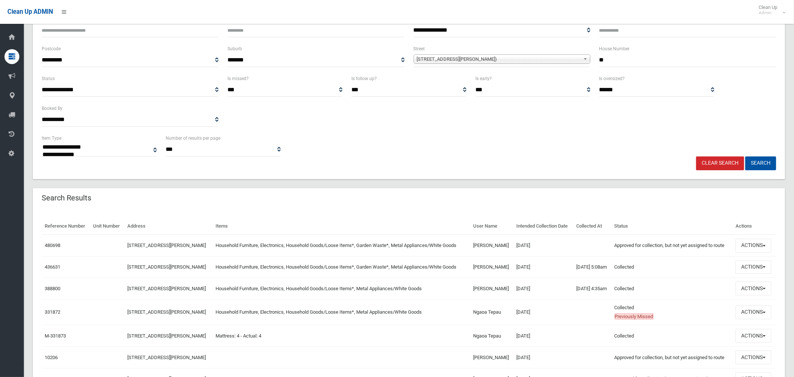
drag, startPoint x: 598, startPoint y: 60, endPoint x: 576, endPoint y: 58, distance: 22.0
click at [580, 59] on div "**********" at bounding box center [408, 59] width 743 height 30
type input "**"
drag, startPoint x: 496, startPoint y: 57, endPoint x: 492, endPoint y: 52, distance: 6.3
click at [496, 57] on span "Cooloongatta Road (BEVERLY HILLS 2209)" at bounding box center [498, 59] width 163 height 9
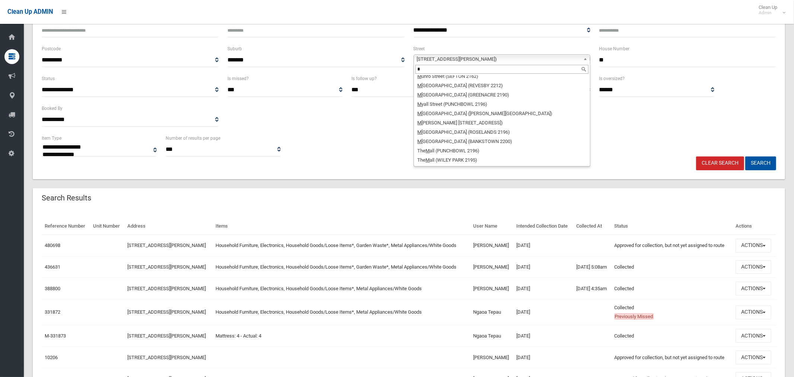
scroll to position [0, 0]
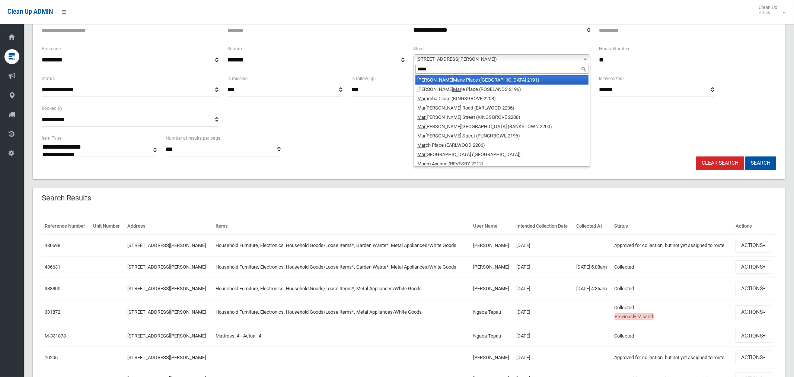
type input "******"
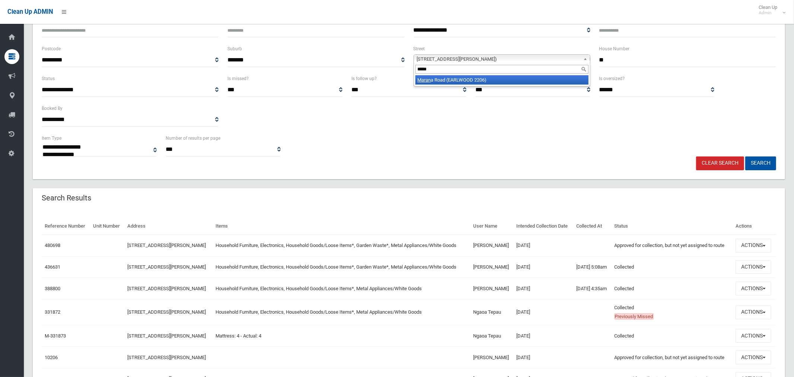
type input "*****"
click at [457, 81] on li "Maran a Road (EARLWOOD 2206)" at bounding box center [501, 79] width 173 height 9
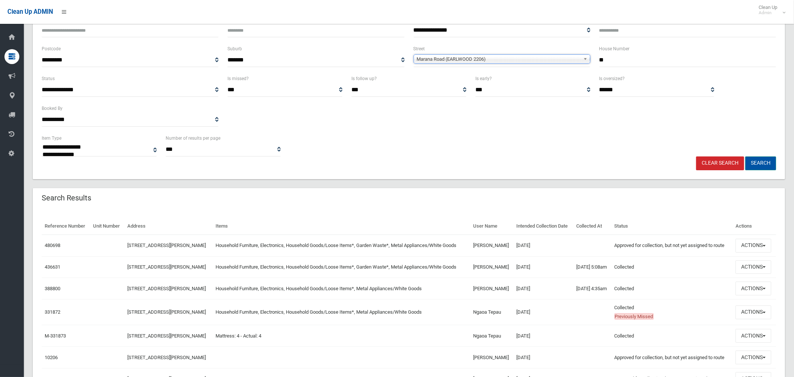
click at [764, 162] on button "Search" at bounding box center [760, 163] width 31 height 14
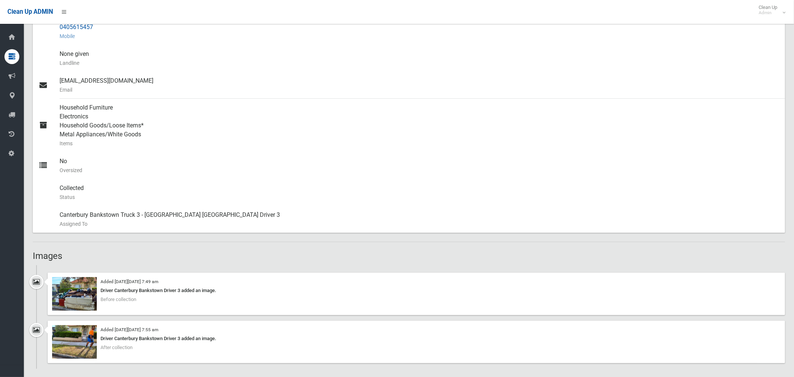
scroll to position [259, 0]
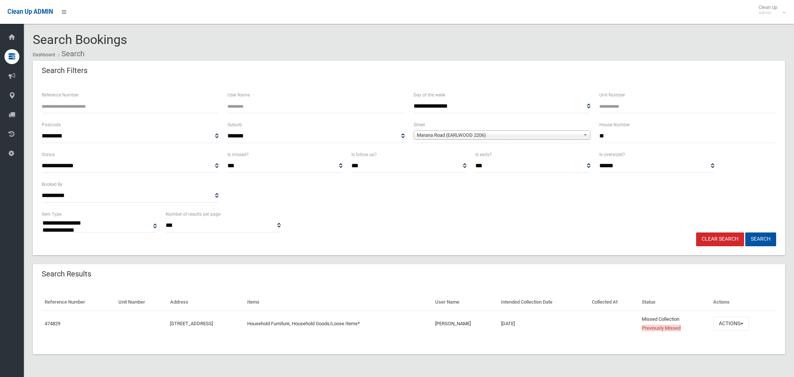
select select
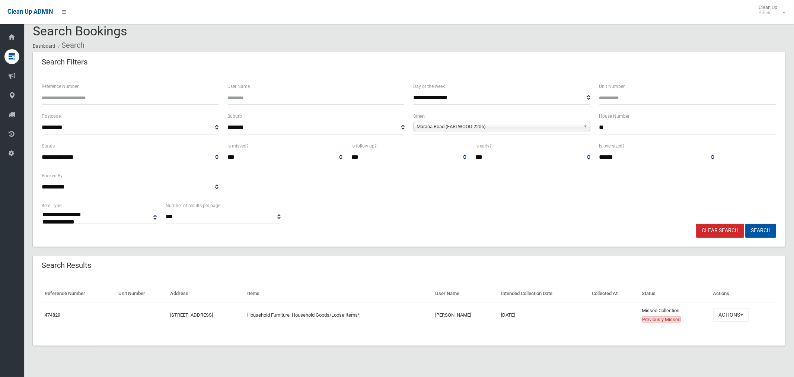
scroll to position [9, 0]
click at [732, 315] on button "Actions" at bounding box center [731, 314] width 36 height 14
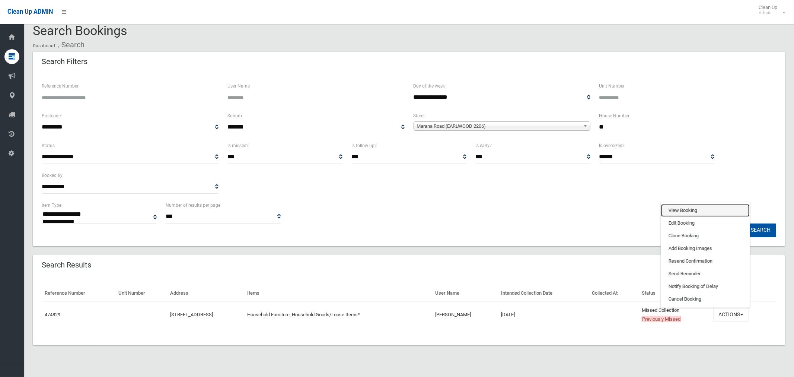
drag, startPoint x: 690, startPoint y: 210, endPoint x: 680, endPoint y: 222, distance: 15.5
click at [690, 211] on link "View Booking" at bounding box center [705, 210] width 89 height 13
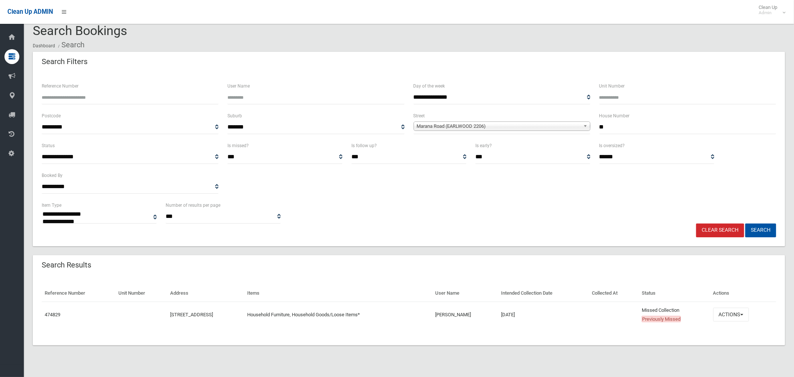
click at [611, 97] on input "Unit Number" at bounding box center [687, 97] width 177 height 14
type input "*"
drag, startPoint x: 600, startPoint y: 126, endPoint x: 576, endPoint y: 126, distance: 24.2
click at [576, 126] on div "**********" at bounding box center [408, 126] width 743 height 30
type input "*"
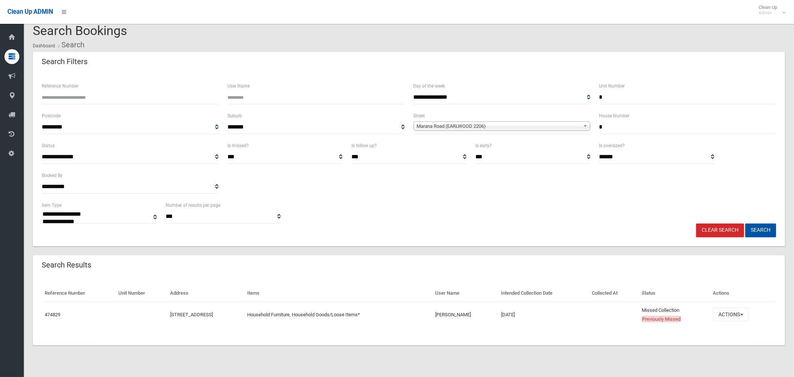
click at [481, 125] on span "Marana Road (EARLWOOD 2206)" at bounding box center [498, 126] width 163 height 9
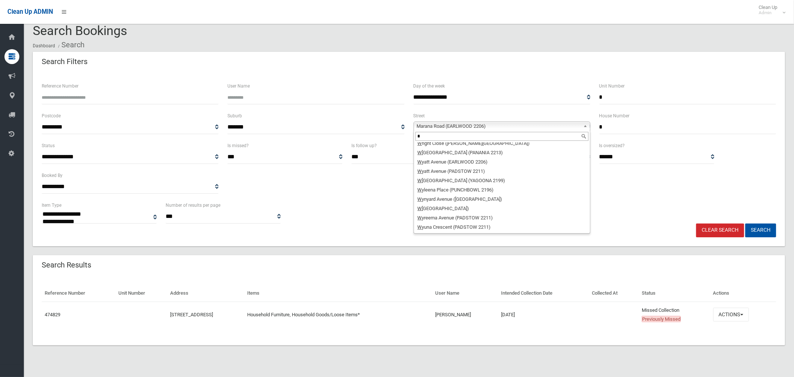
scroll to position [0, 0]
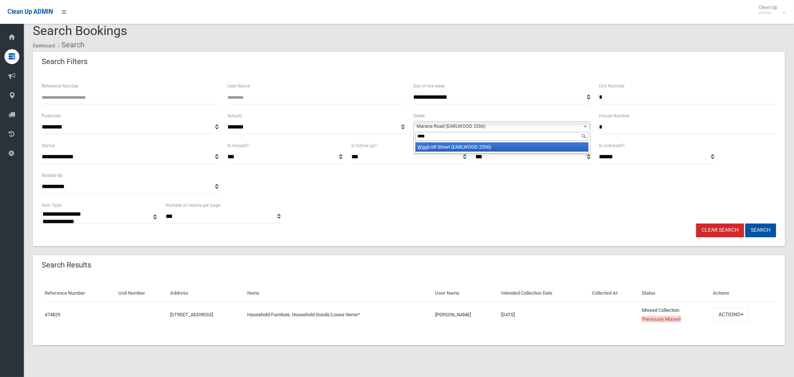
type input "****"
click at [454, 150] on li "Wool cott Street (EARLWOOD 2206)" at bounding box center [501, 146] width 173 height 9
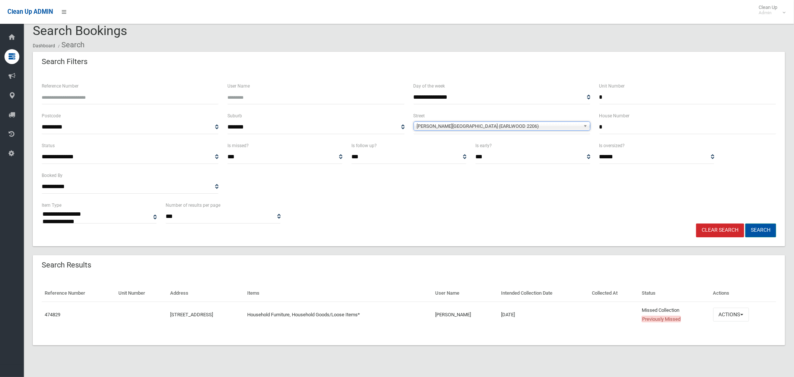
click at [760, 234] on button "Search" at bounding box center [760, 230] width 31 height 14
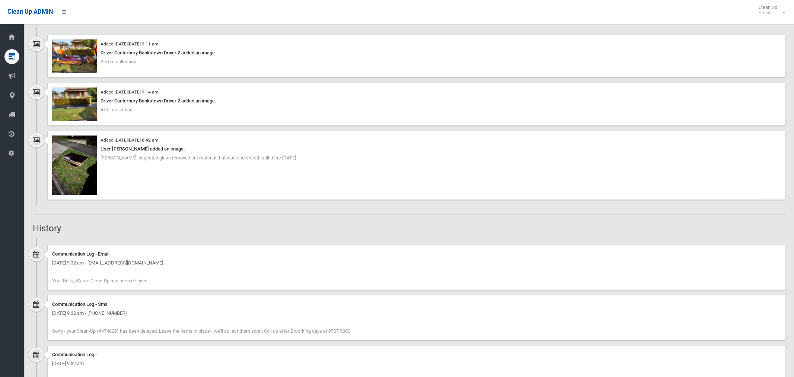
scroll to position [546, 0]
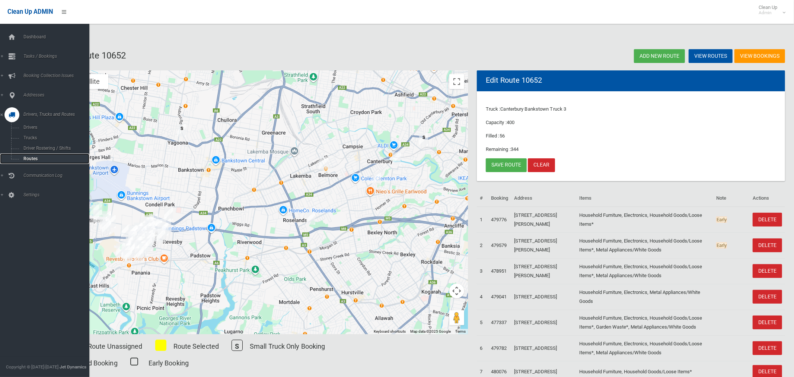
click at [26, 161] on span "Routes" at bounding box center [52, 158] width 62 height 5
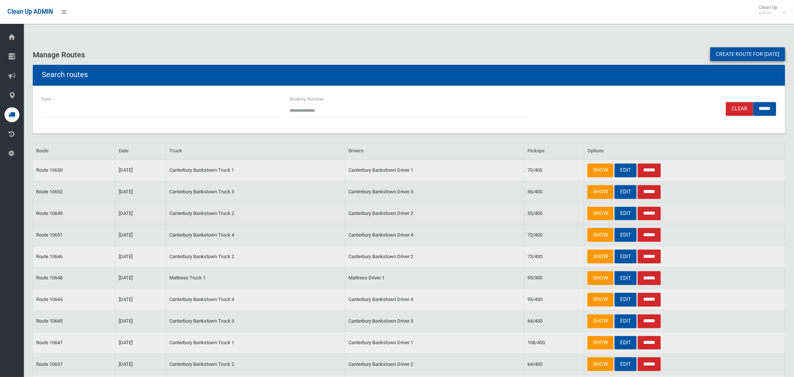
click at [620, 213] on link "EDIT" at bounding box center [625, 214] width 22 height 14
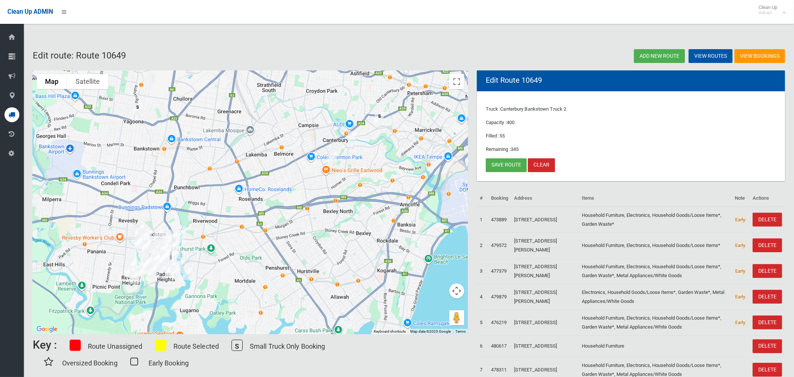
click at [333, 157] on img "19 Marana Road, EARLWOOD NSW 2206" at bounding box center [332, 157] width 15 height 19
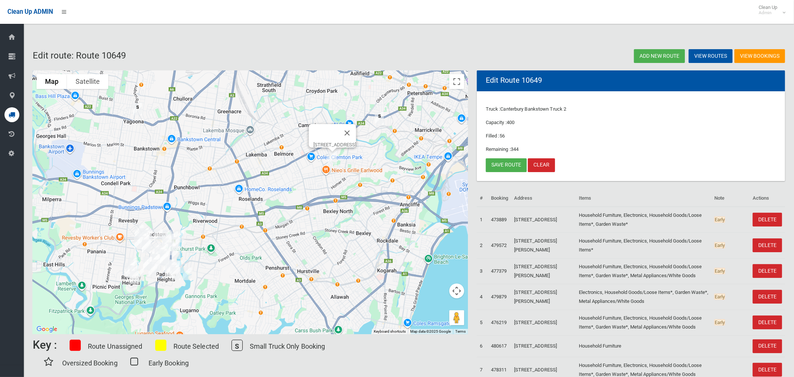
drag, startPoint x: 374, startPoint y: 128, endPoint x: 366, endPoint y: 131, distance: 7.9
click at [356, 128] on button "Close" at bounding box center [347, 133] width 18 height 18
click at [501, 163] on link "Save route" at bounding box center [506, 165] width 41 height 14
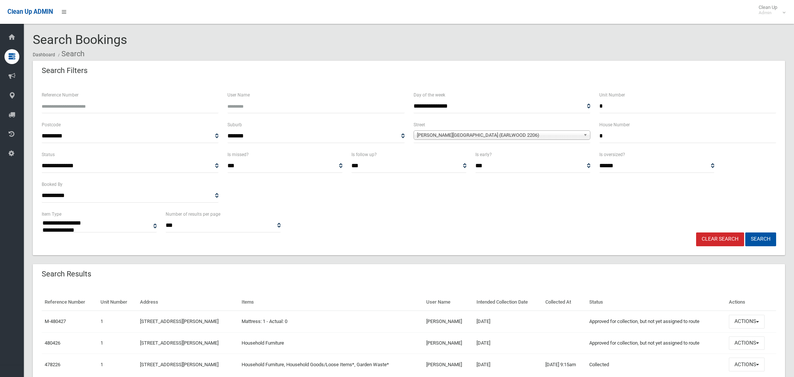
select select
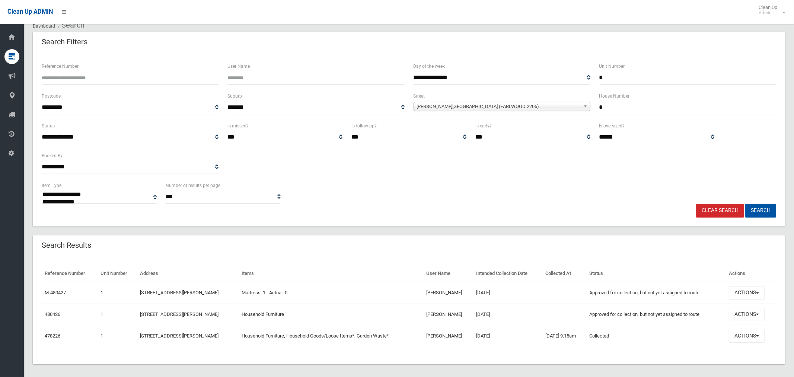
scroll to position [33, 0]
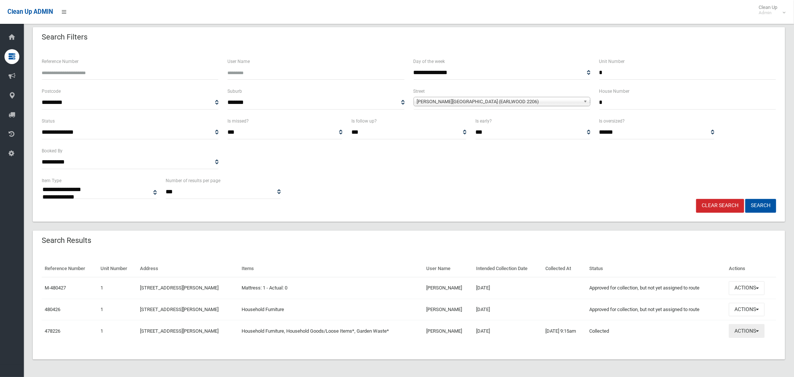
click at [753, 331] on button "Actions" at bounding box center [747, 331] width 36 height 14
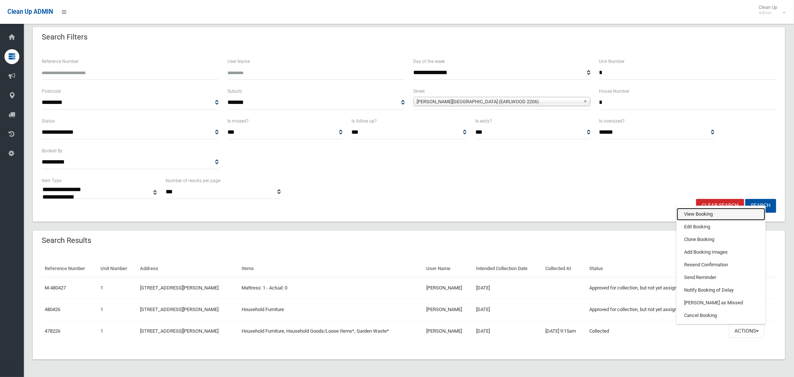
click at [727, 215] on link "View Booking" at bounding box center [721, 214] width 89 height 13
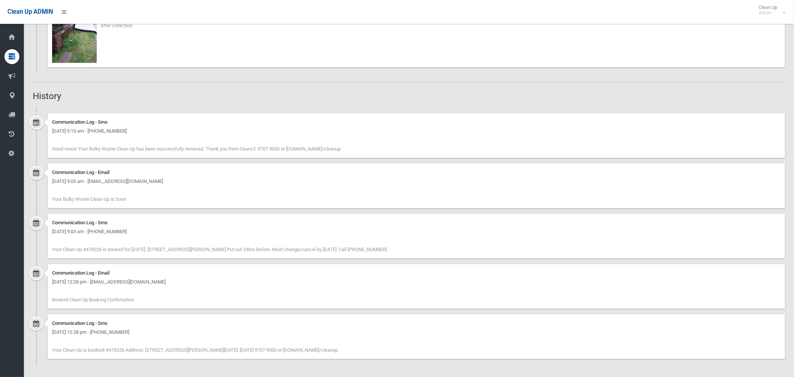
scroll to position [464, 0]
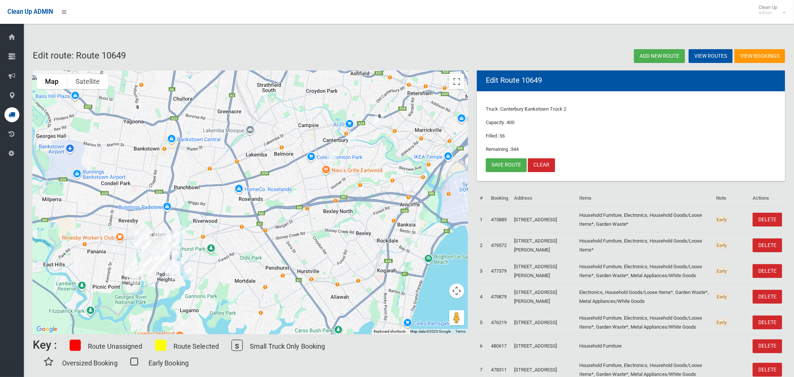
drag, startPoint x: 374, startPoint y: 166, endPoint x: 352, endPoint y: 183, distance: 28.1
click at [352, 183] on div at bounding box center [250, 201] width 435 height 263
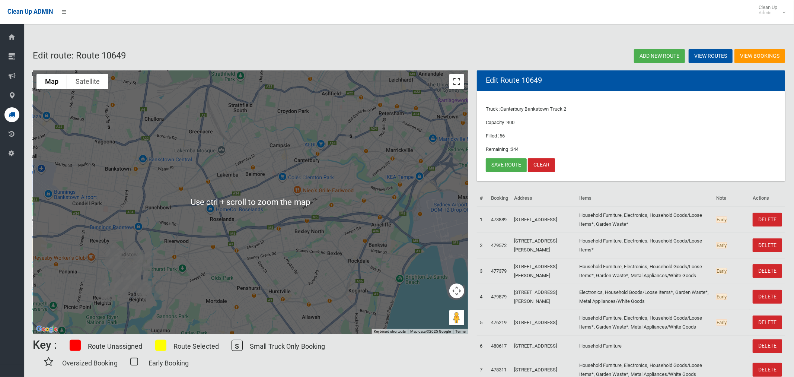
click at [460, 82] on button "Toggle fullscreen view" at bounding box center [456, 81] width 15 height 15
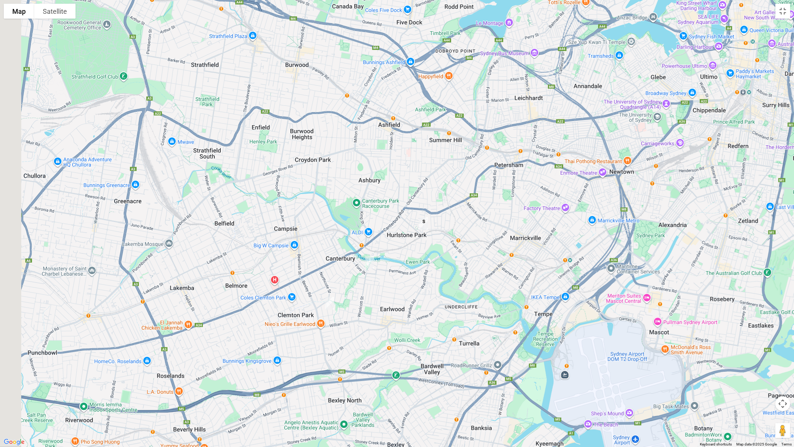
drag, startPoint x: 364, startPoint y: 314, endPoint x: 477, endPoint y: 260, distance: 125.2
click at [458, 269] on div at bounding box center [397, 223] width 794 height 447
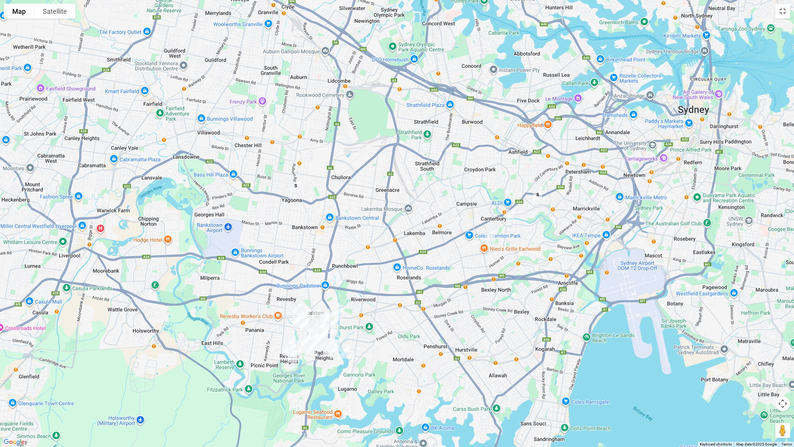
drag, startPoint x: 494, startPoint y: 256, endPoint x: 466, endPoint y: 246, distance: 29.4
click at [458, 258] on div at bounding box center [397, 223] width 794 height 447
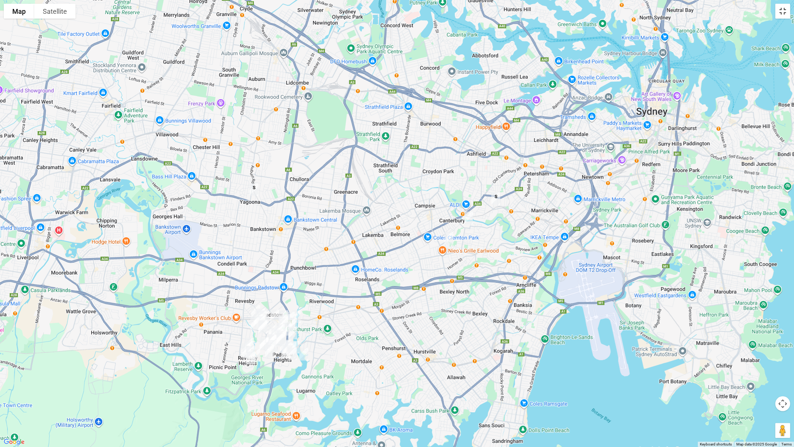
click at [786, 12] on button "Toggle fullscreen view" at bounding box center [782, 11] width 15 height 15
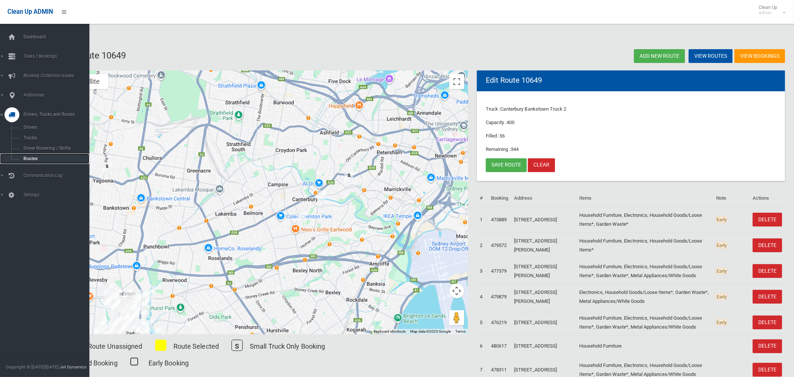
click at [31, 161] on span "Routes" at bounding box center [52, 158] width 62 height 5
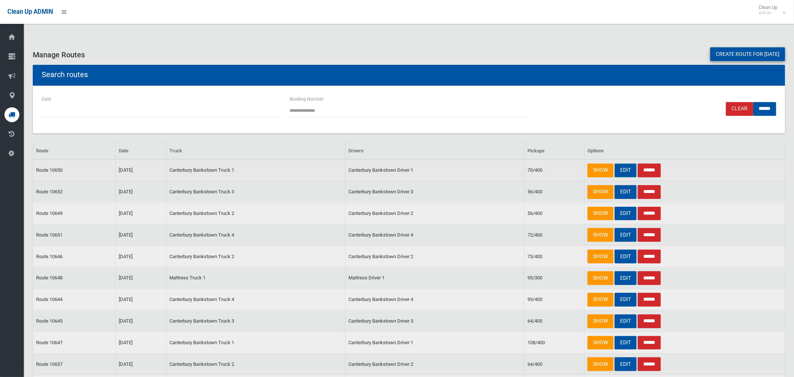
click at [622, 168] on link "EDIT" at bounding box center [625, 170] width 22 height 14
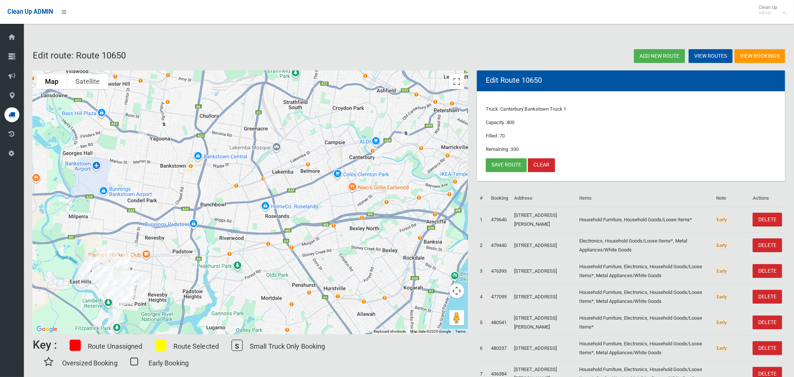
drag, startPoint x: 400, startPoint y: 170, endPoint x: 394, endPoint y: 186, distance: 17.4
click at [394, 186] on div at bounding box center [250, 201] width 435 height 263
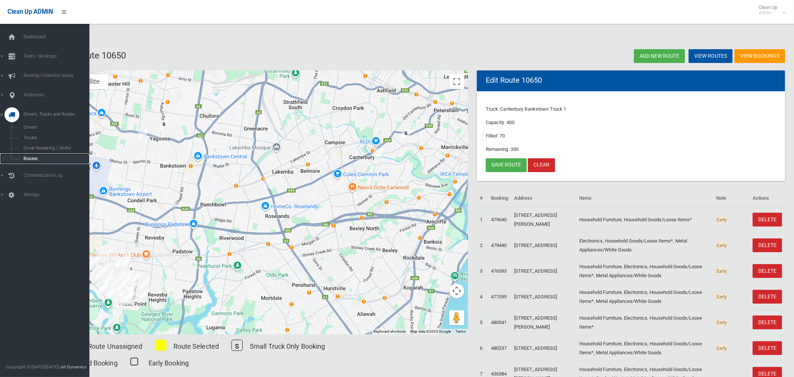
click at [28, 159] on span "Routes" at bounding box center [52, 158] width 62 height 5
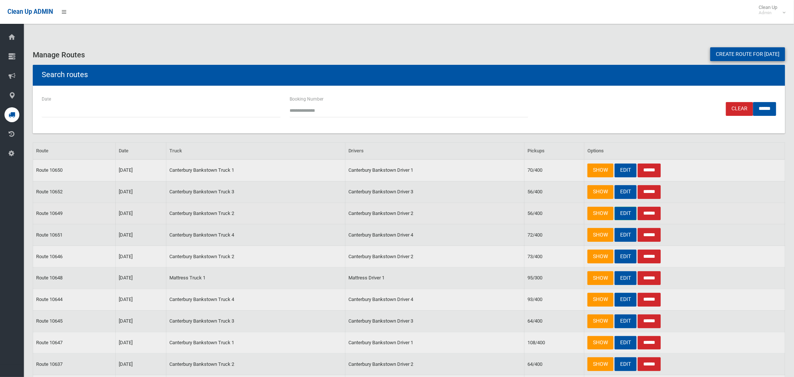
click at [623, 214] on link "EDIT" at bounding box center [625, 214] width 22 height 14
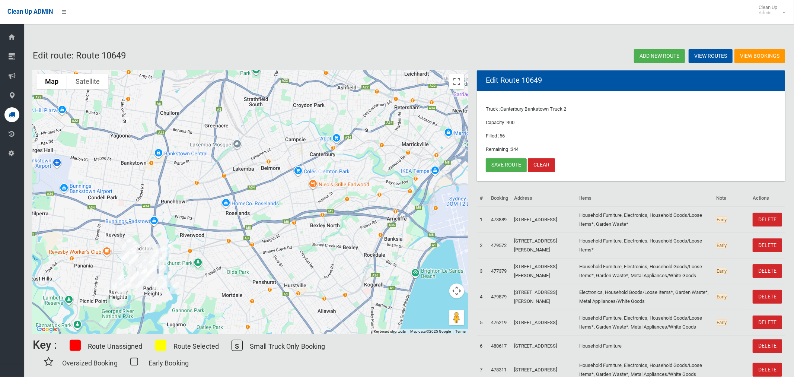
drag, startPoint x: 424, startPoint y: 167, endPoint x: 424, endPoint y: 174, distance: 7.5
click at [424, 174] on div at bounding box center [250, 201] width 435 height 263
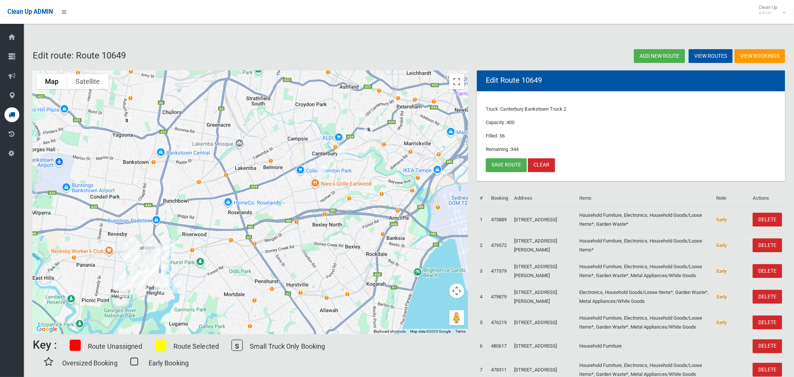
click at [340, 152] on img "1/3 Woolcott Street, EARLWOOD NSW 2206" at bounding box center [341, 150] width 15 height 19
click at [497, 163] on link "Save route" at bounding box center [506, 165] width 41 height 14
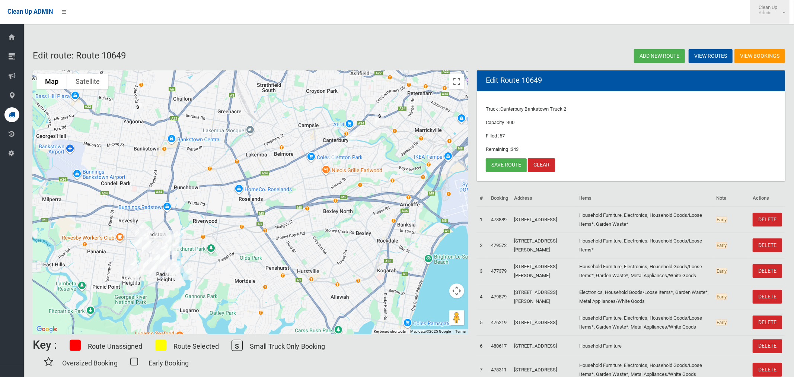
click at [776, 9] on span "Clean Up Admin" at bounding box center [770, 9] width 30 height 11
click at [771, 33] on link "Logout" at bounding box center [769, 32] width 39 height 13
